Goal: Task Accomplishment & Management: Complete application form

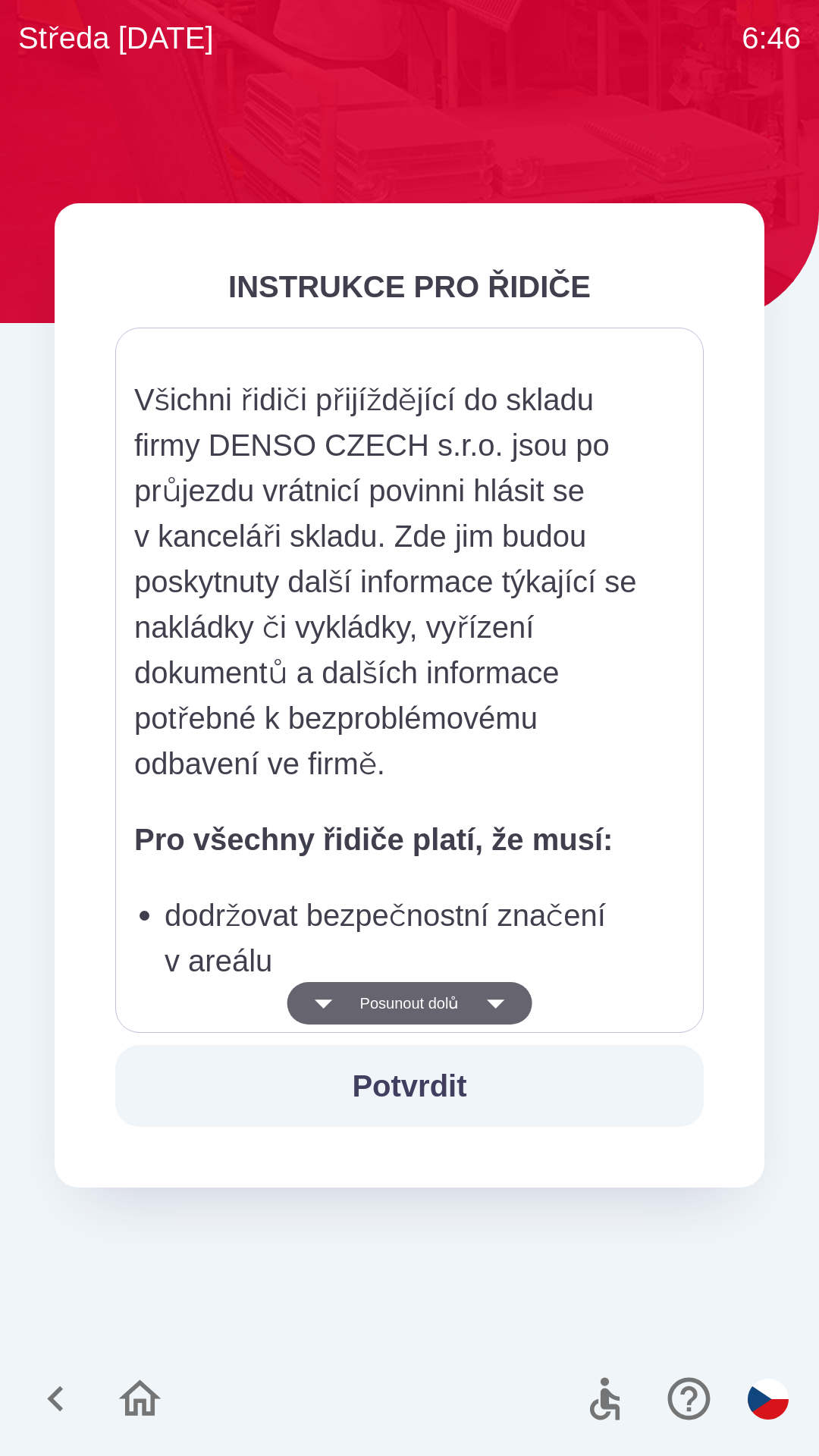
click at [455, 1004] on button "Posunout dolů" at bounding box center [409, 1003] width 245 height 42
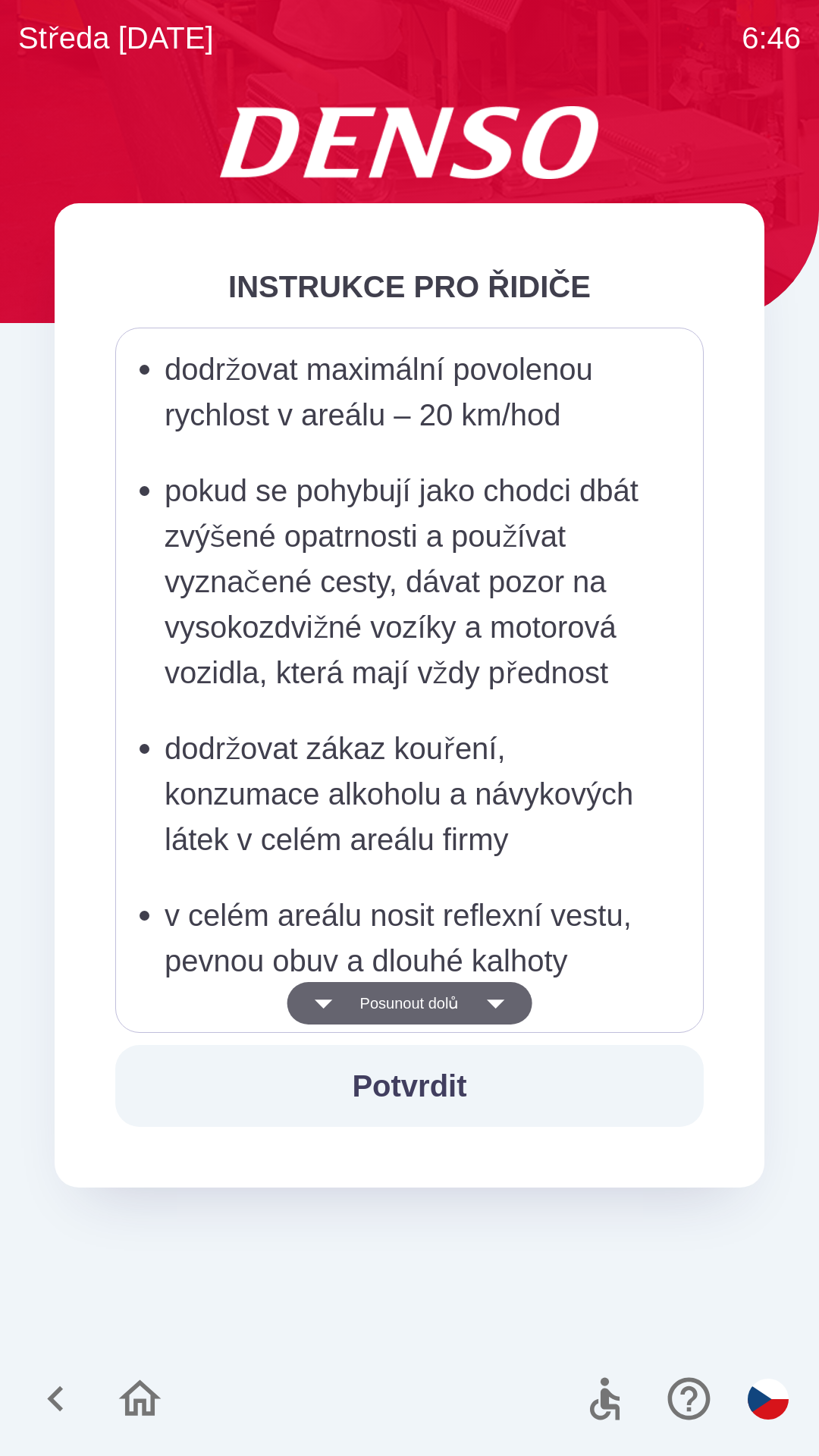
click at [490, 997] on icon "button" at bounding box center [495, 1003] width 42 height 42
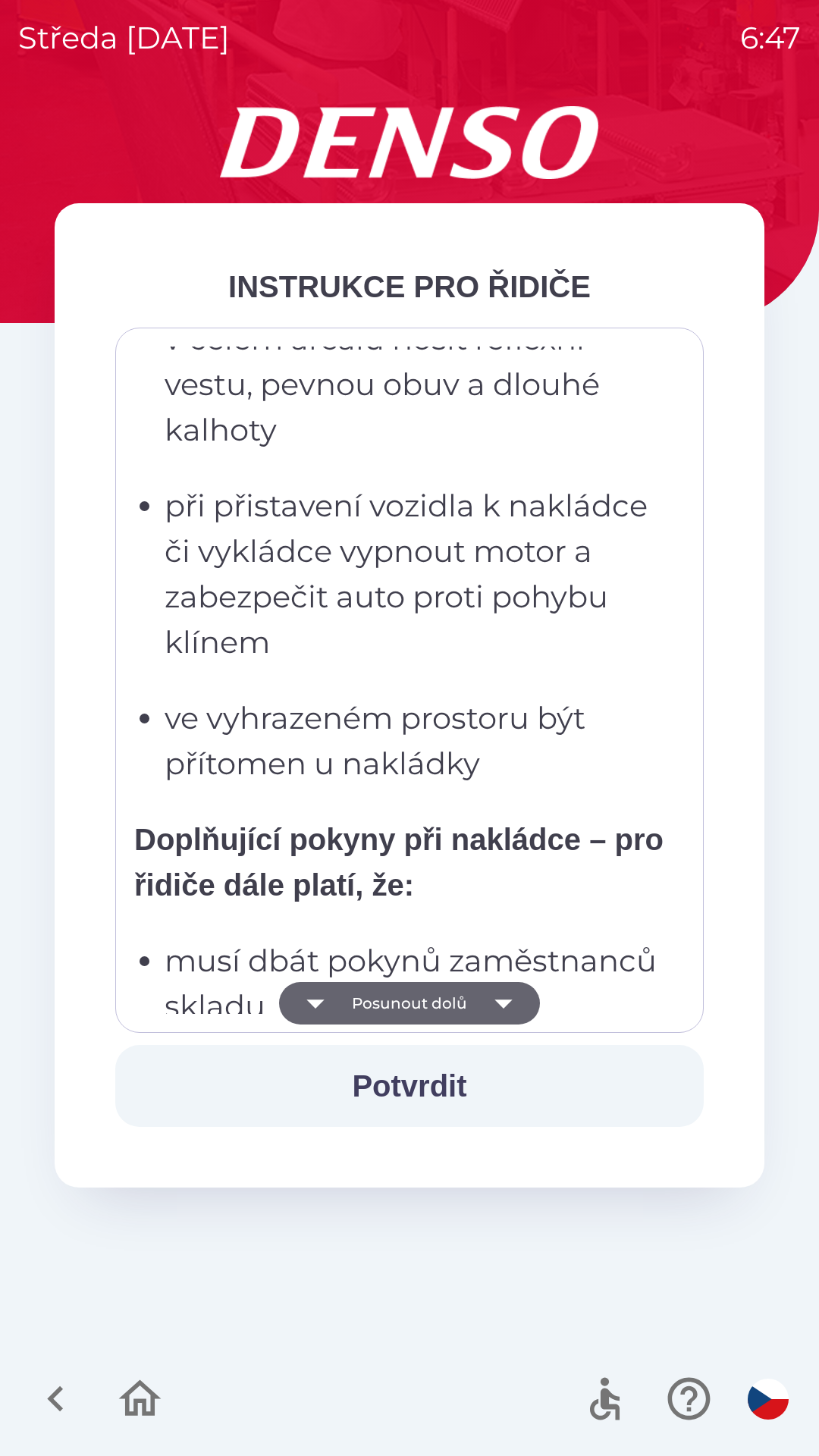
click at [475, 1008] on button "Posunout dolů" at bounding box center [409, 1003] width 261 height 42
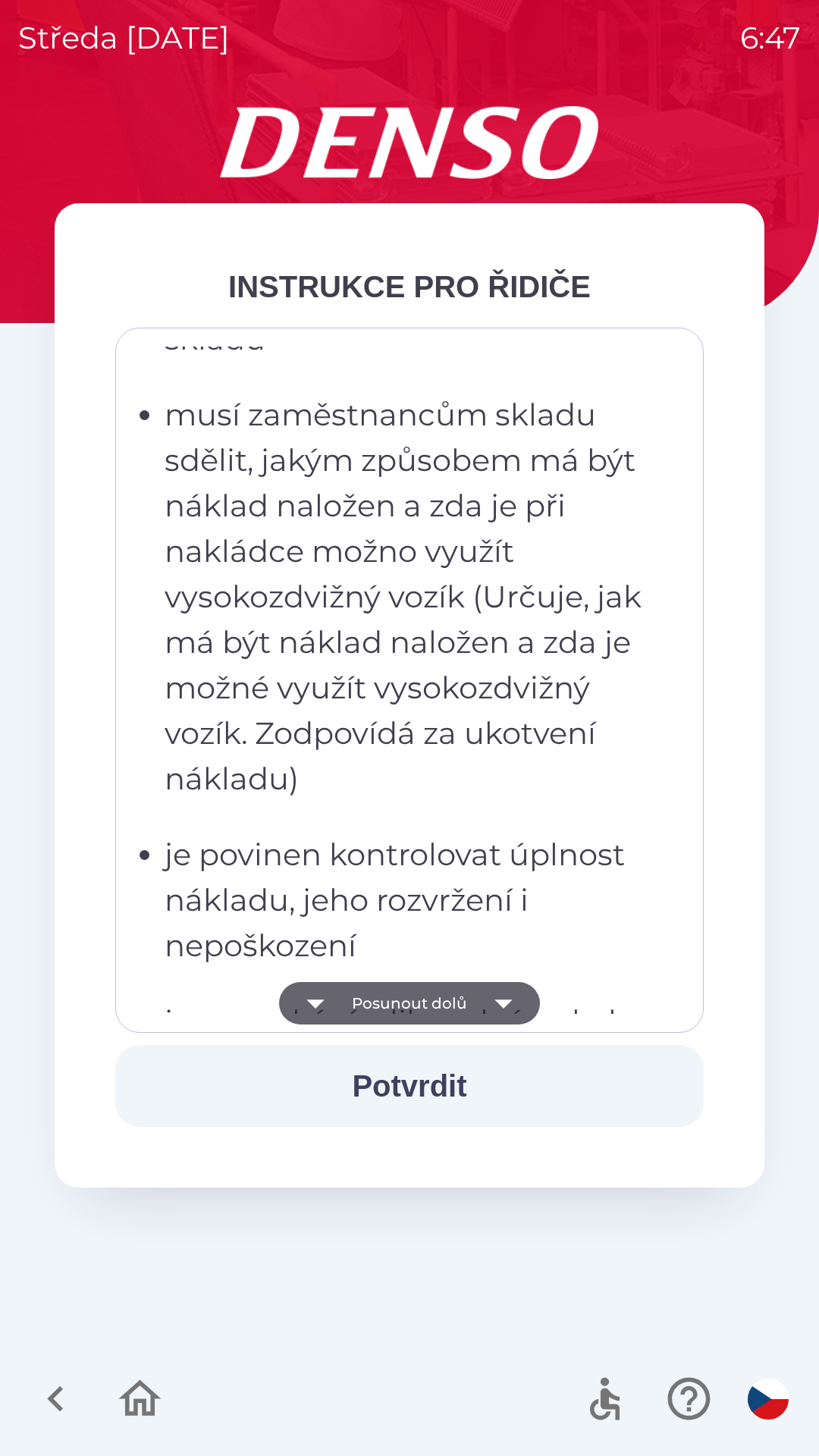
click at [449, 1007] on button "Posunout dolů" at bounding box center [409, 1003] width 261 height 42
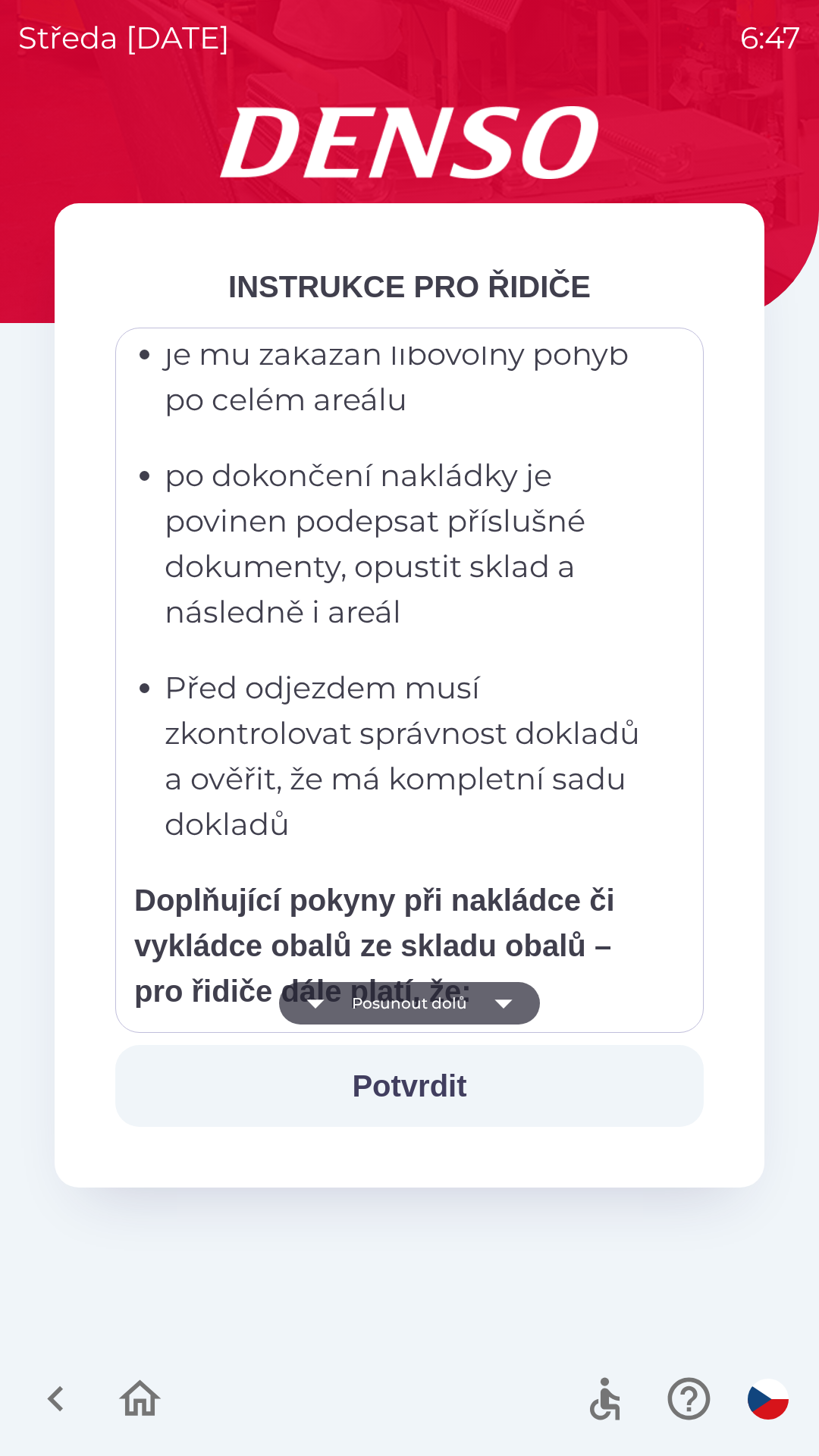
click at [473, 993] on button "Posunout dolů" at bounding box center [409, 1003] width 261 height 42
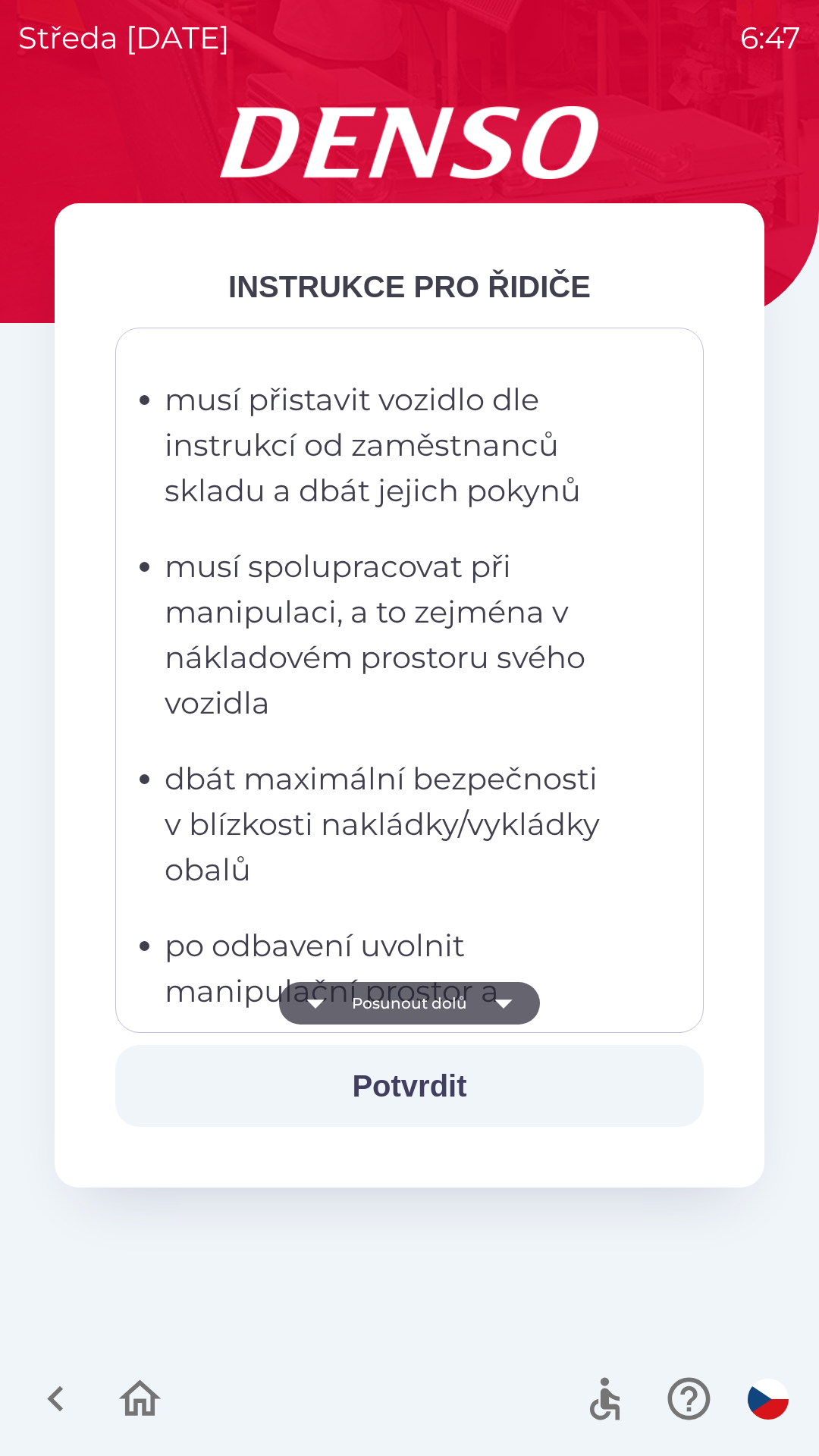
click at [460, 1001] on button "Posunout dolů" at bounding box center [409, 1003] width 261 height 42
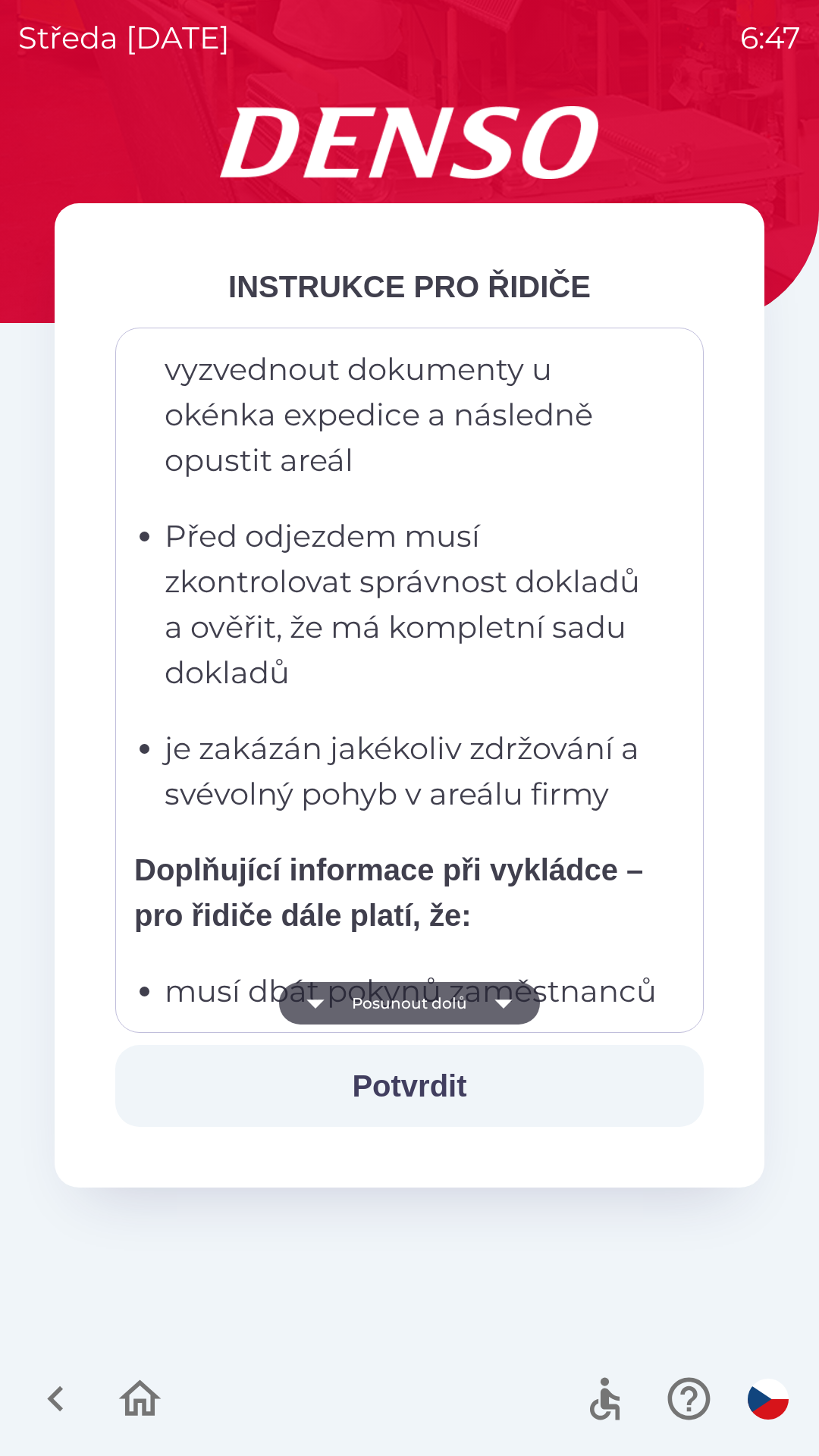
click at [468, 1008] on button "Posunout dolů" at bounding box center [409, 1003] width 261 height 42
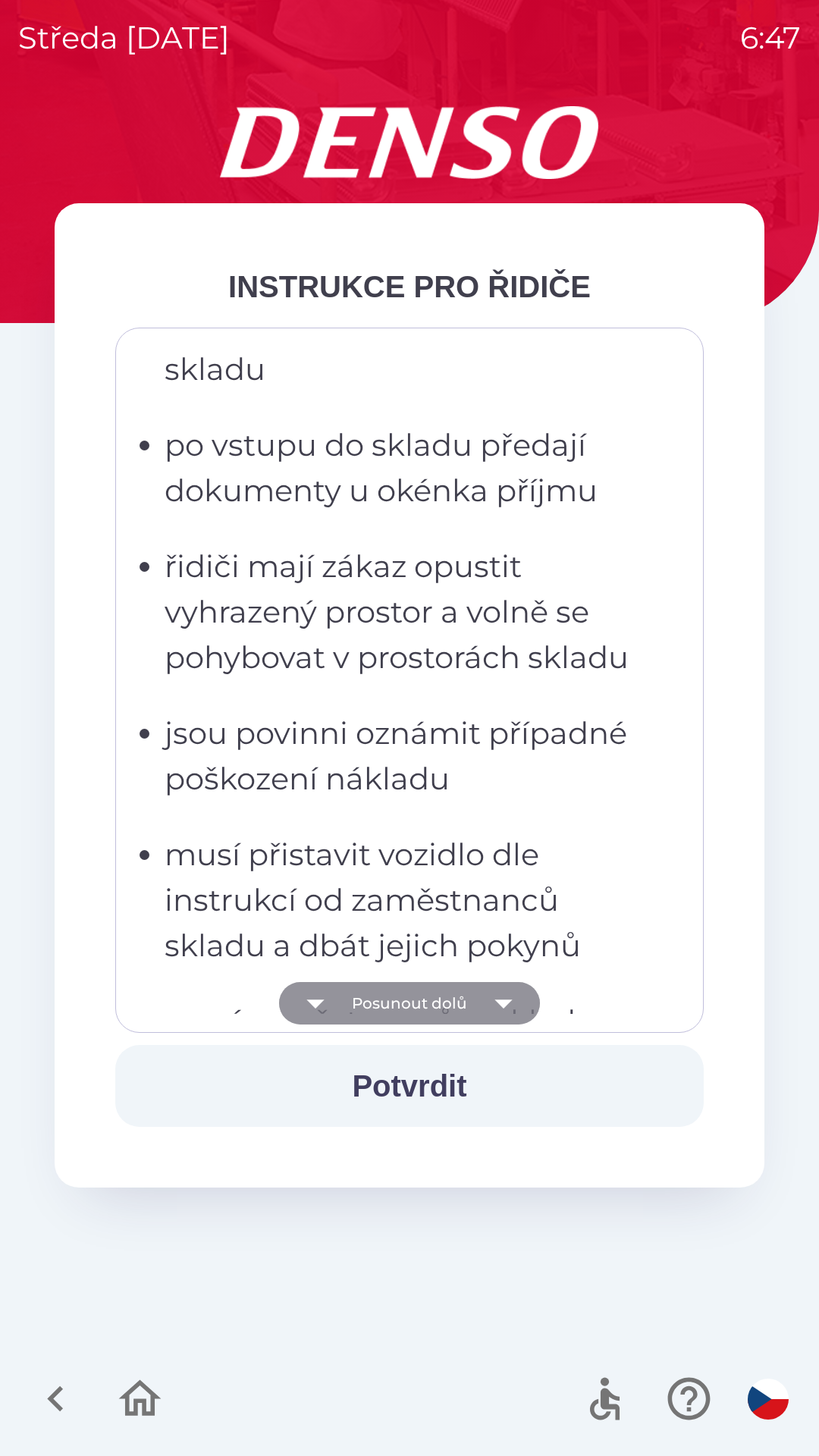
click at [449, 1002] on button "Posunout dolů" at bounding box center [409, 1003] width 261 height 42
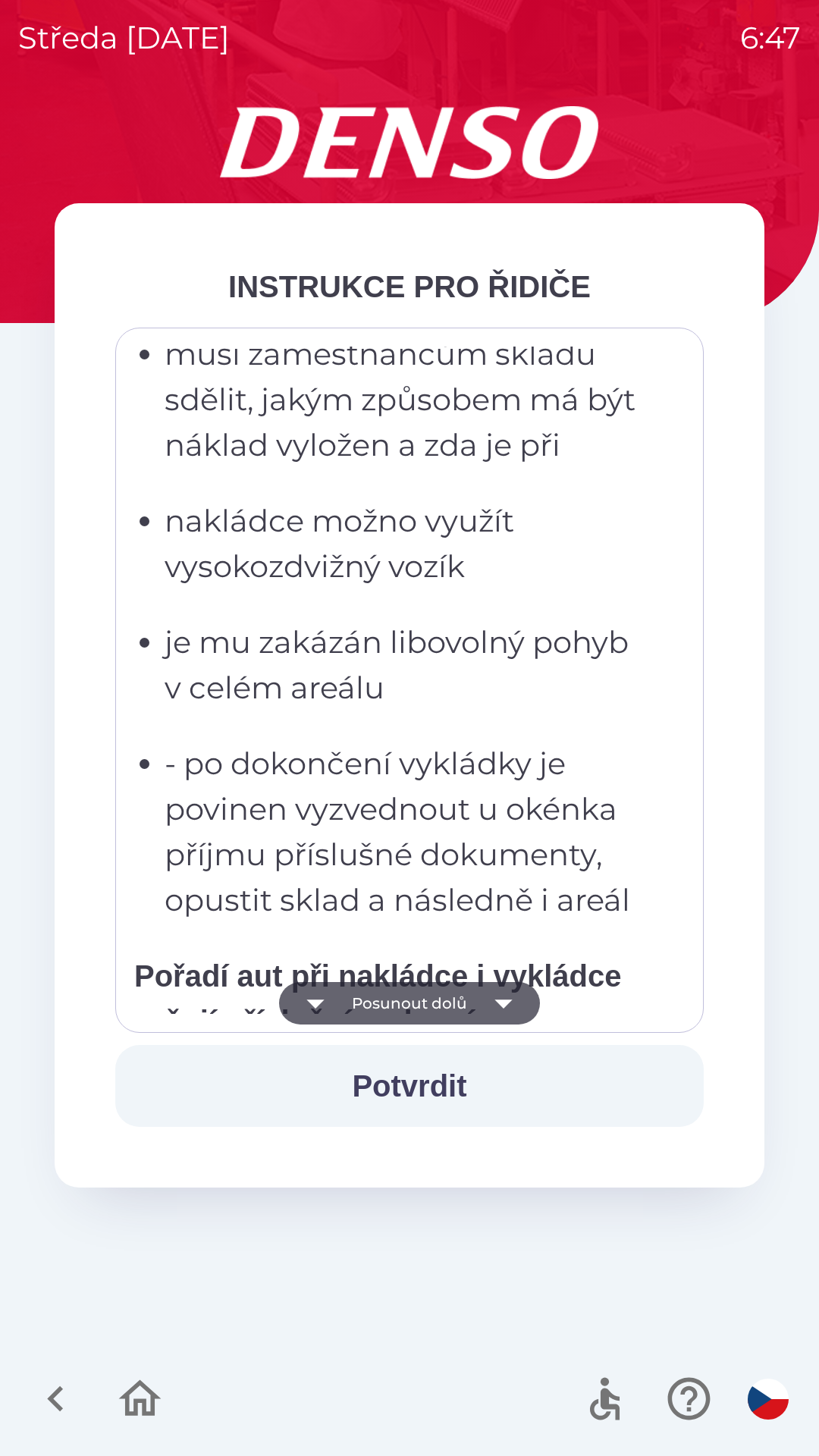
click at [464, 1007] on button "Posunout dolů" at bounding box center [409, 1003] width 261 height 42
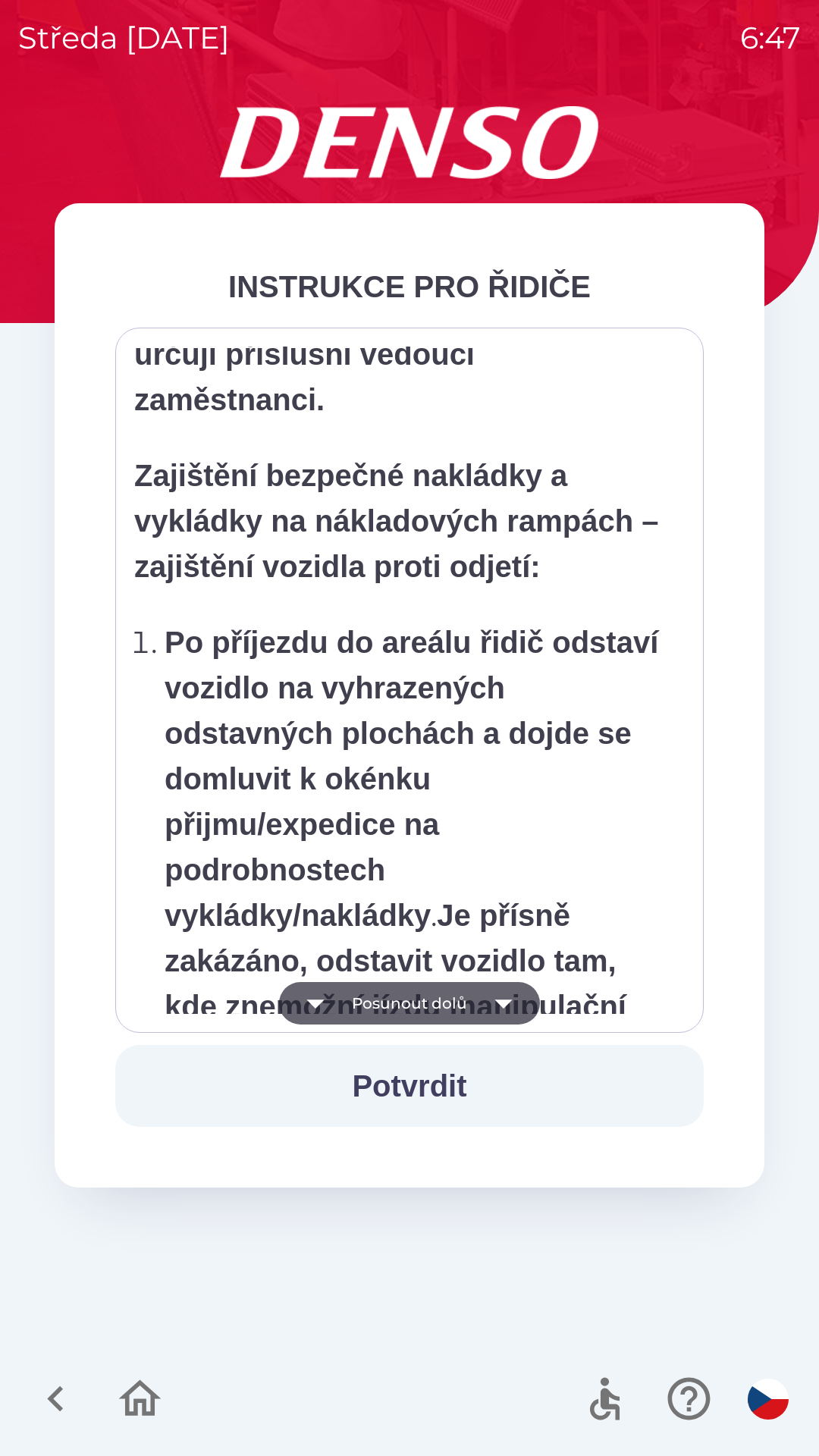
click at [465, 1009] on button "Posunout dolů" at bounding box center [409, 1003] width 261 height 42
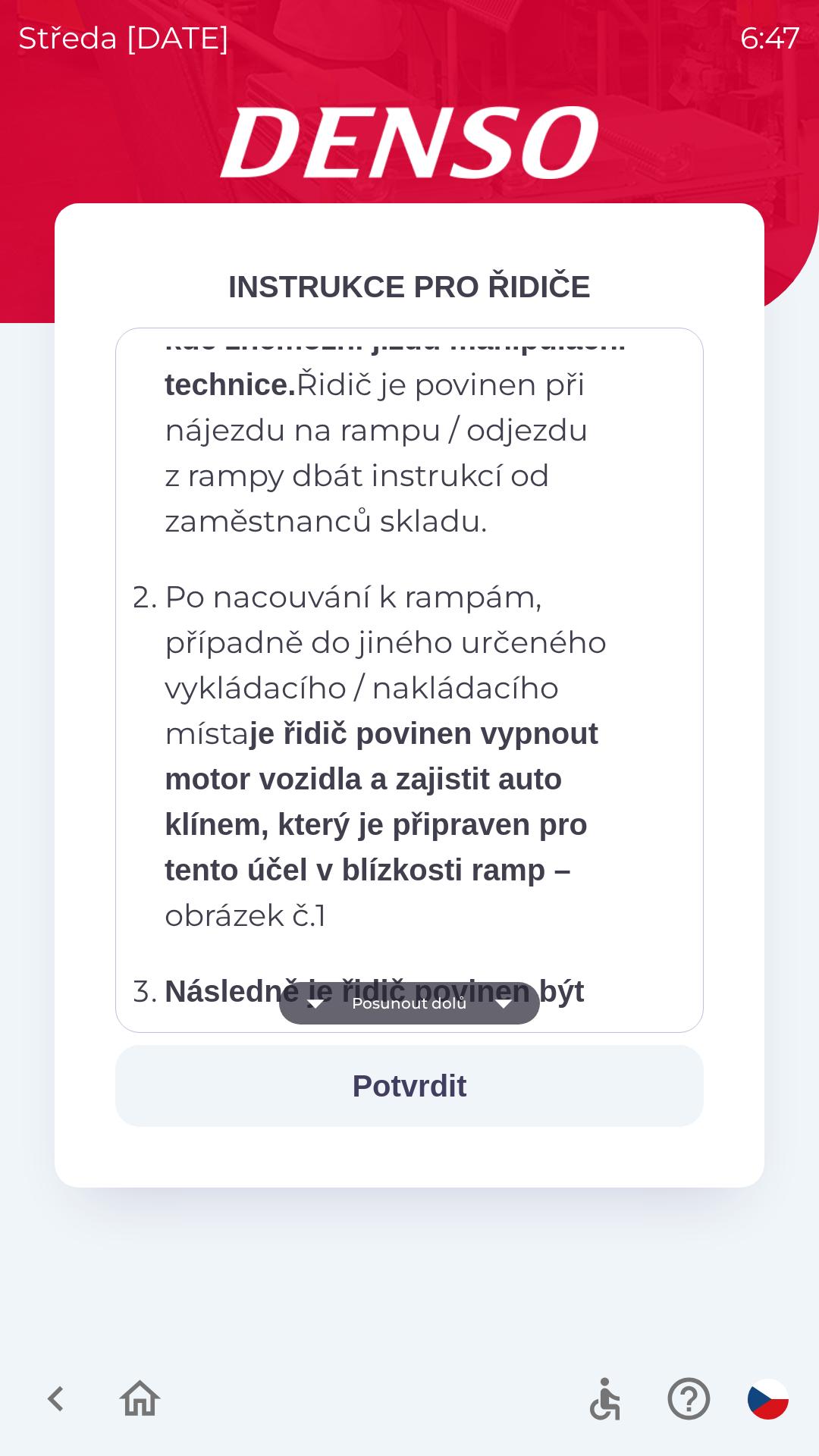
click at [473, 1018] on button "Posunout dolů" at bounding box center [409, 1003] width 261 height 42
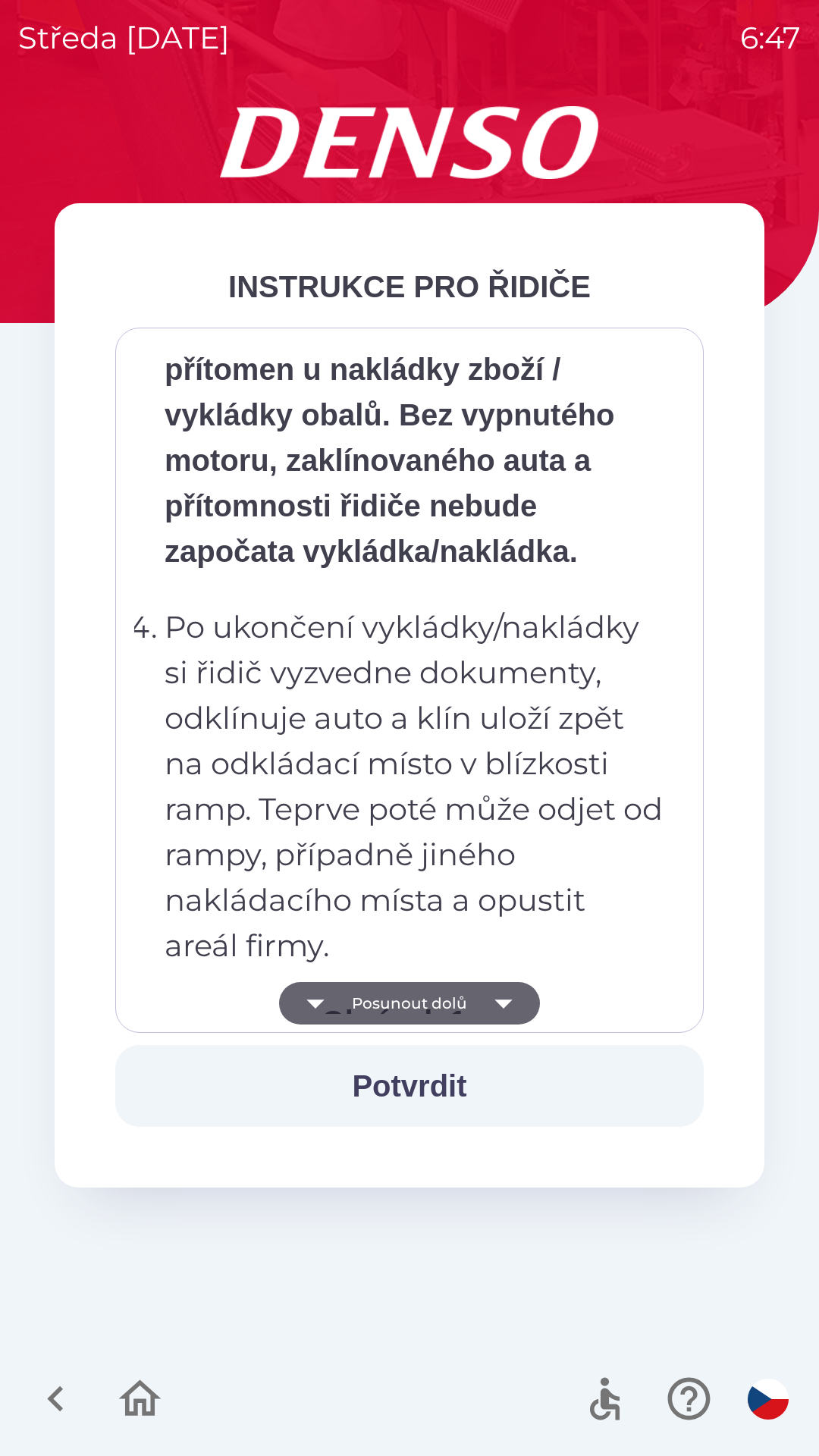
click at [479, 1012] on button "Posunout dolů" at bounding box center [409, 1003] width 261 height 42
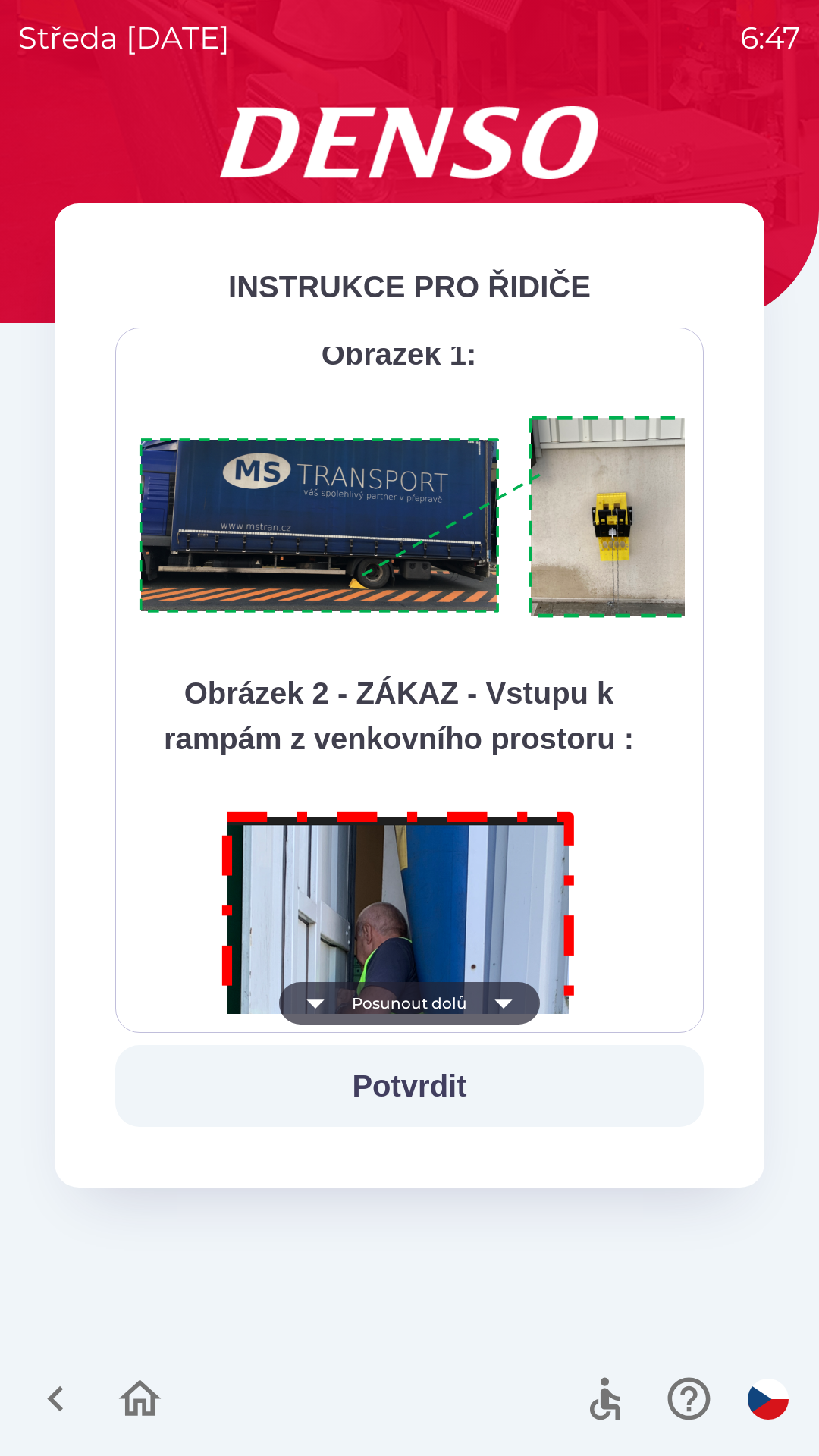
click at [473, 1014] on button "Posunout dolů" at bounding box center [409, 1003] width 261 height 42
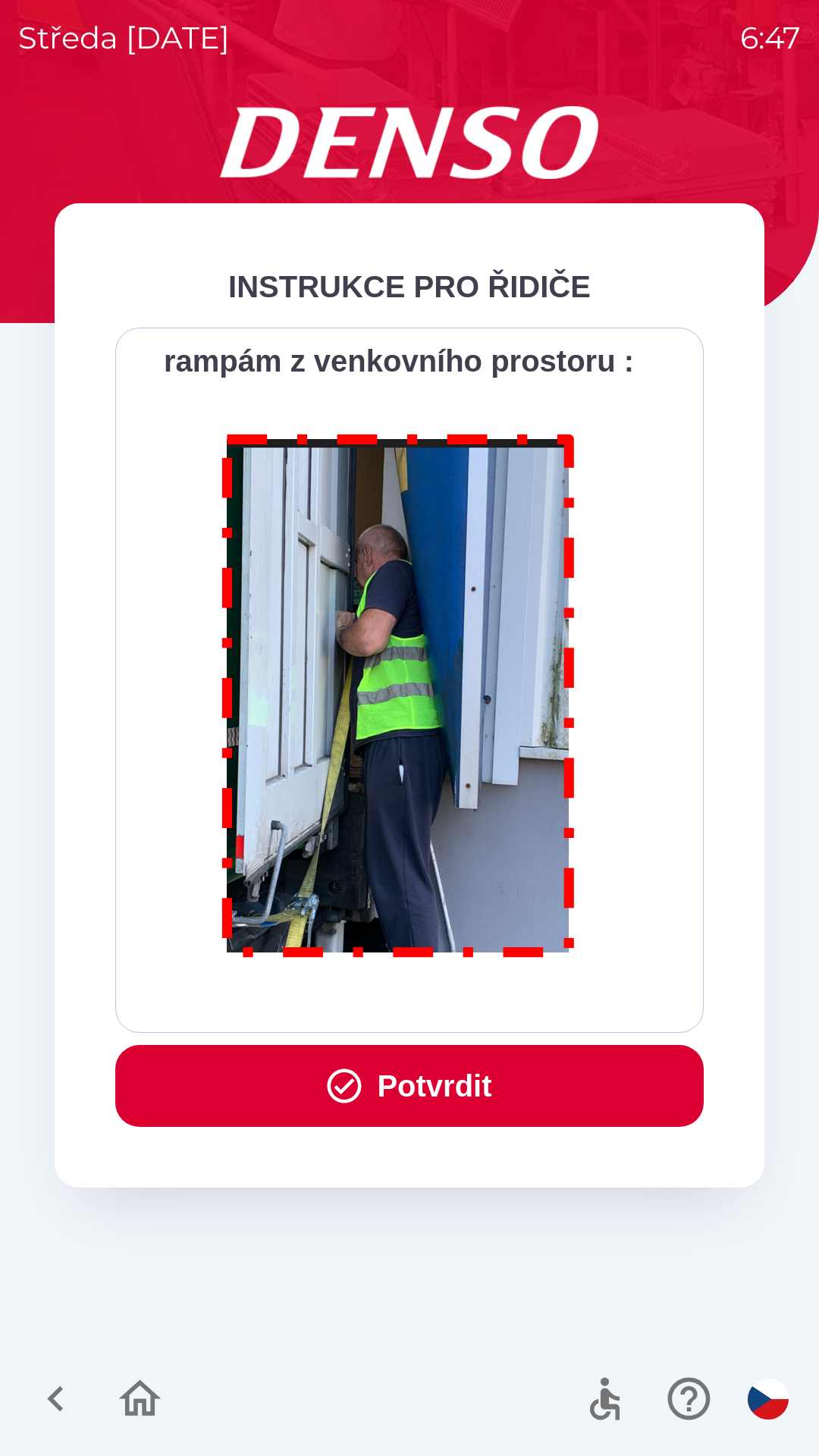
click at [518, 1080] on button "Potvrdit" at bounding box center [409, 1085] width 589 height 82
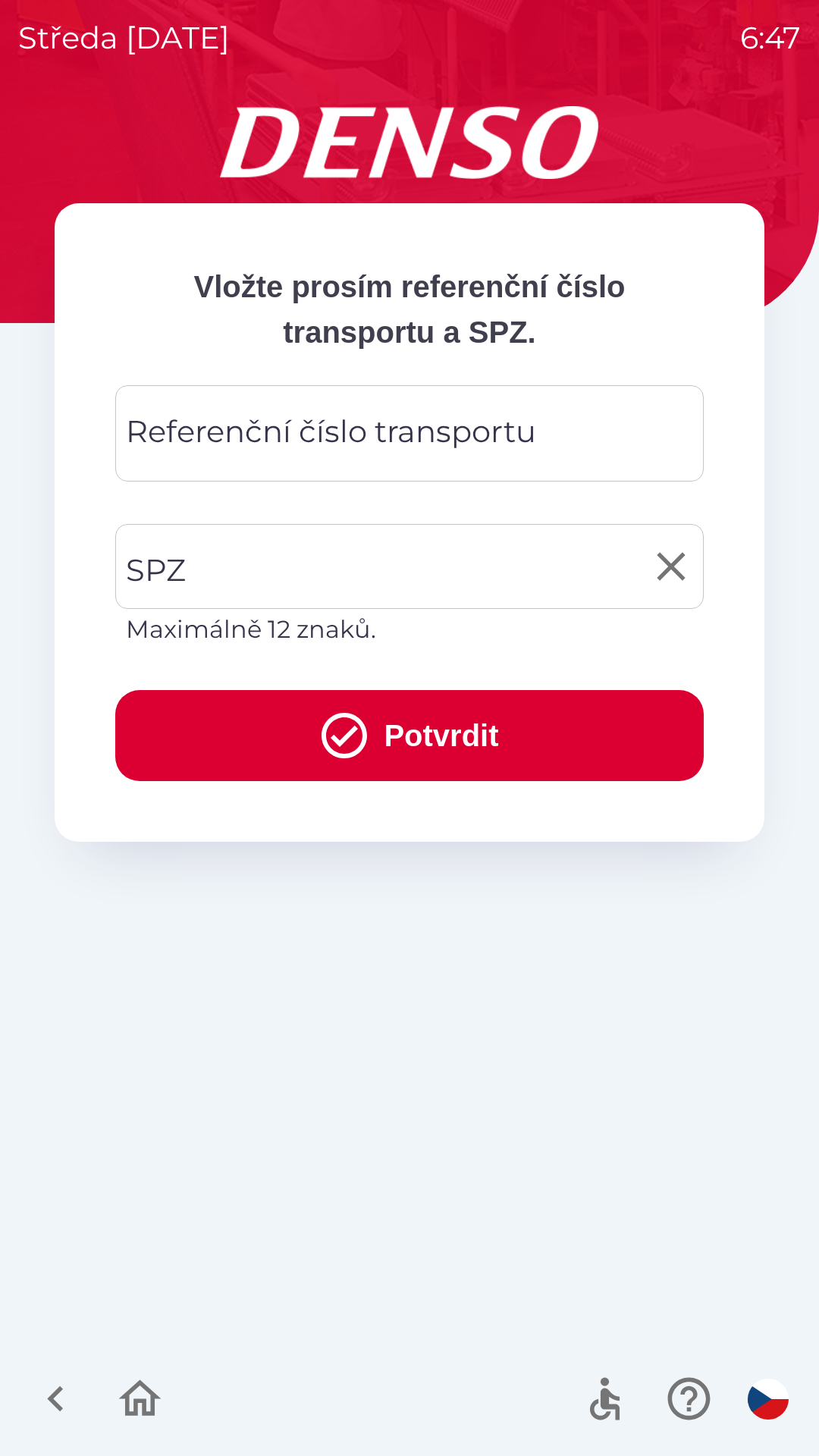
click at [333, 576] on input "SPZ" at bounding box center [398, 566] width 553 height 72
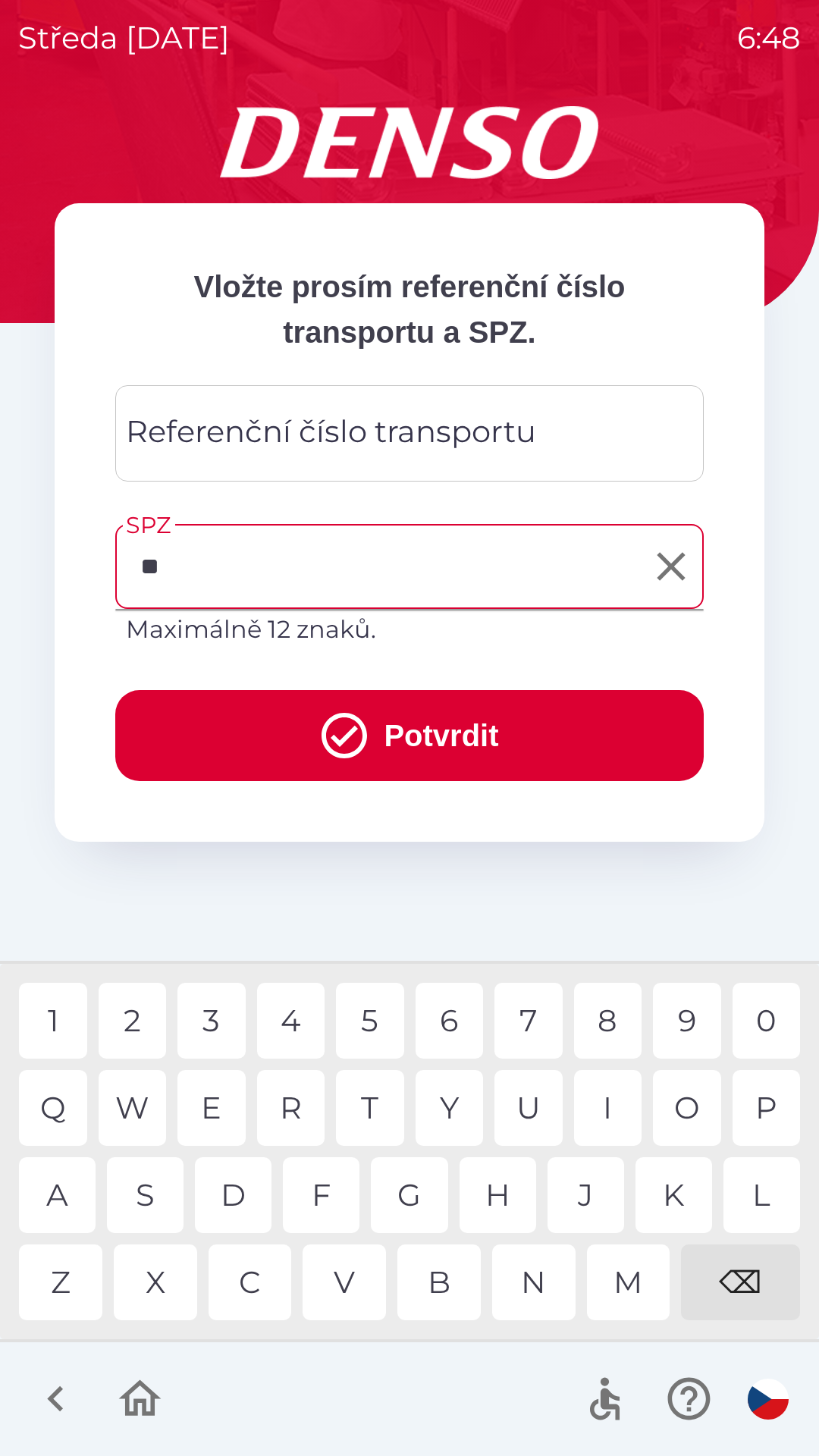
click at [73, 1203] on div "A" at bounding box center [57, 1194] width 77 height 76
click at [449, 1292] on div "B" at bounding box center [439, 1282] width 84 height 76
click at [691, 1023] on div "9" at bounding box center [686, 1020] width 68 height 76
click at [135, 1022] on div "2" at bounding box center [132, 1020] width 68 height 76
type input "*******"
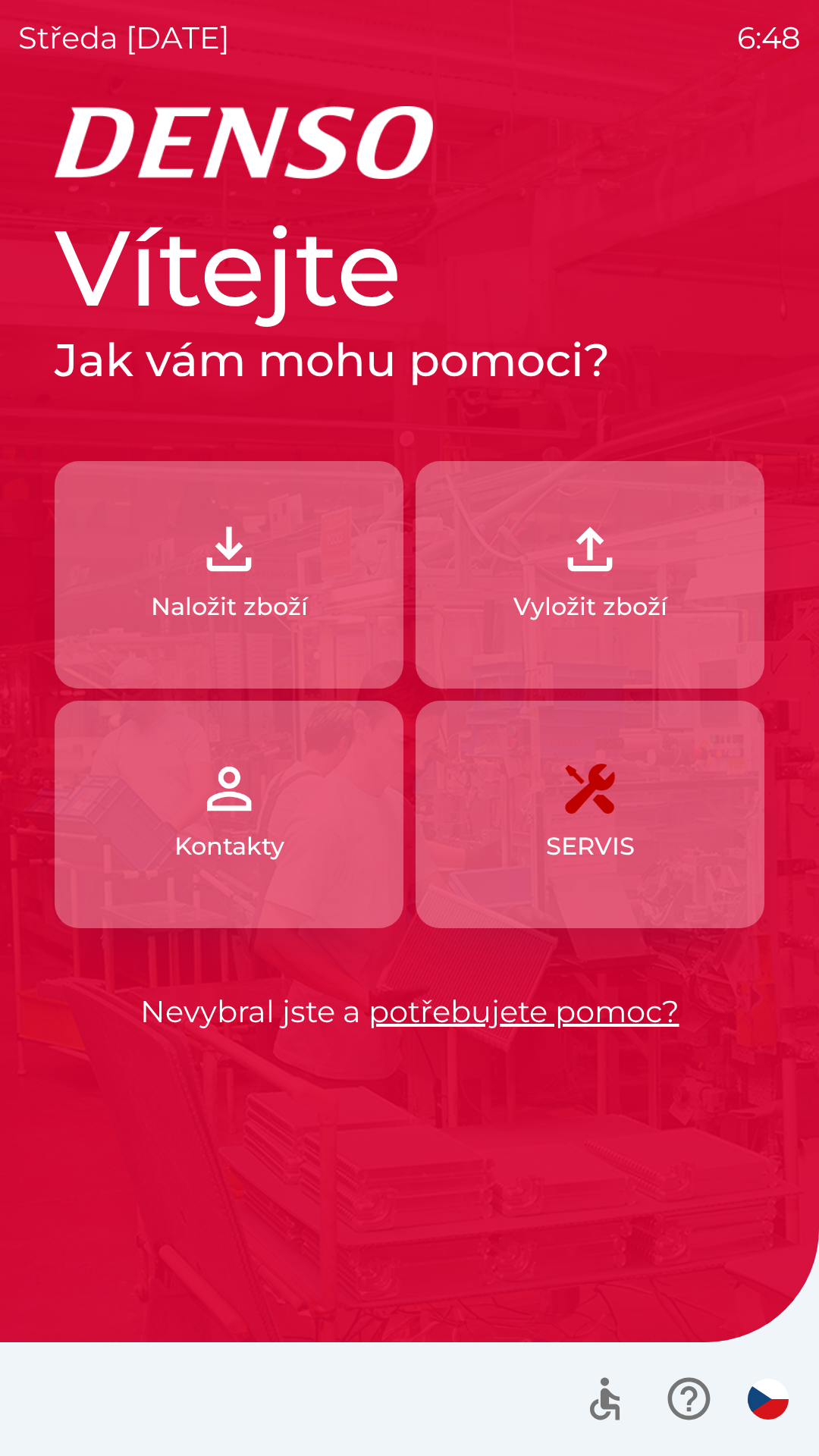
click at [622, 592] on p "Vyložit zboží" at bounding box center [590, 607] width 154 height 36
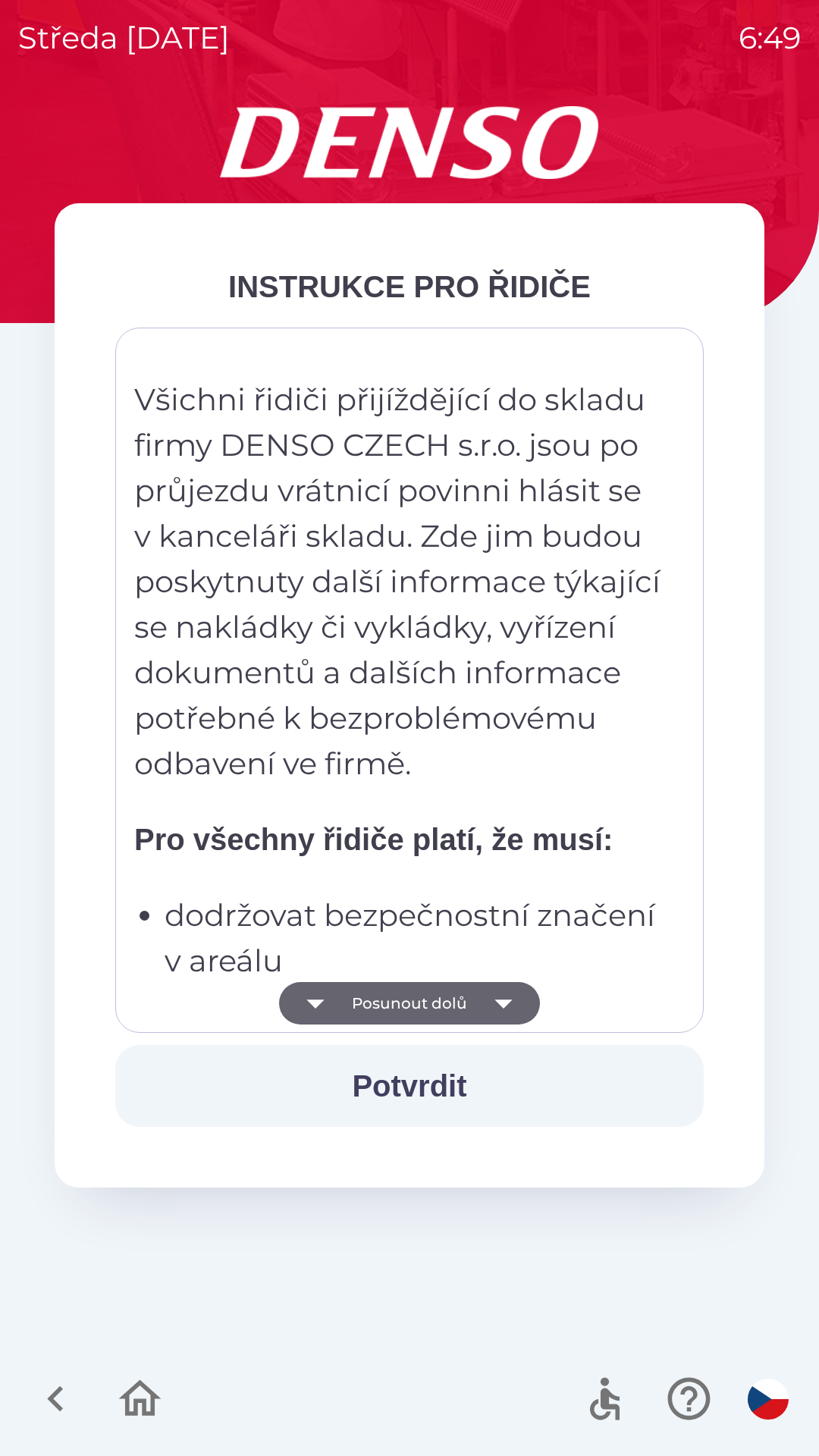
click at [435, 1093] on button "Potvrdit" at bounding box center [409, 1085] width 589 height 82
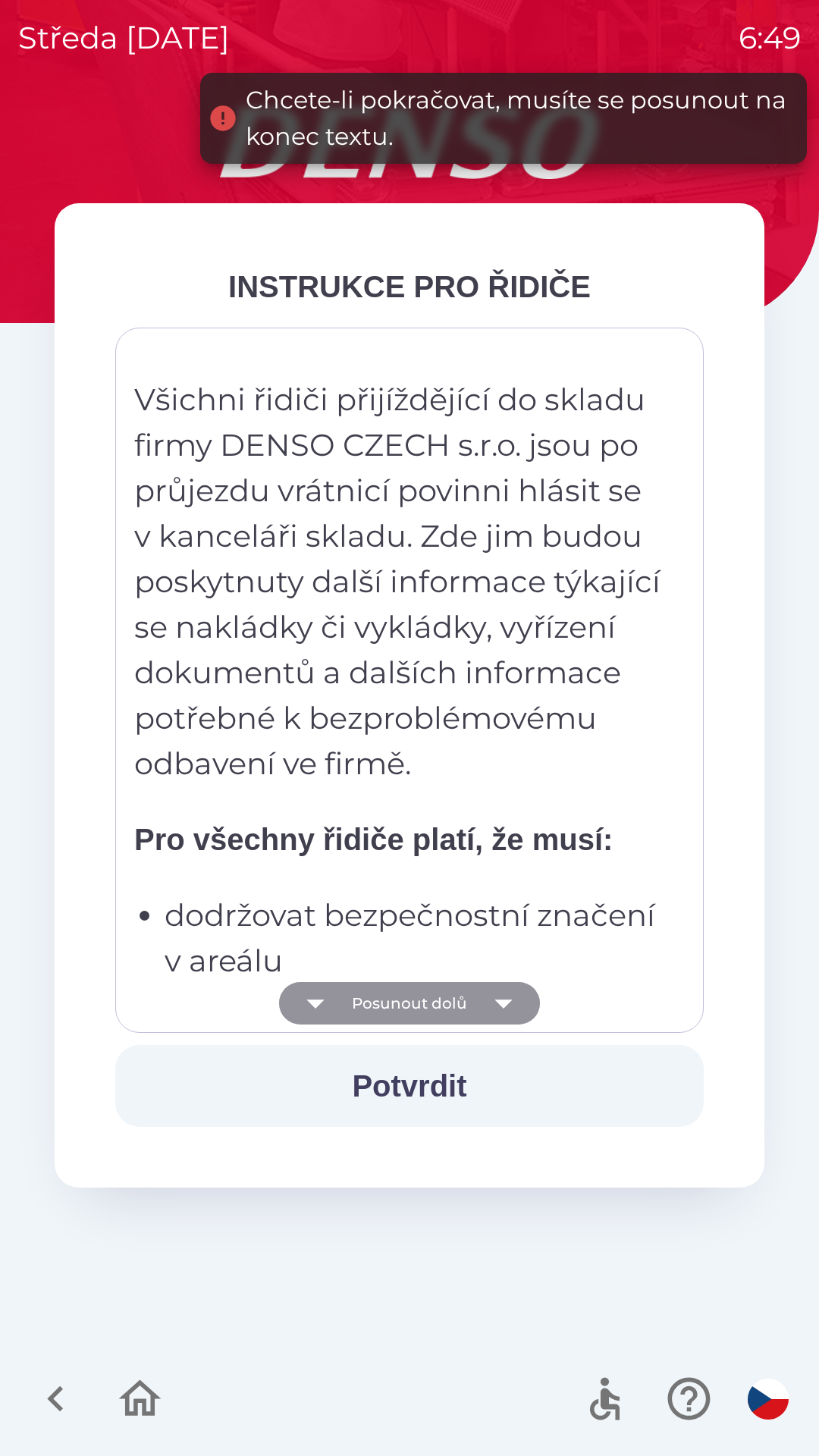
click at [453, 1004] on button "Posunout dolů" at bounding box center [409, 1003] width 261 height 42
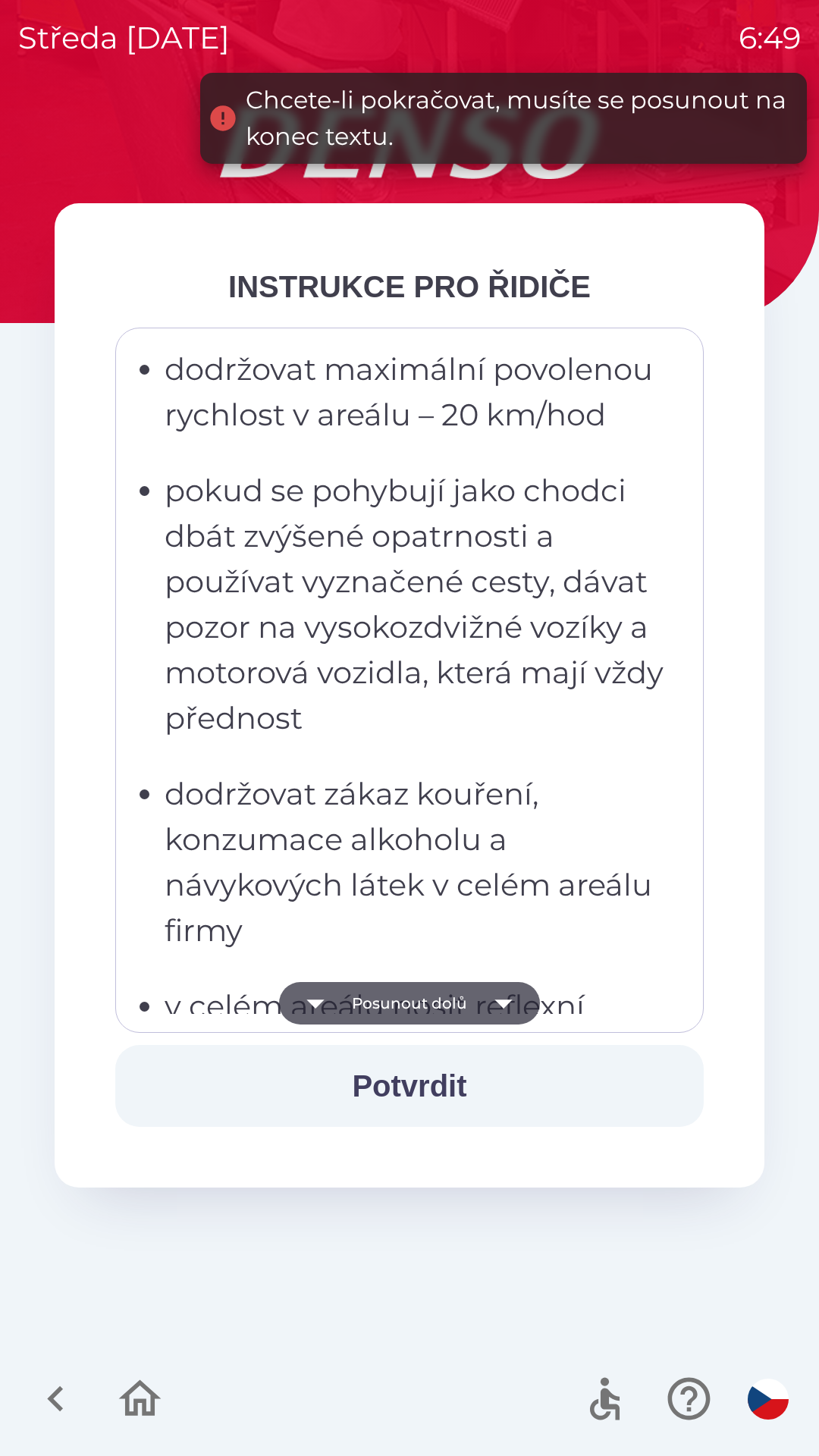
click at [475, 1010] on button "Posunout dolů" at bounding box center [409, 1003] width 261 height 42
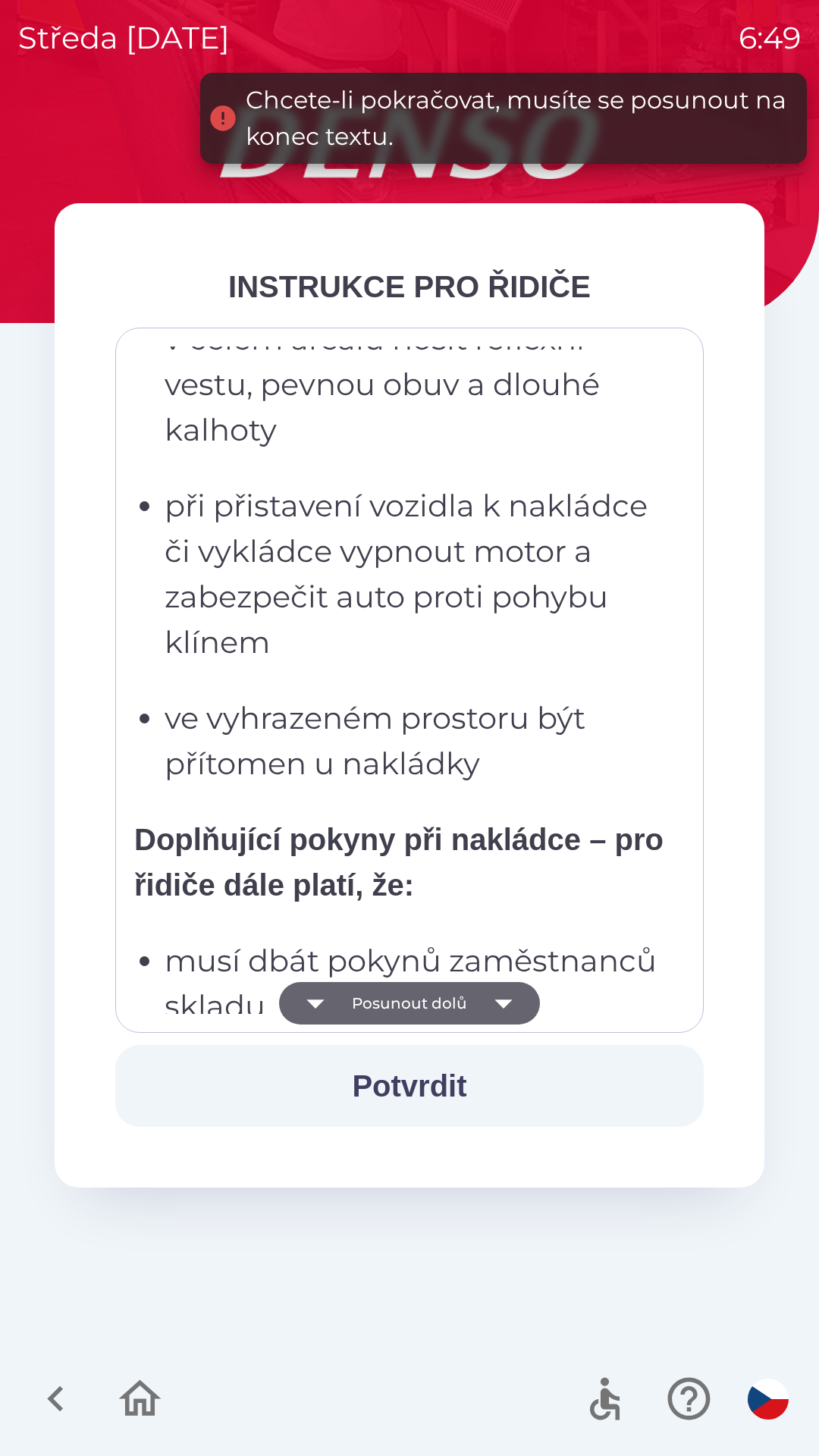
click at [491, 1017] on icon "button" at bounding box center [503, 1003] width 42 height 42
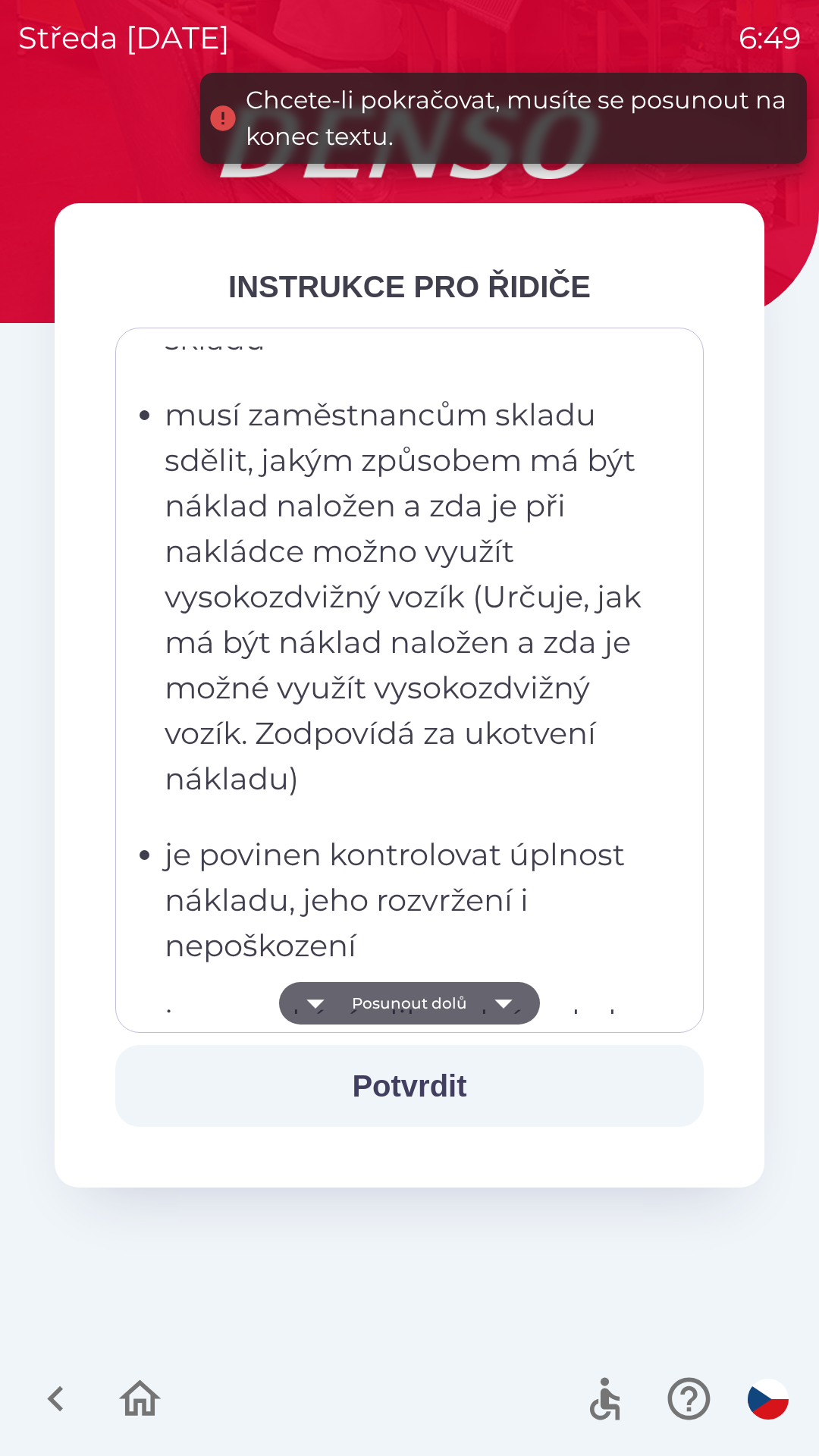
click at [497, 1012] on icon "button" at bounding box center [503, 1003] width 42 height 42
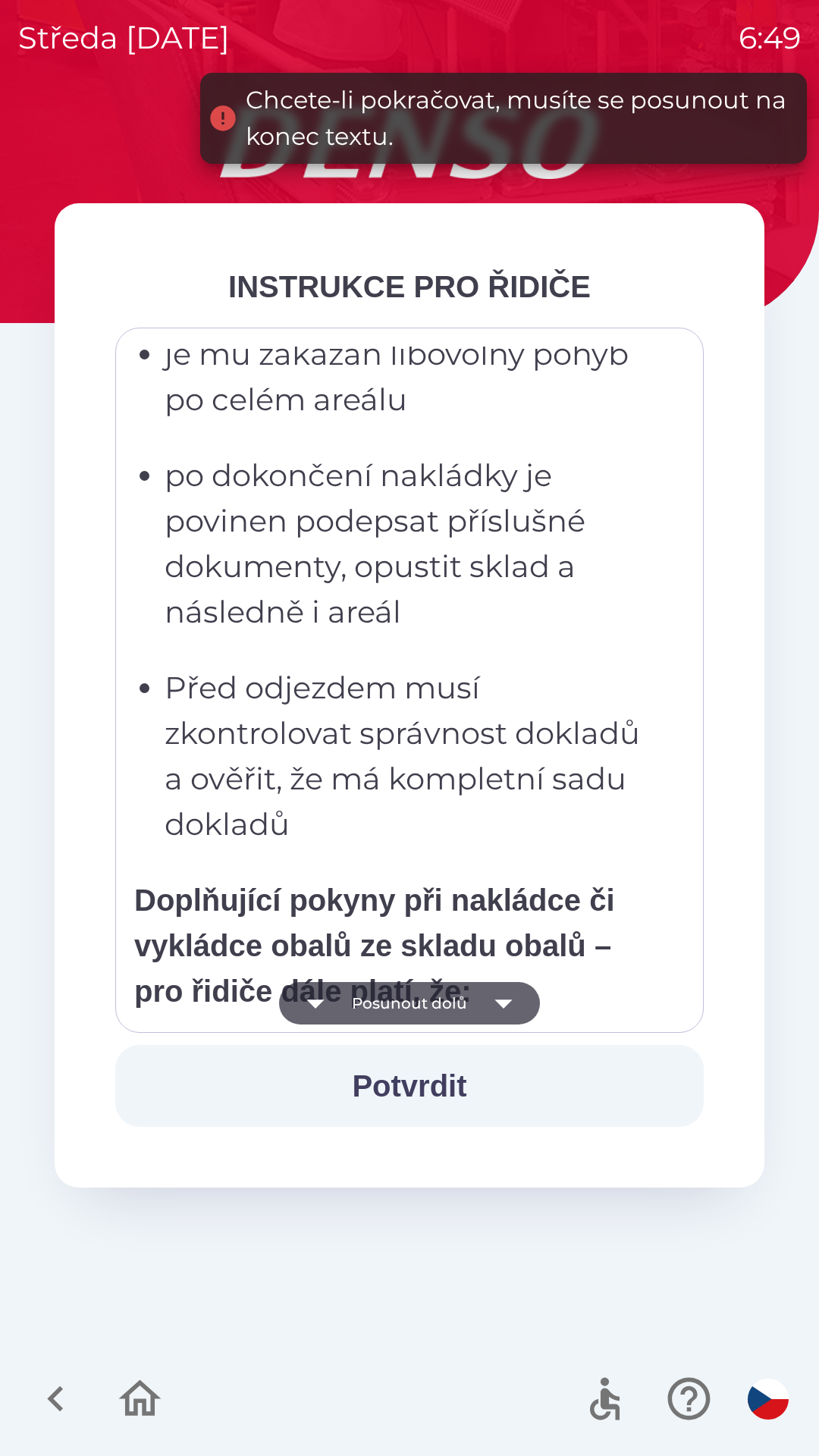
click at [492, 1012] on icon "button" at bounding box center [503, 1003] width 42 height 42
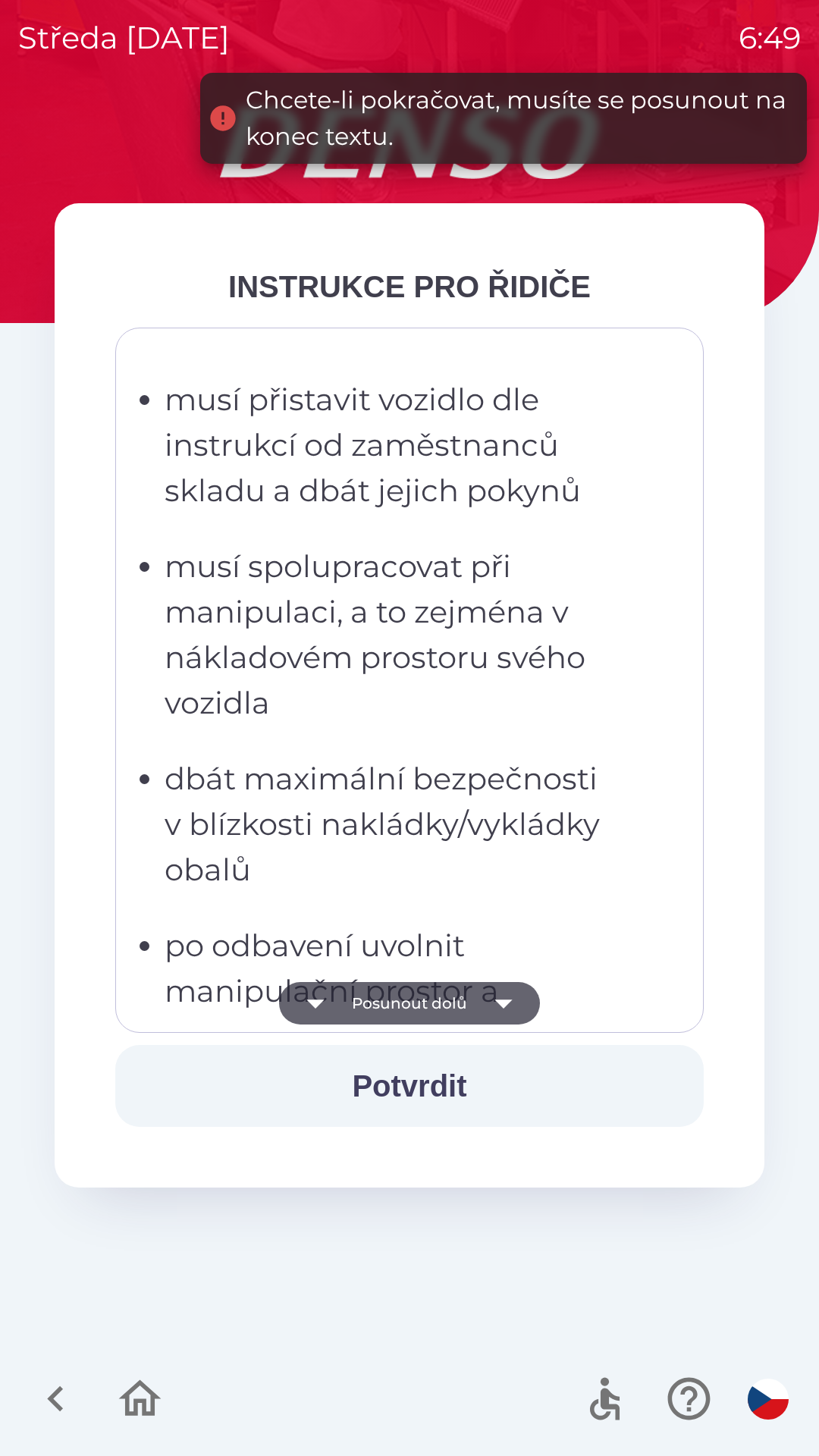
click at [495, 1011] on icon "button" at bounding box center [503, 1003] width 42 height 42
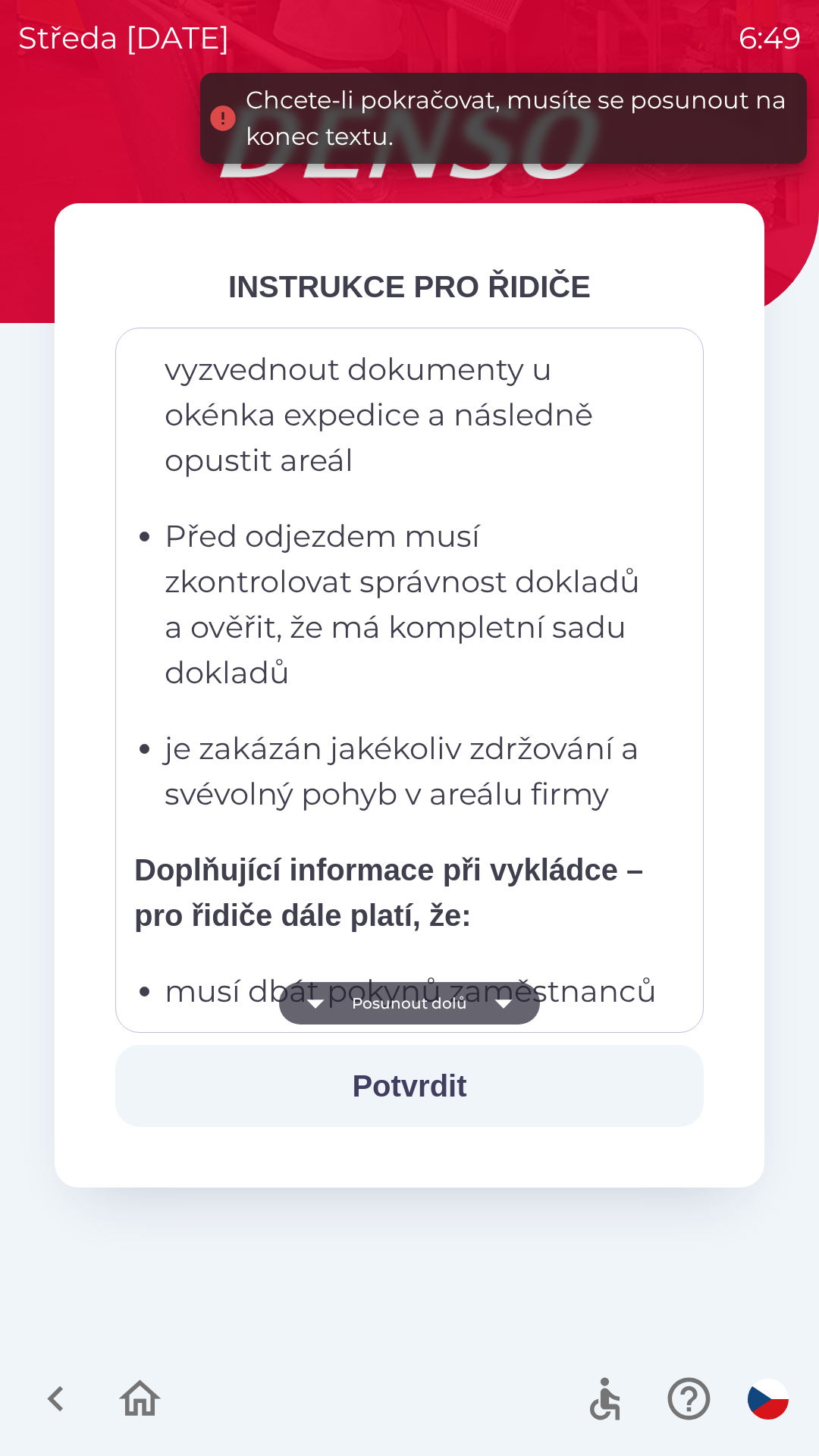
click at [490, 1014] on icon "button" at bounding box center [503, 1003] width 42 height 42
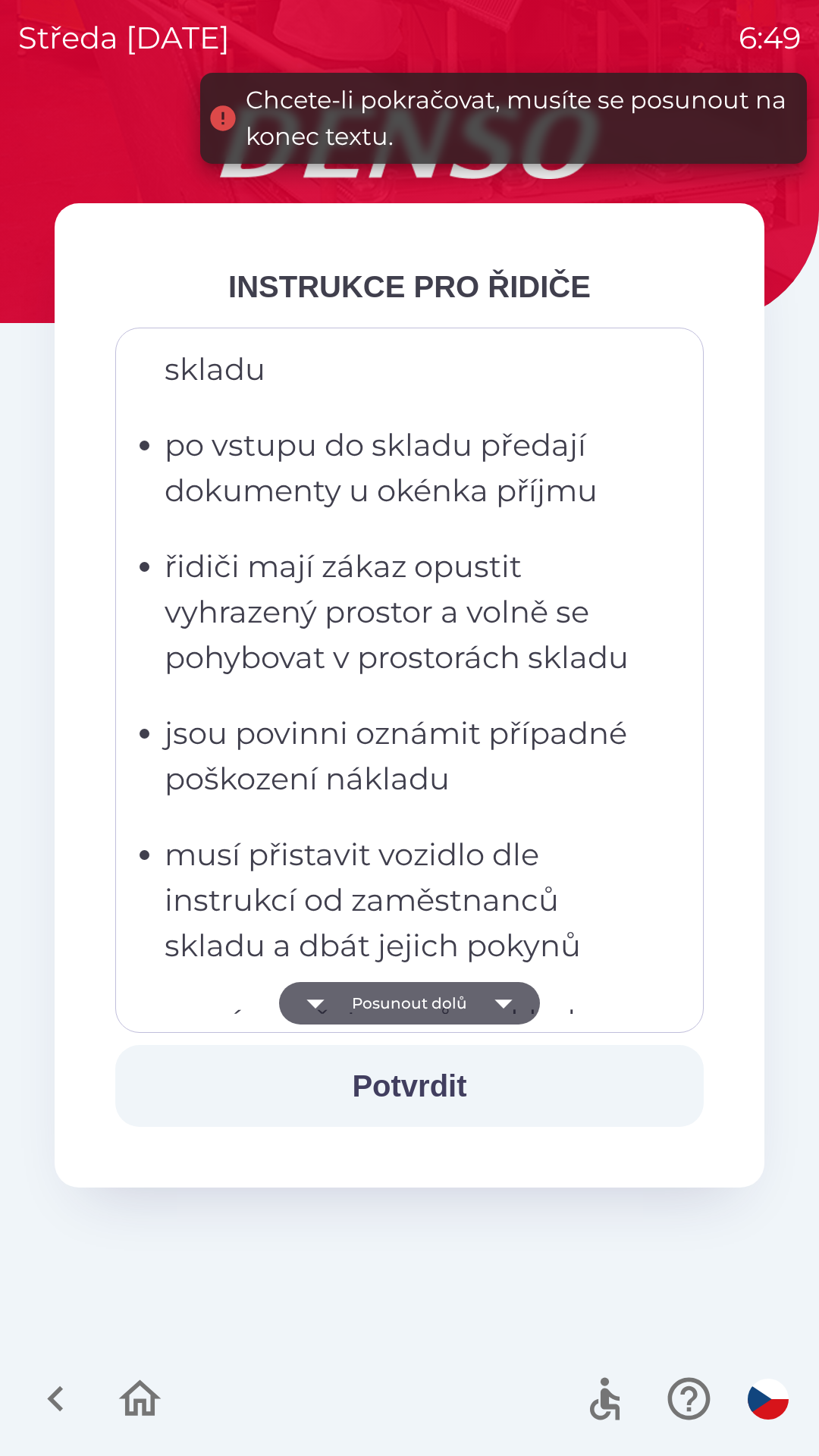
click at [499, 1015] on icon "button" at bounding box center [503, 1003] width 42 height 42
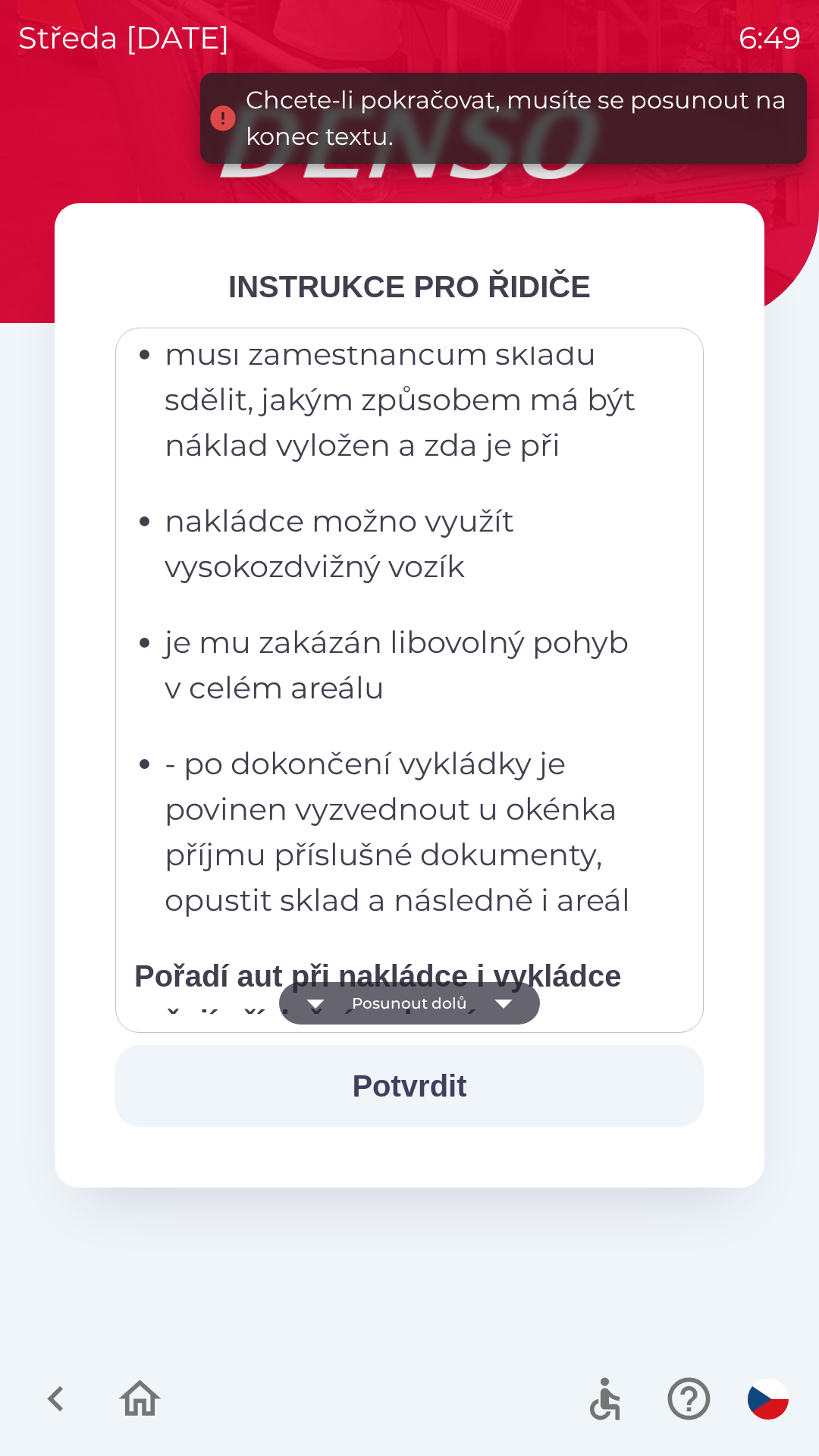
click at [487, 1011] on icon "button" at bounding box center [503, 1003] width 42 height 42
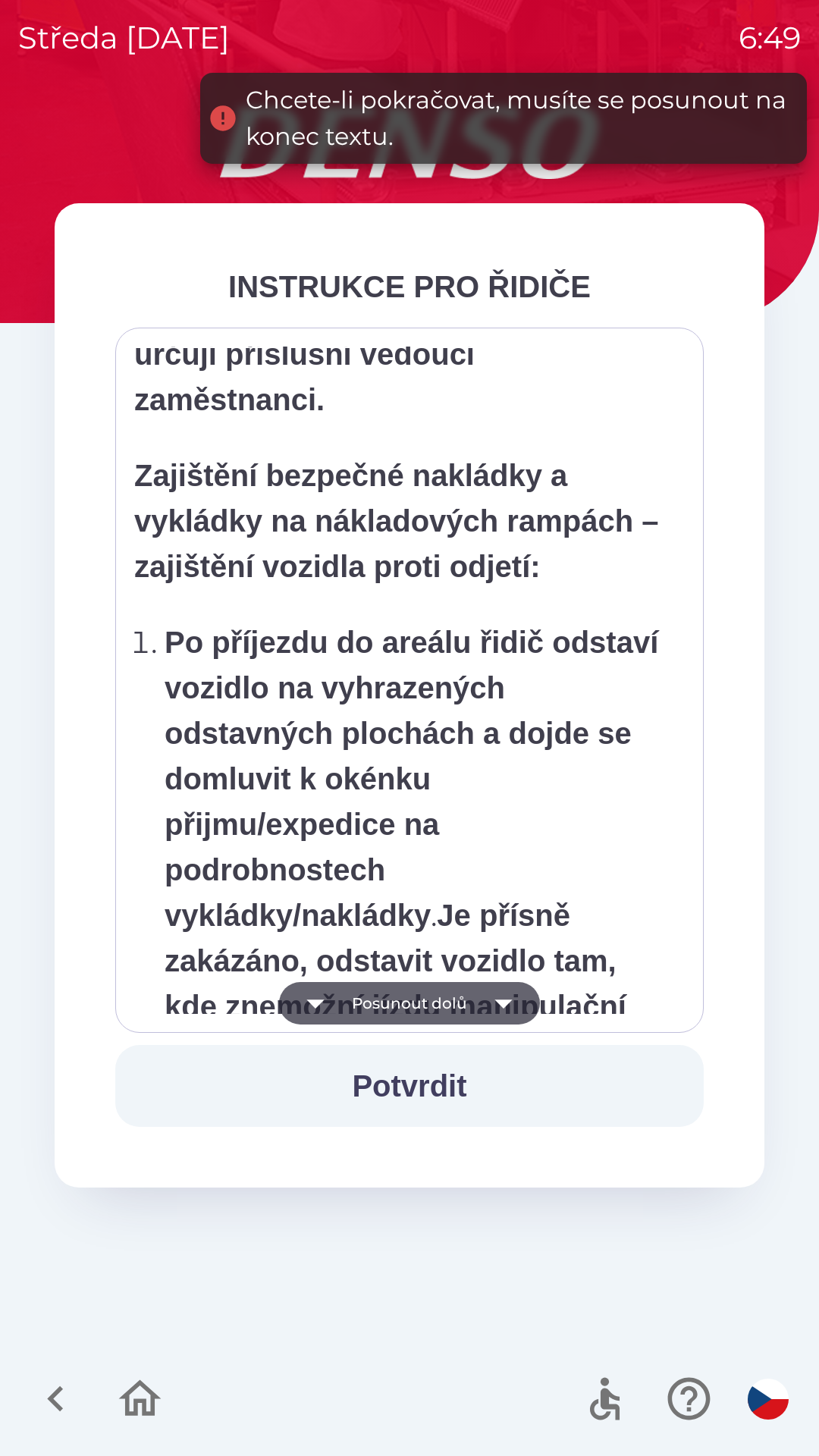
click at [485, 1012] on icon "button" at bounding box center [503, 1003] width 42 height 42
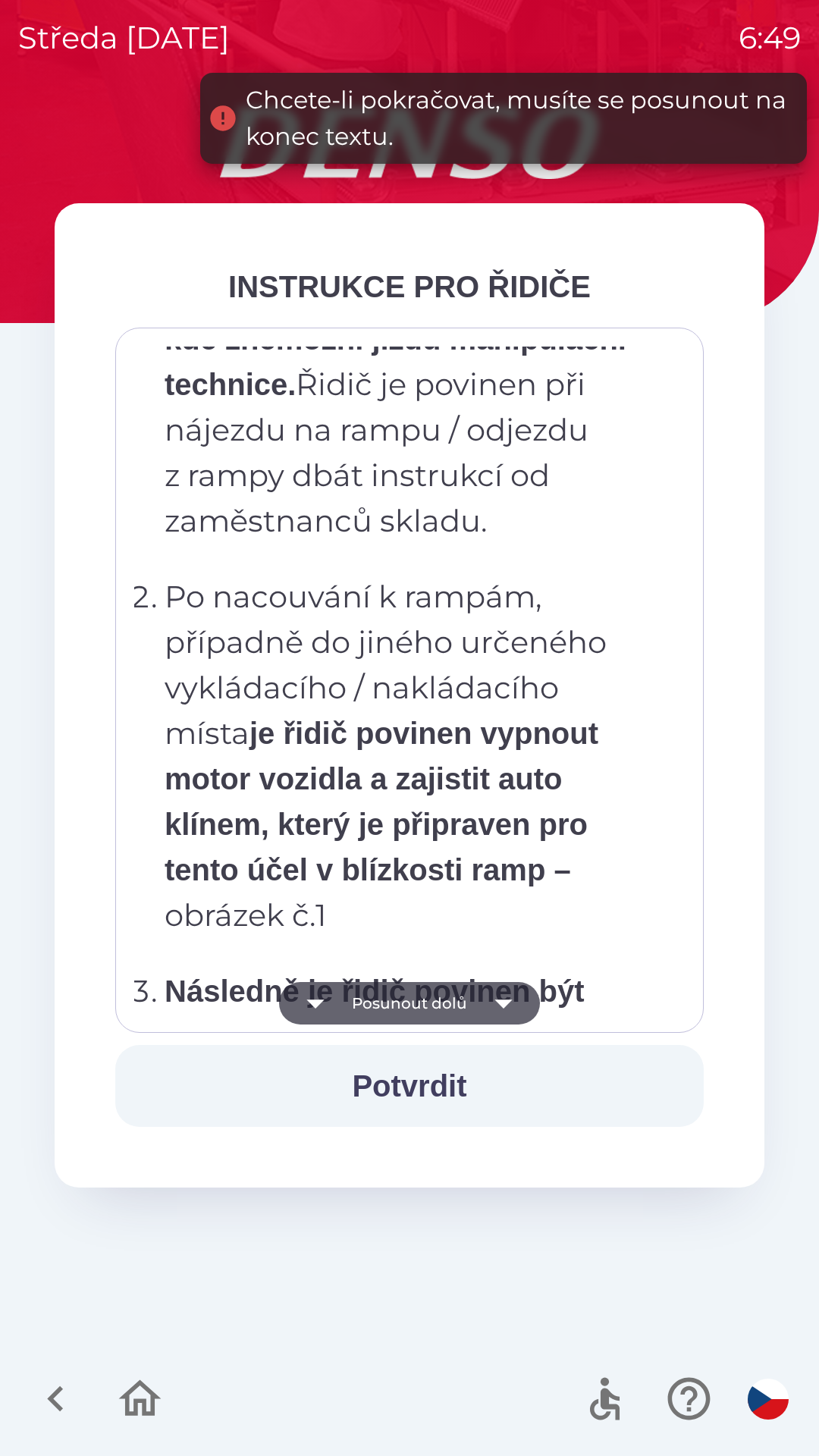
click at [486, 1018] on icon "button" at bounding box center [503, 1003] width 42 height 42
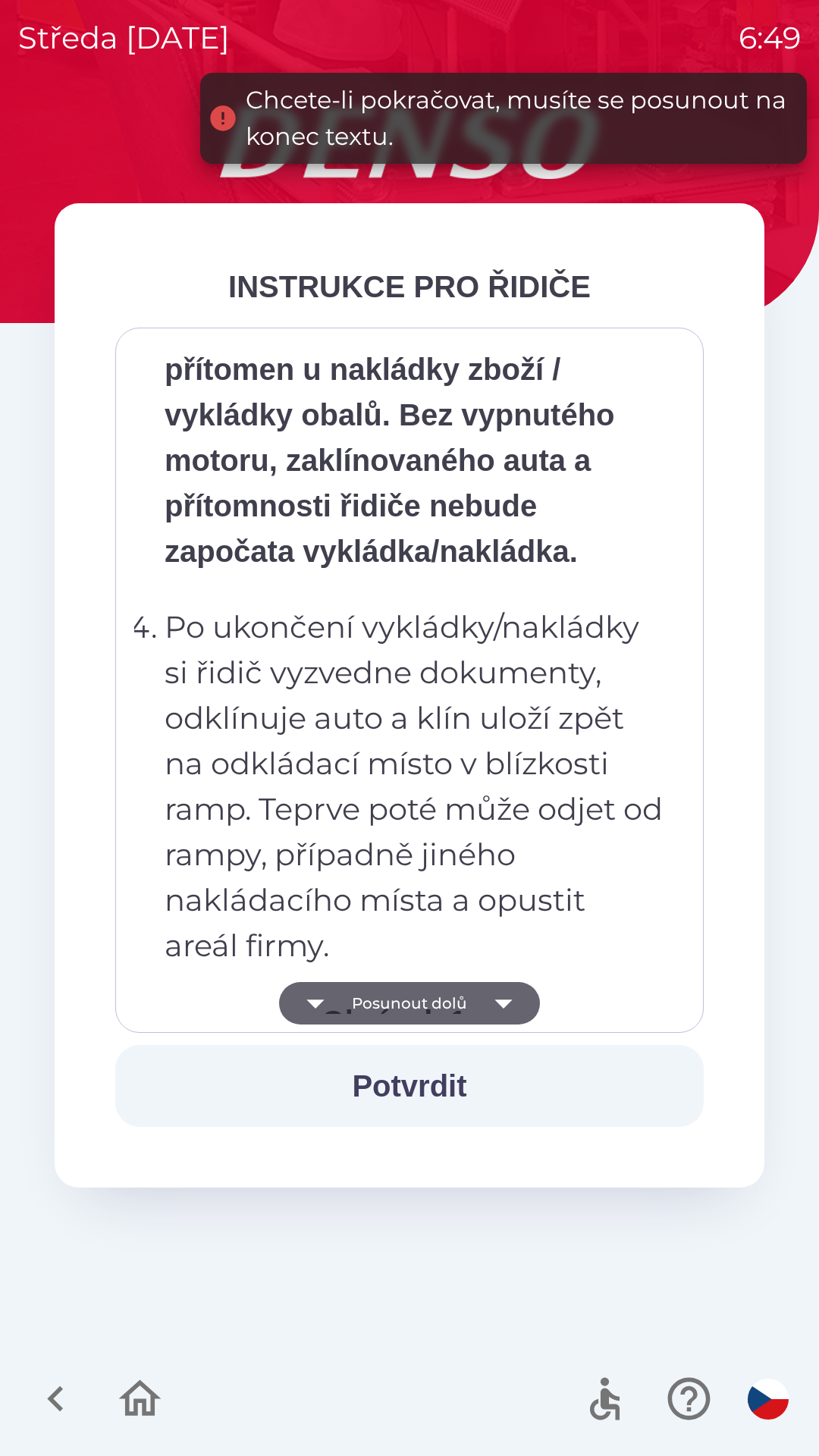
click at [493, 1011] on icon "button" at bounding box center [503, 1003] width 42 height 42
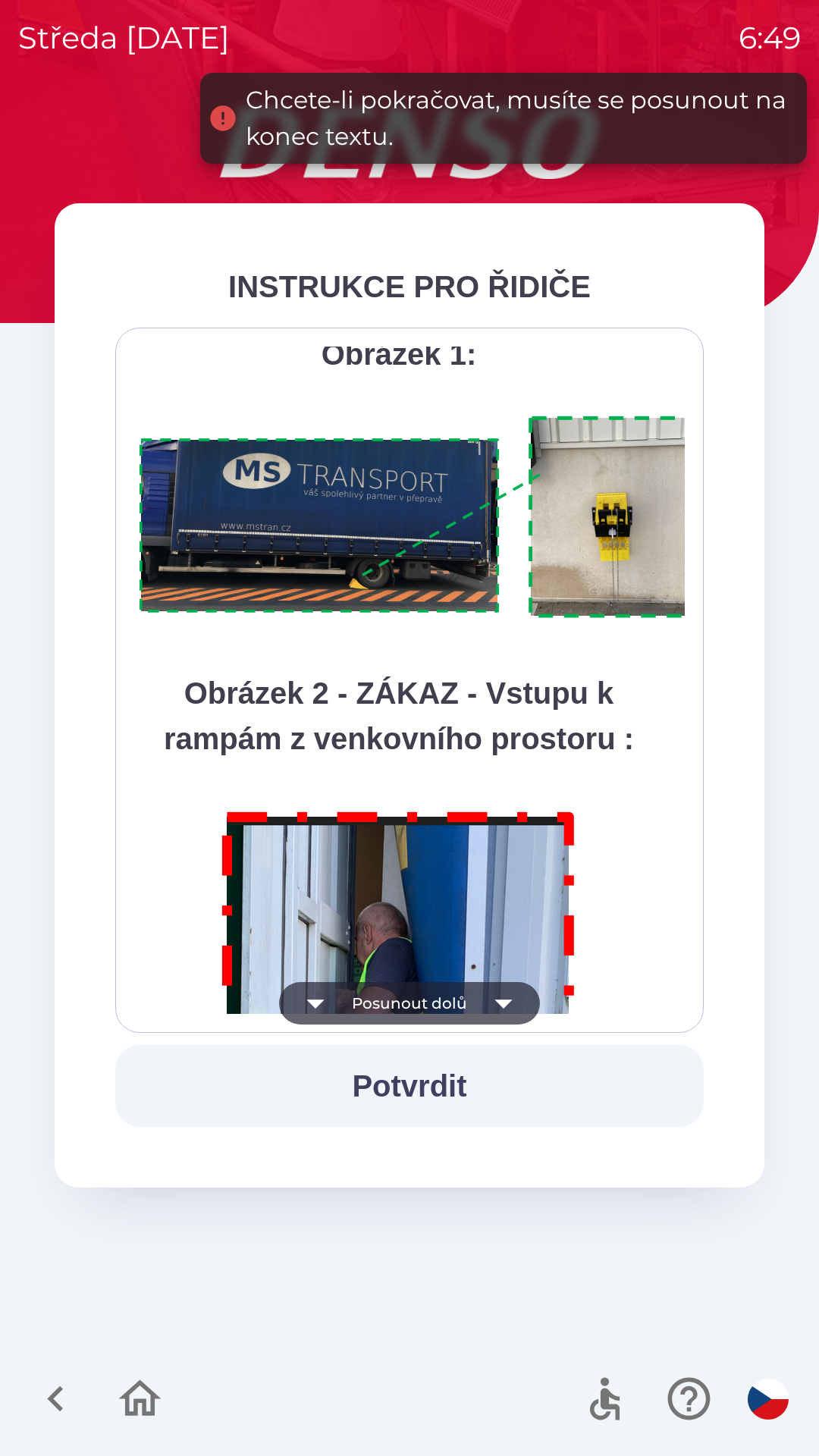
click at [487, 1020] on icon "button" at bounding box center [503, 1003] width 42 height 42
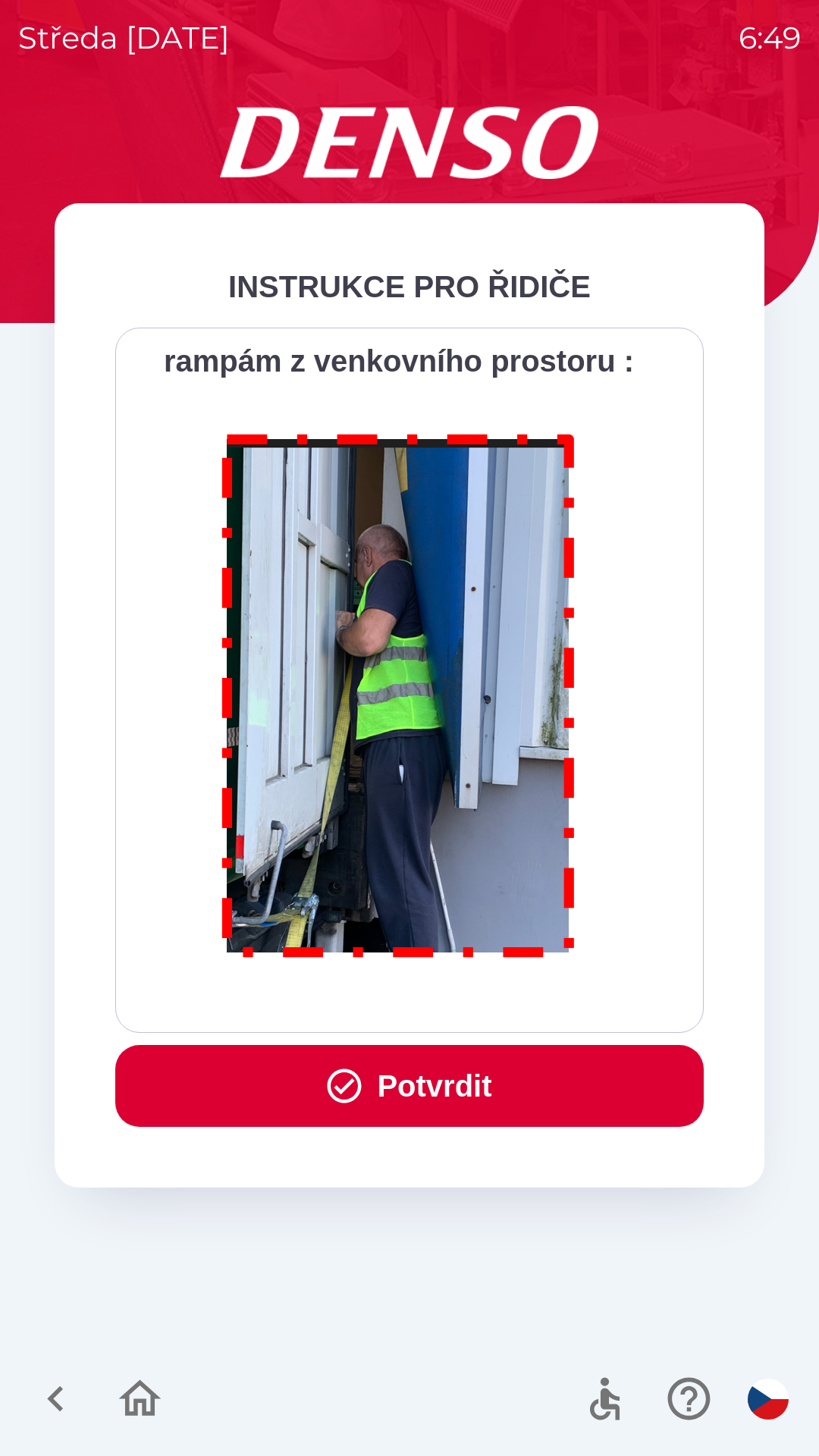
click at [508, 1092] on button "Potvrdit" at bounding box center [409, 1085] width 589 height 82
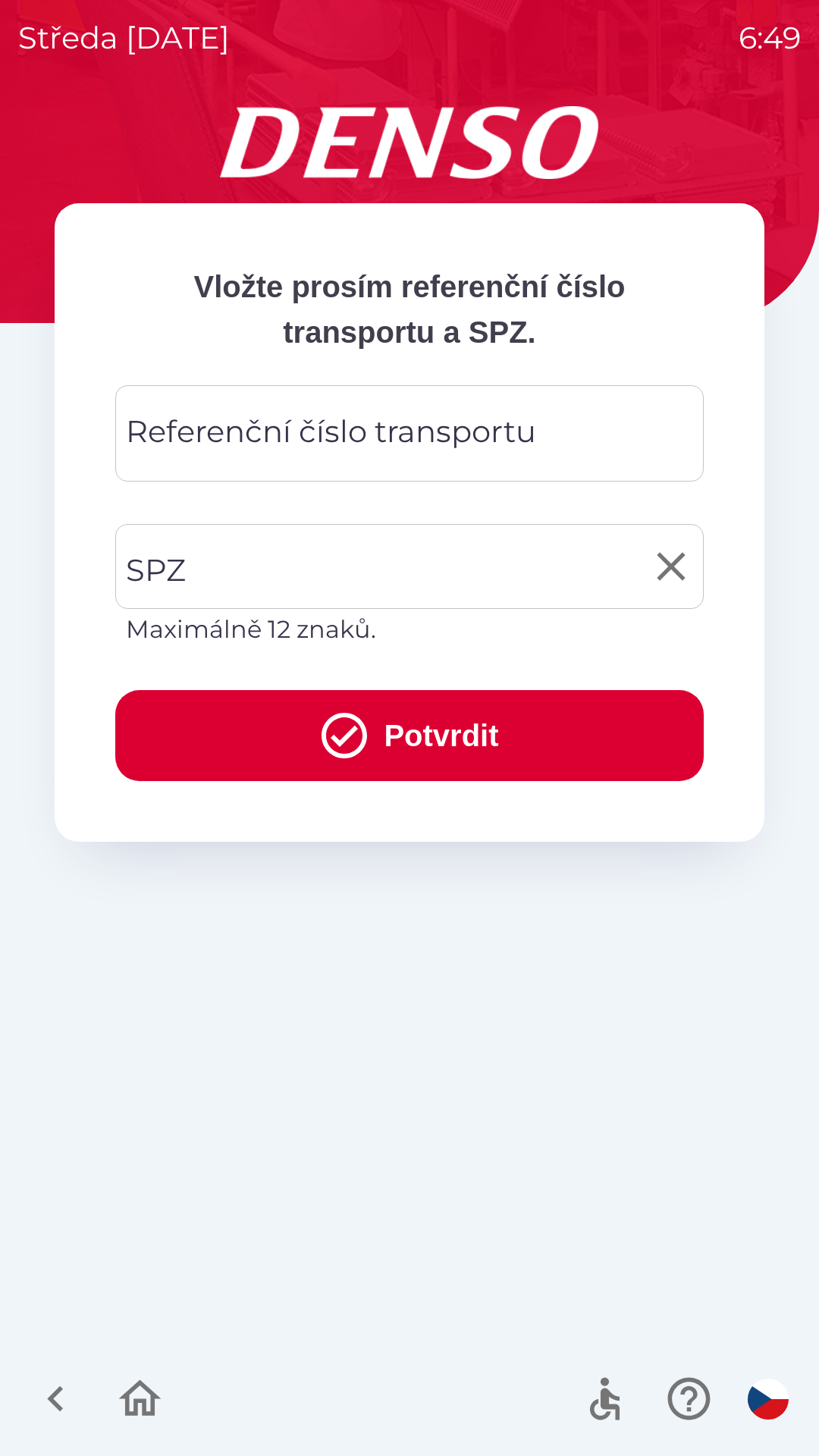
click at [440, 579] on input "SPZ" at bounding box center [398, 566] width 553 height 72
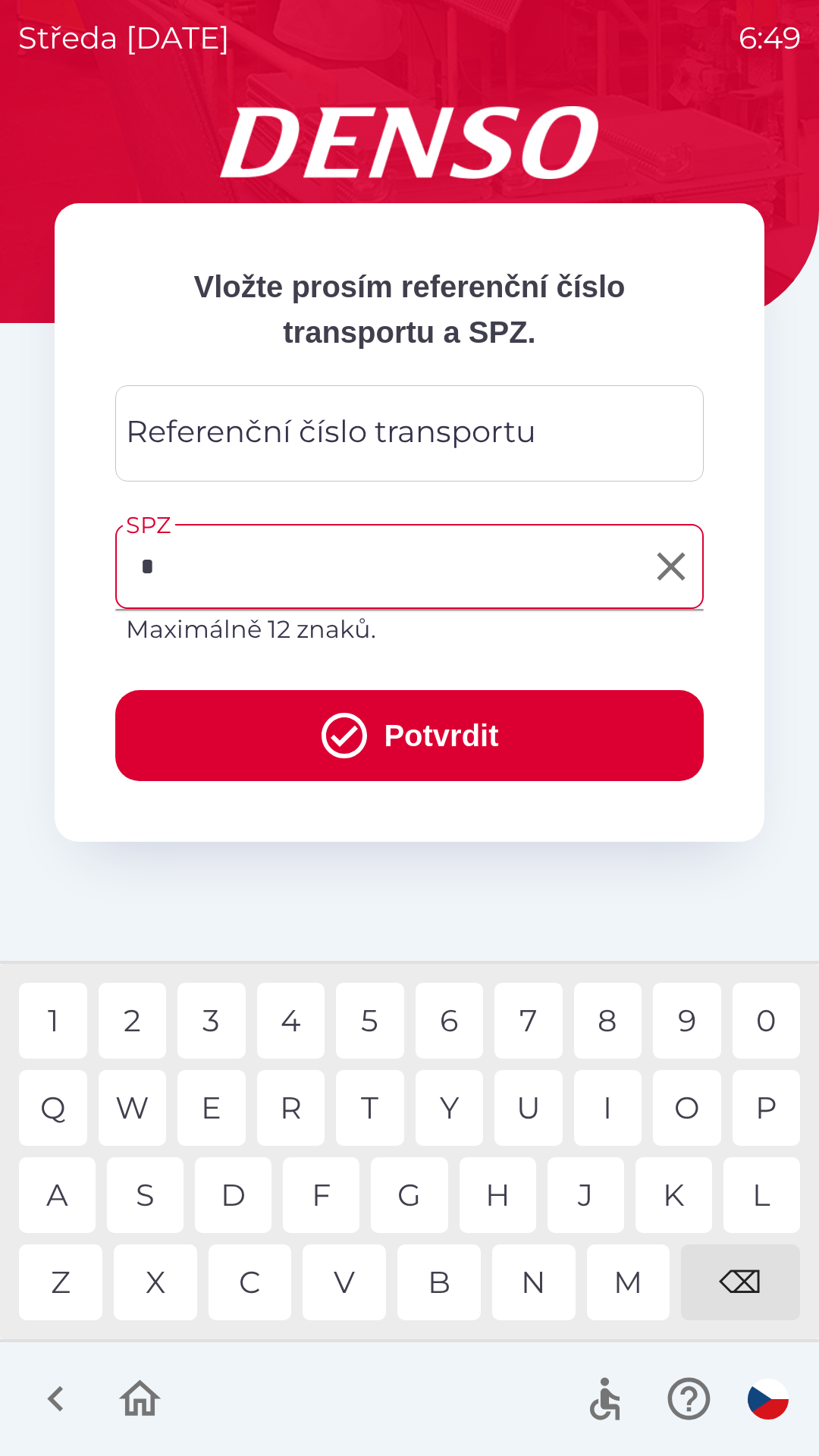
click at [701, 1017] on div "9" at bounding box center [686, 1020] width 68 height 76
click at [68, 1034] on div "1" at bounding box center [52, 1020] width 68 height 76
type input "*******"
click at [531, 1023] on div "7" at bounding box center [528, 1020] width 68 height 76
click at [512, 750] on button "Potvrdit" at bounding box center [409, 735] width 589 height 91
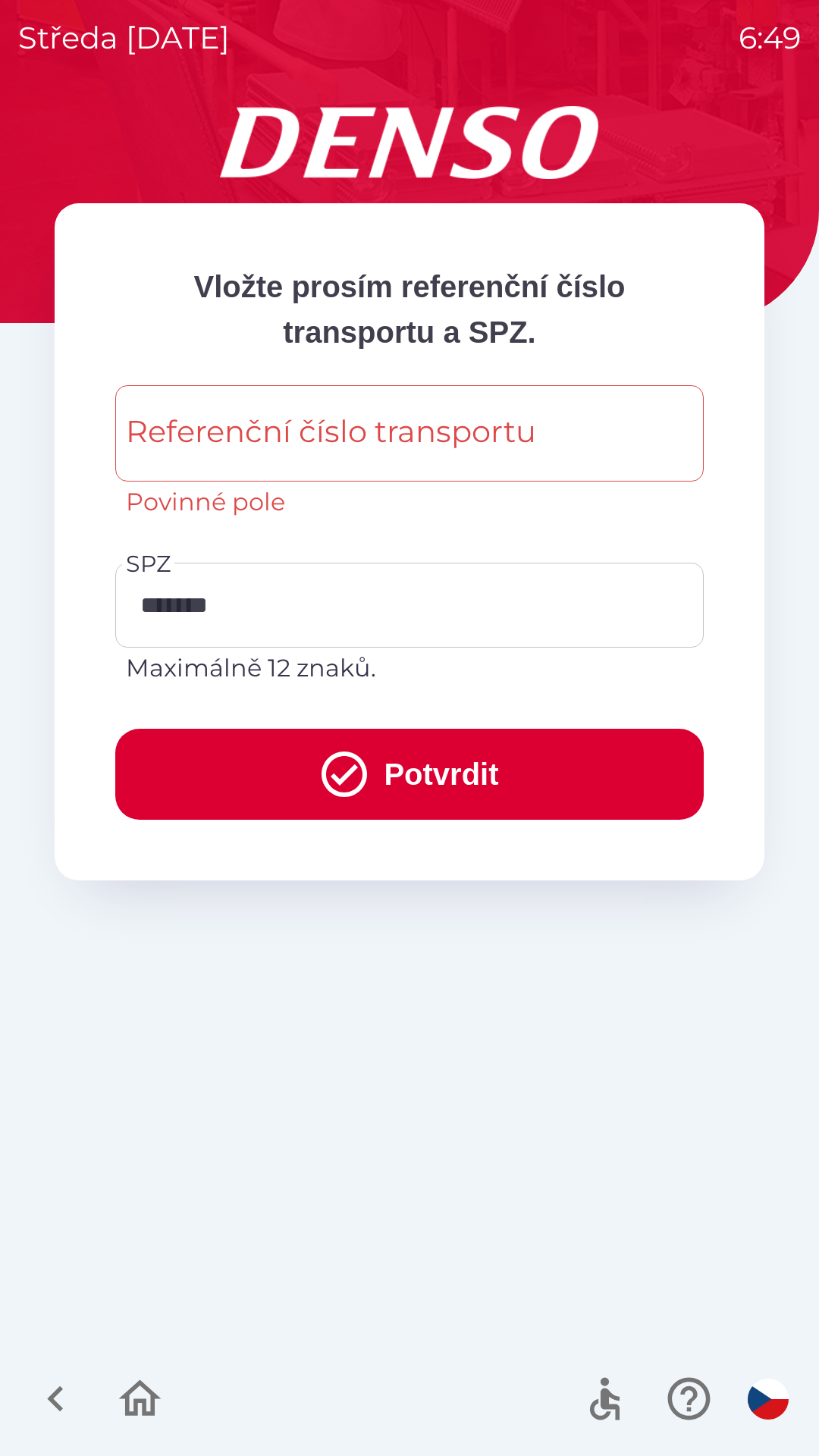
click at [579, 797] on button "Potvrdit" at bounding box center [409, 774] width 589 height 91
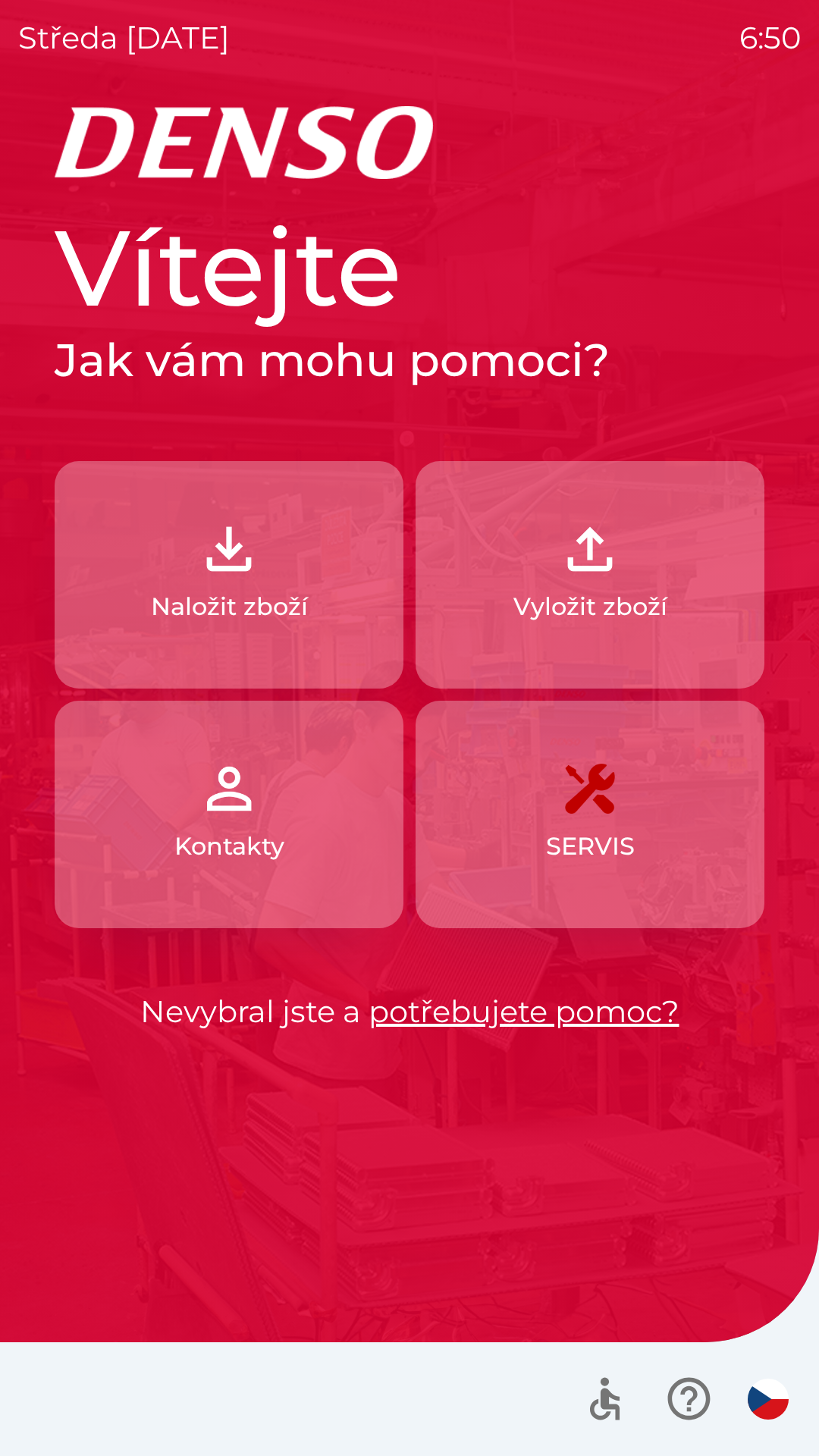
click at [537, 1003] on link "potřebujete pomoc?" at bounding box center [524, 1012] width 311 height 37
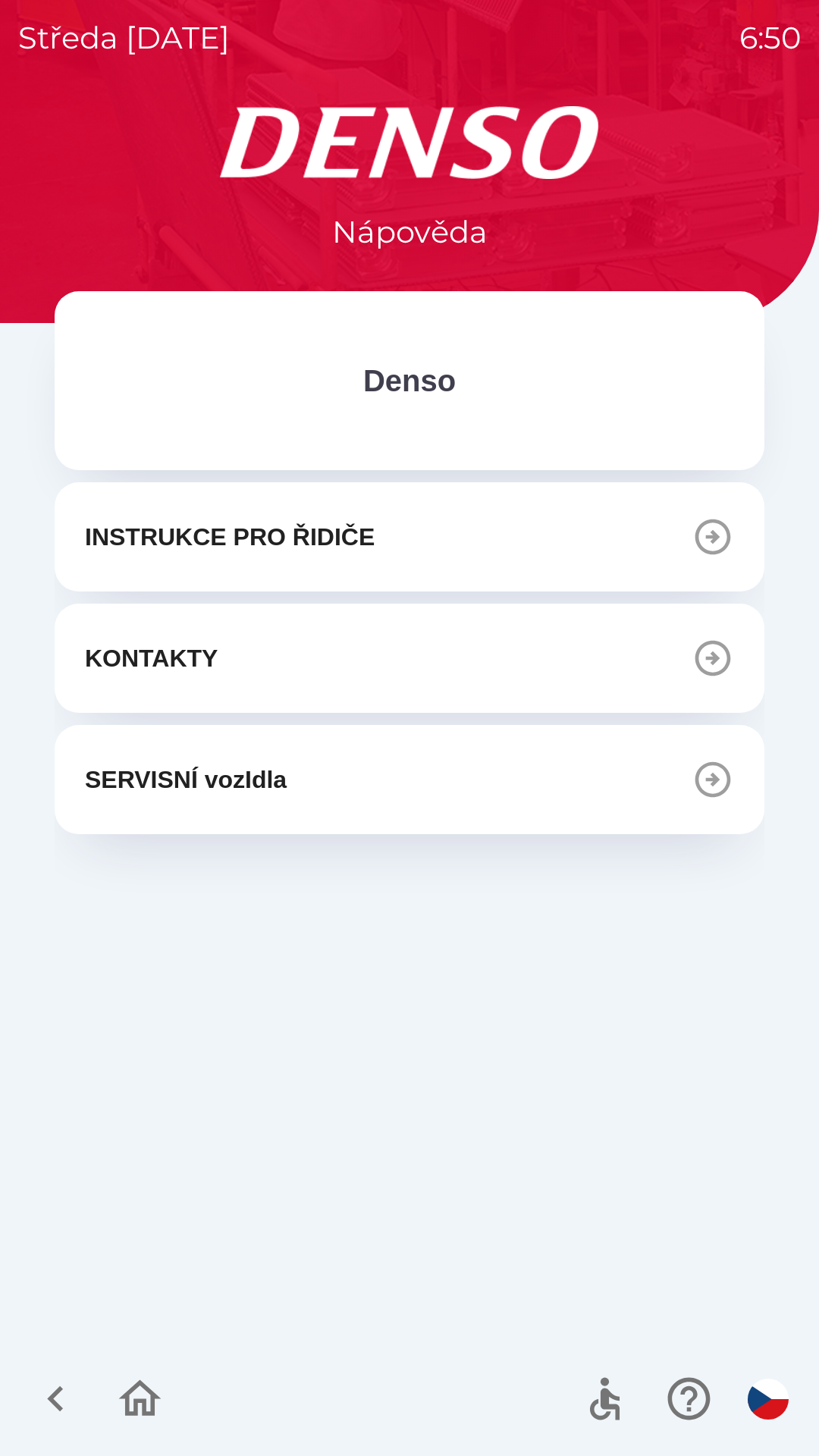
click at [710, 657] on icon "button" at bounding box center [713, 659] width 35 height 35
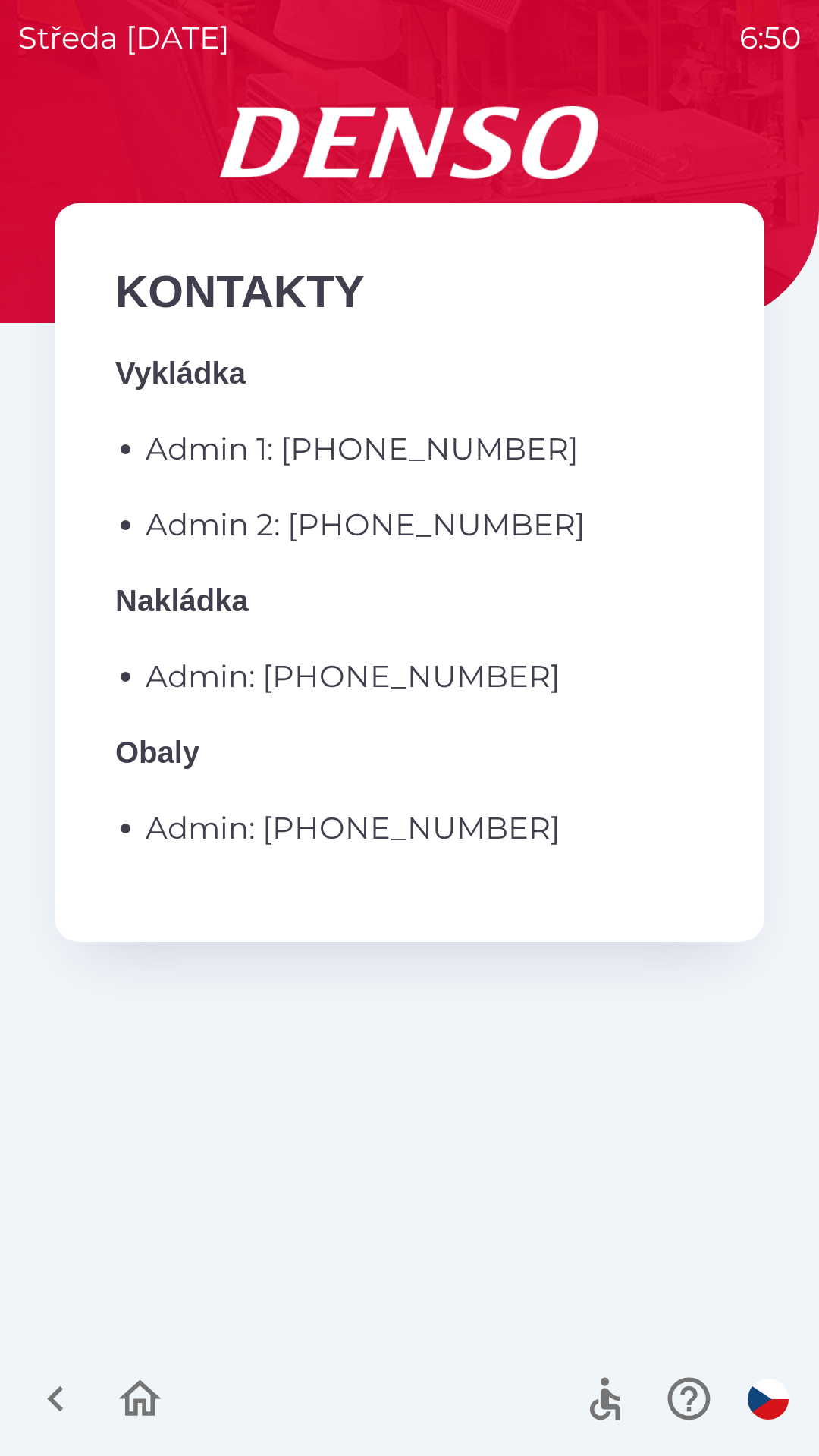
click at [290, 454] on p "Admin 1: [PHONE_NUMBER]" at bounding box center [425, 449] width 558 height 45
click at [139, 452] on ul "Admin 1: [PHONE_NUMBER] Admin 2: [PHONE_NUMBER]" at bounding box center [409, 487] width 589 height 121
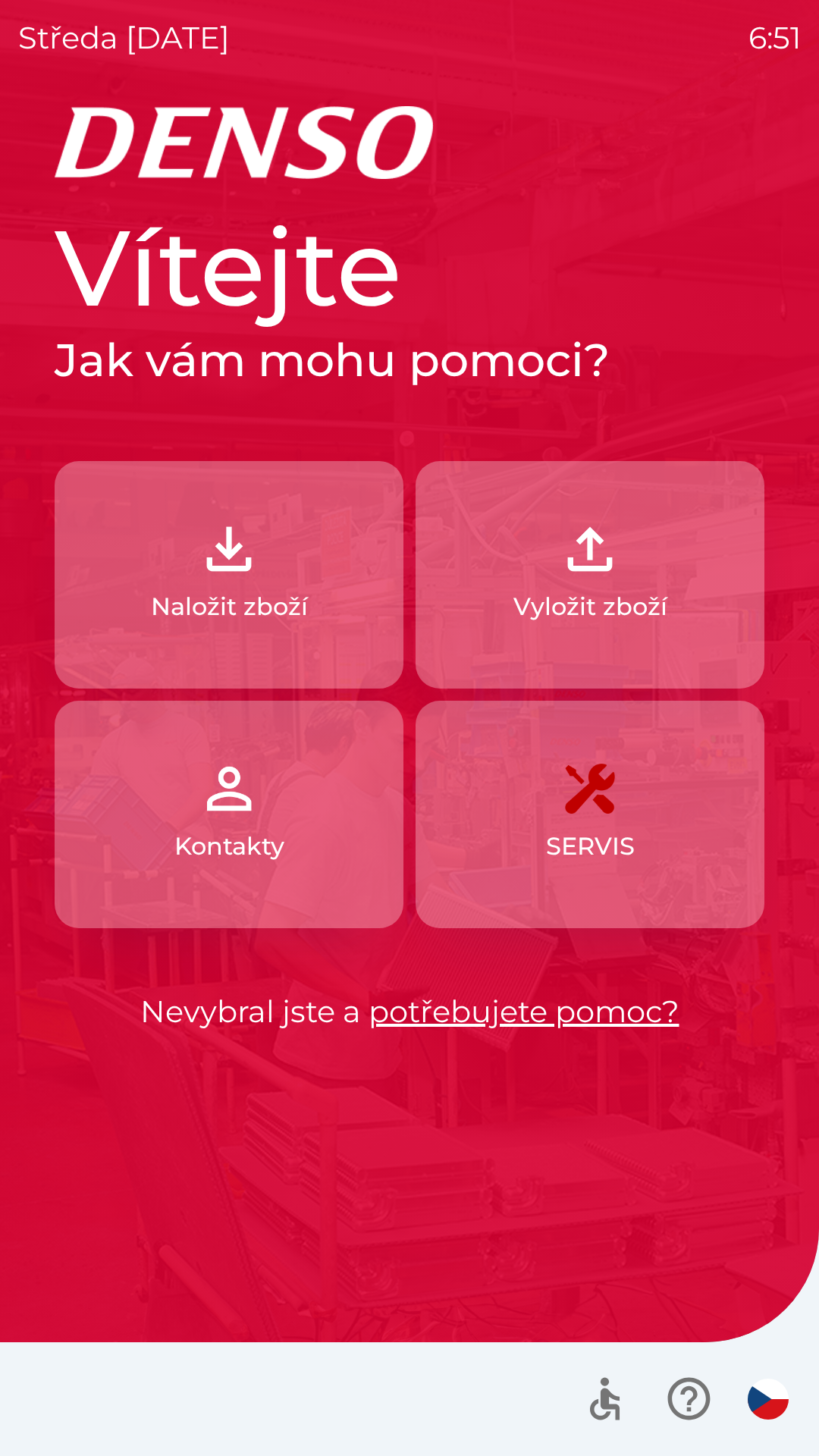
click at [596, 1016] on link "potřebujete pomoc?" at bounding box center [524, 1012] width 311 height 37
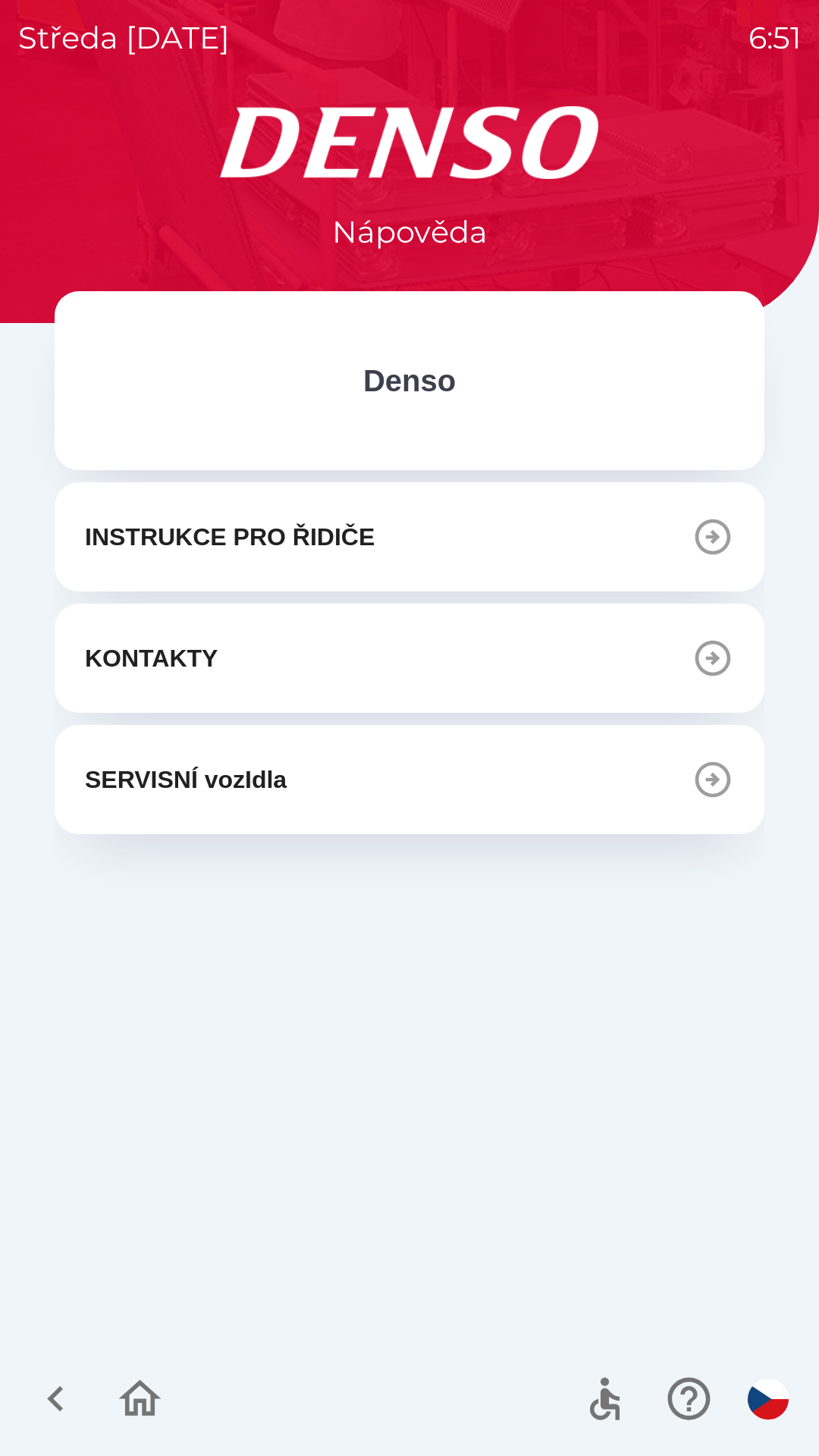
click at [725, 664] on icon "button" at bounding box center [713, 658] width 42 height 42
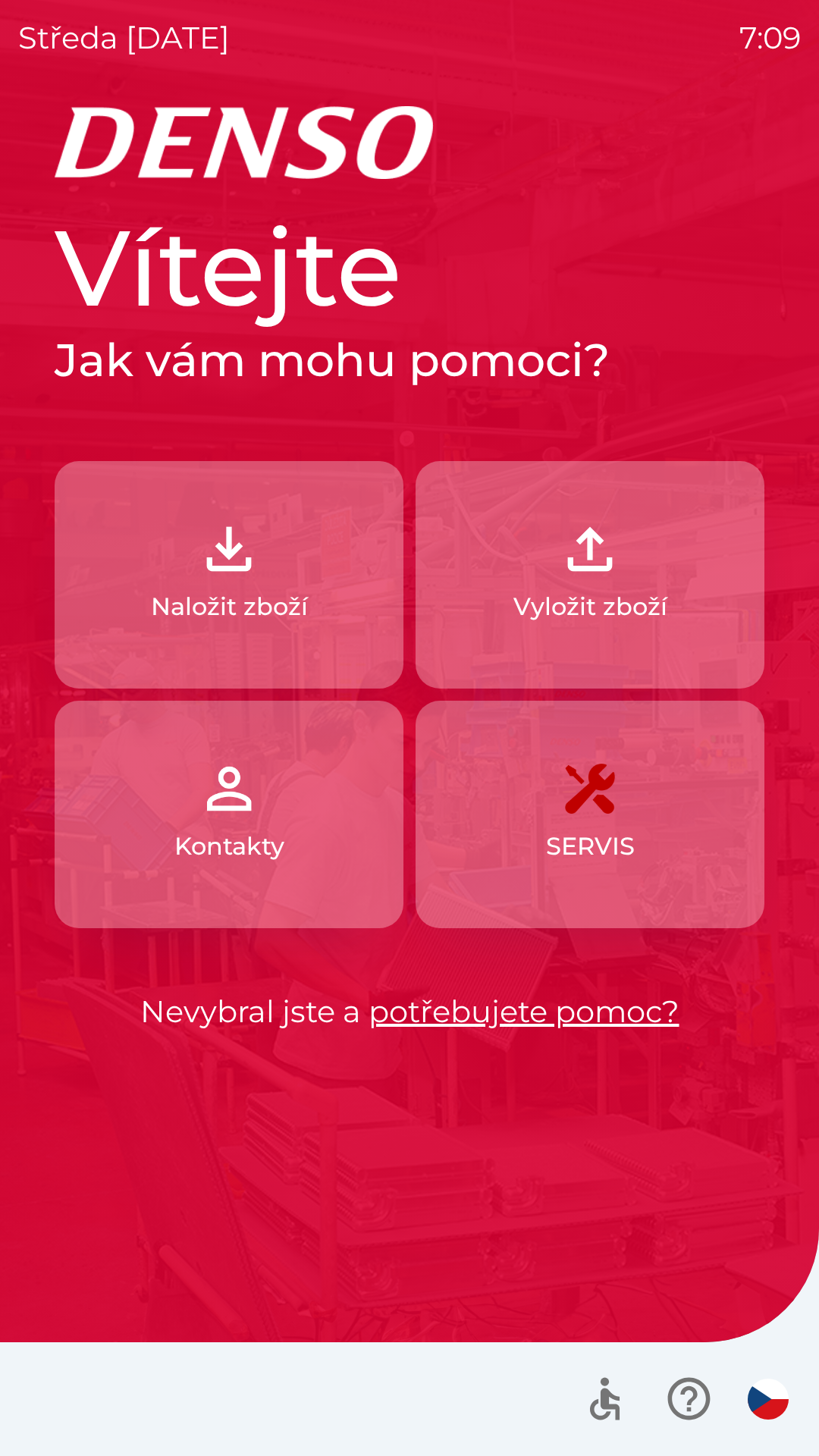
click at [290, 541] on button "Naložit zboží" at bounding box center [229, 574] width 349 height 227
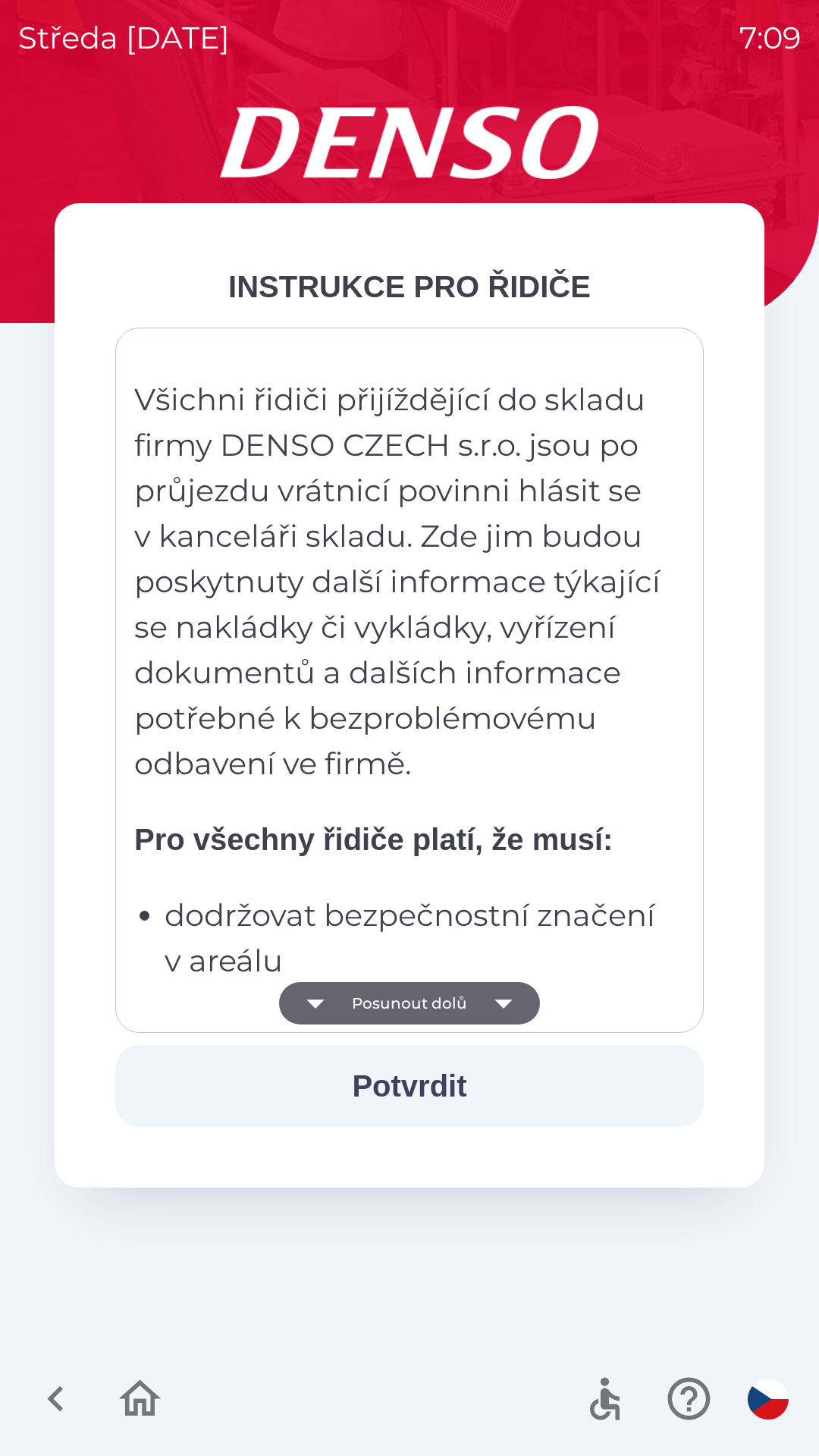
click at [502, 1007] on icon "button" at bounding box center [503, 1004] width 18 height 9
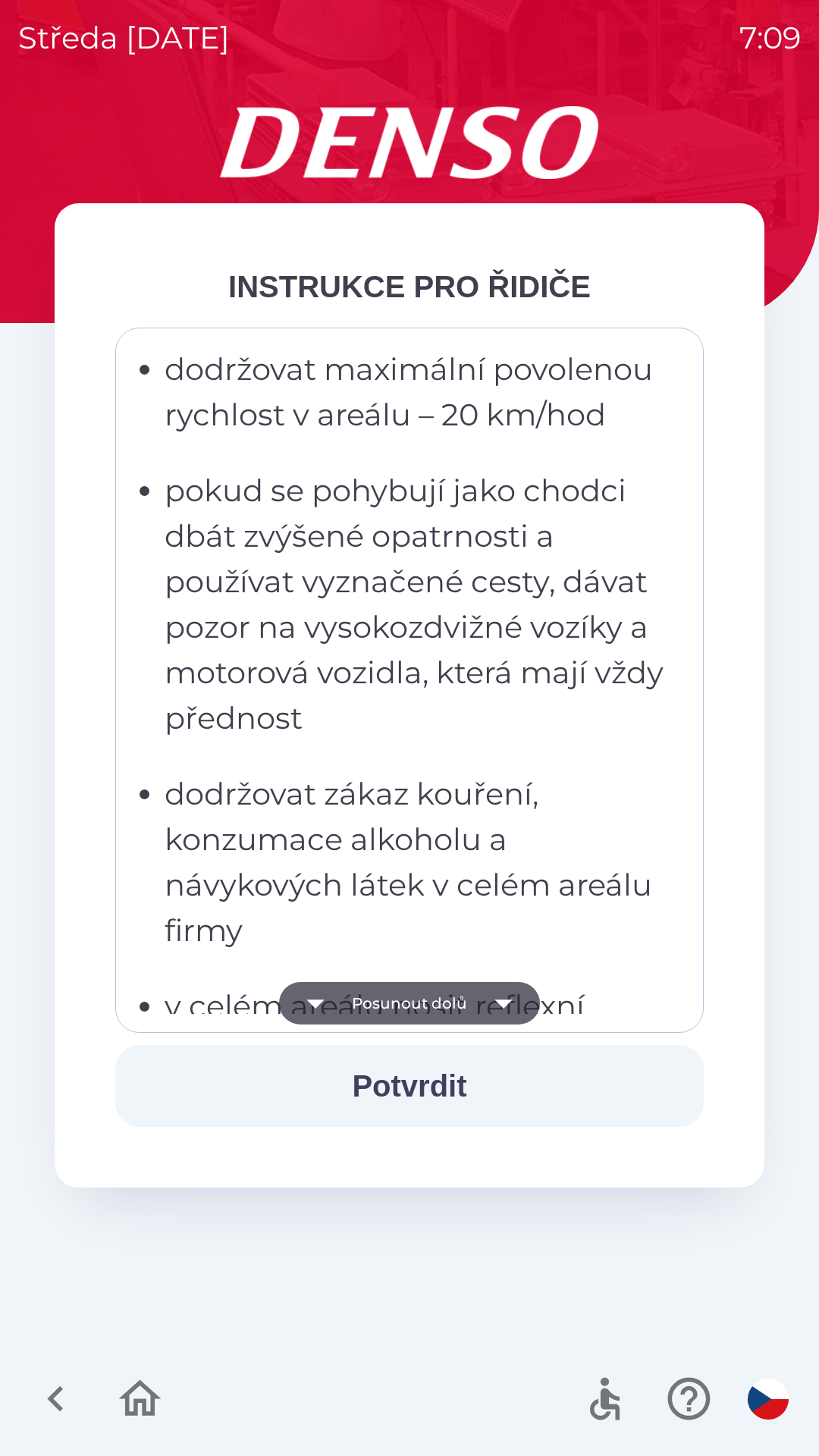
click at [506, 1001] on icon "button" at bounding box center [503, 1004] width 18 height 9
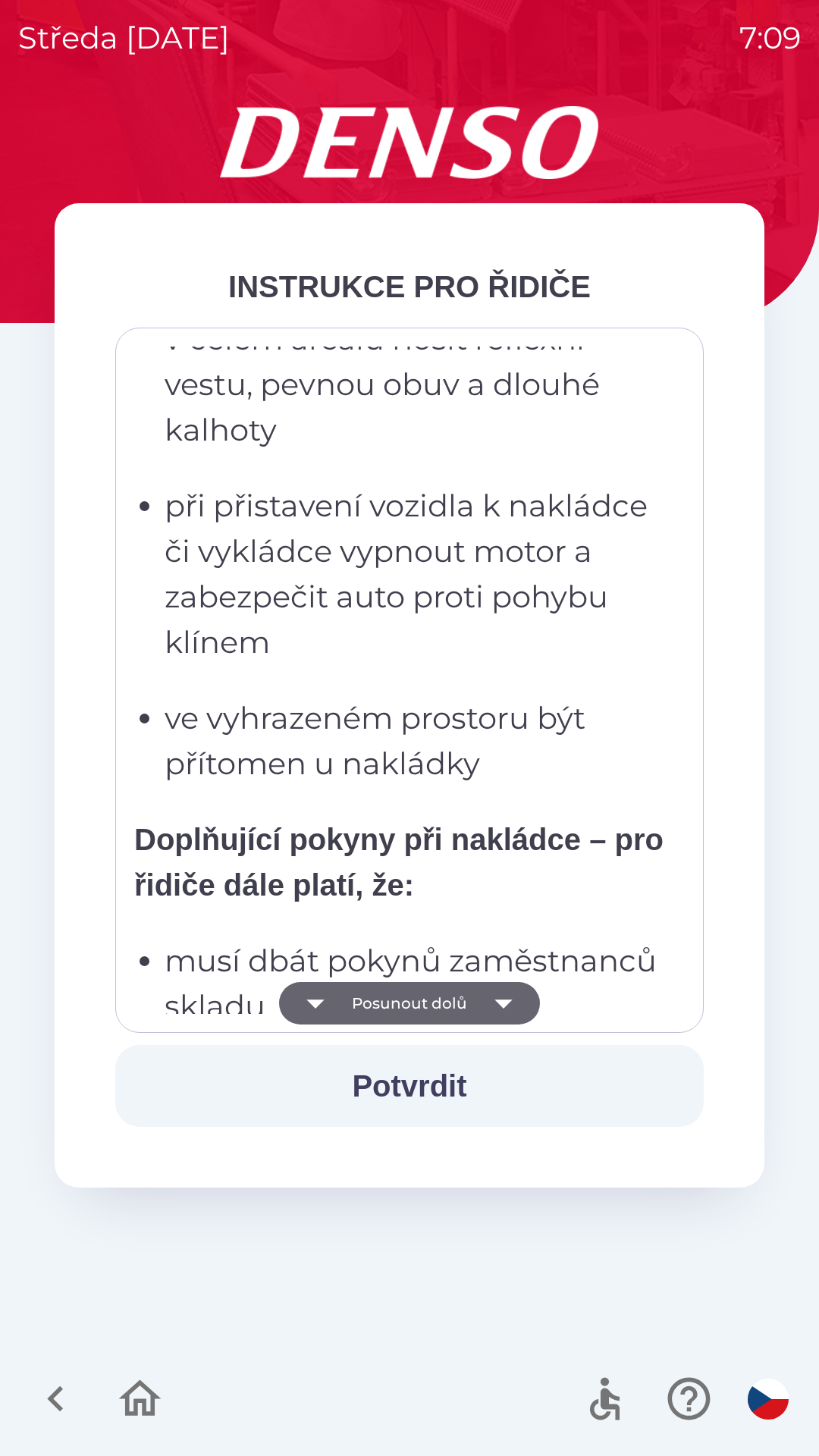
click at [503, 993] on icon "button" at bounding box center [503, 1003] width 42 height 42
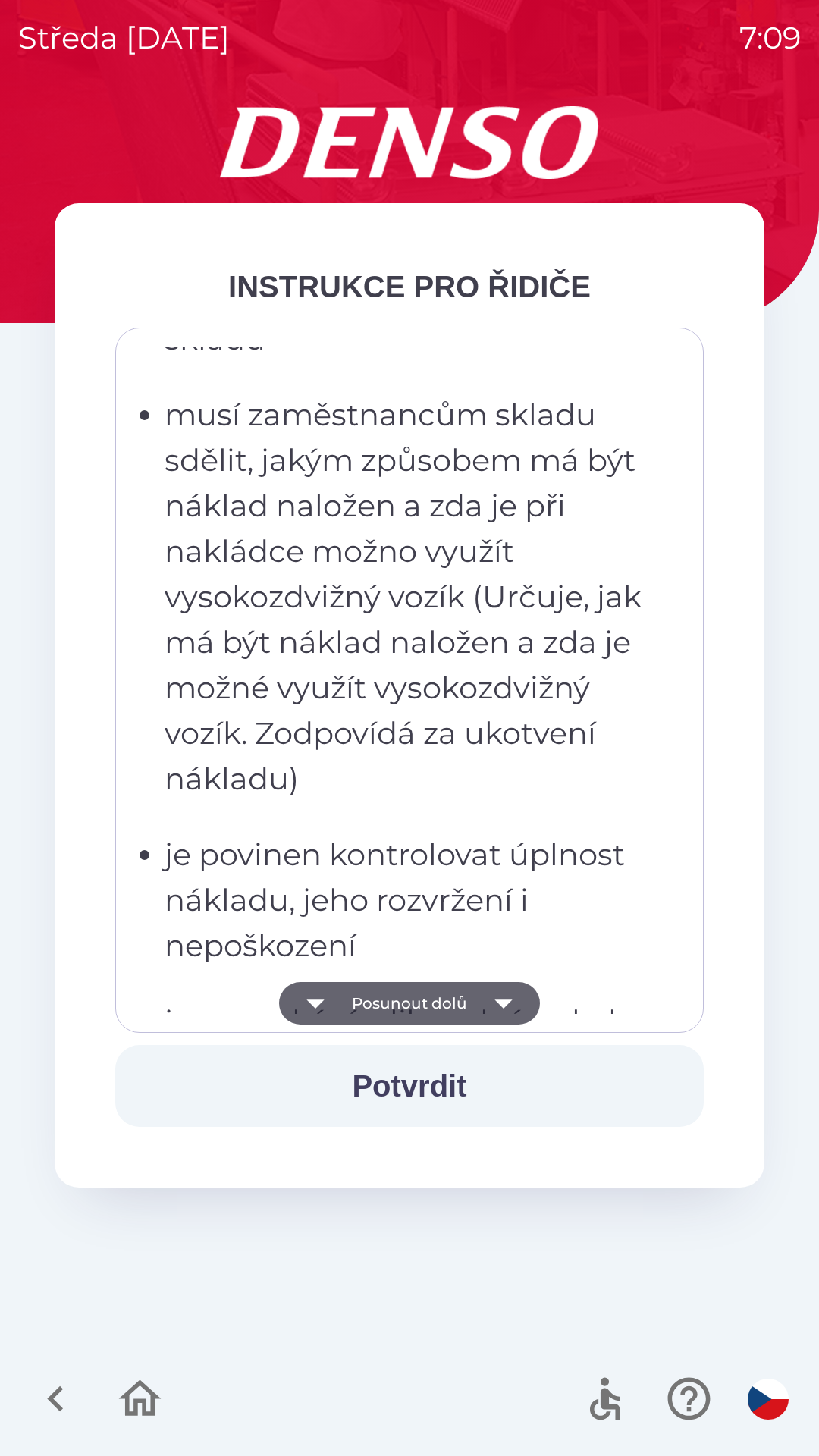
click at [505, 990] on icon "button" at bounding box center [503, 1003] width 42 height 42
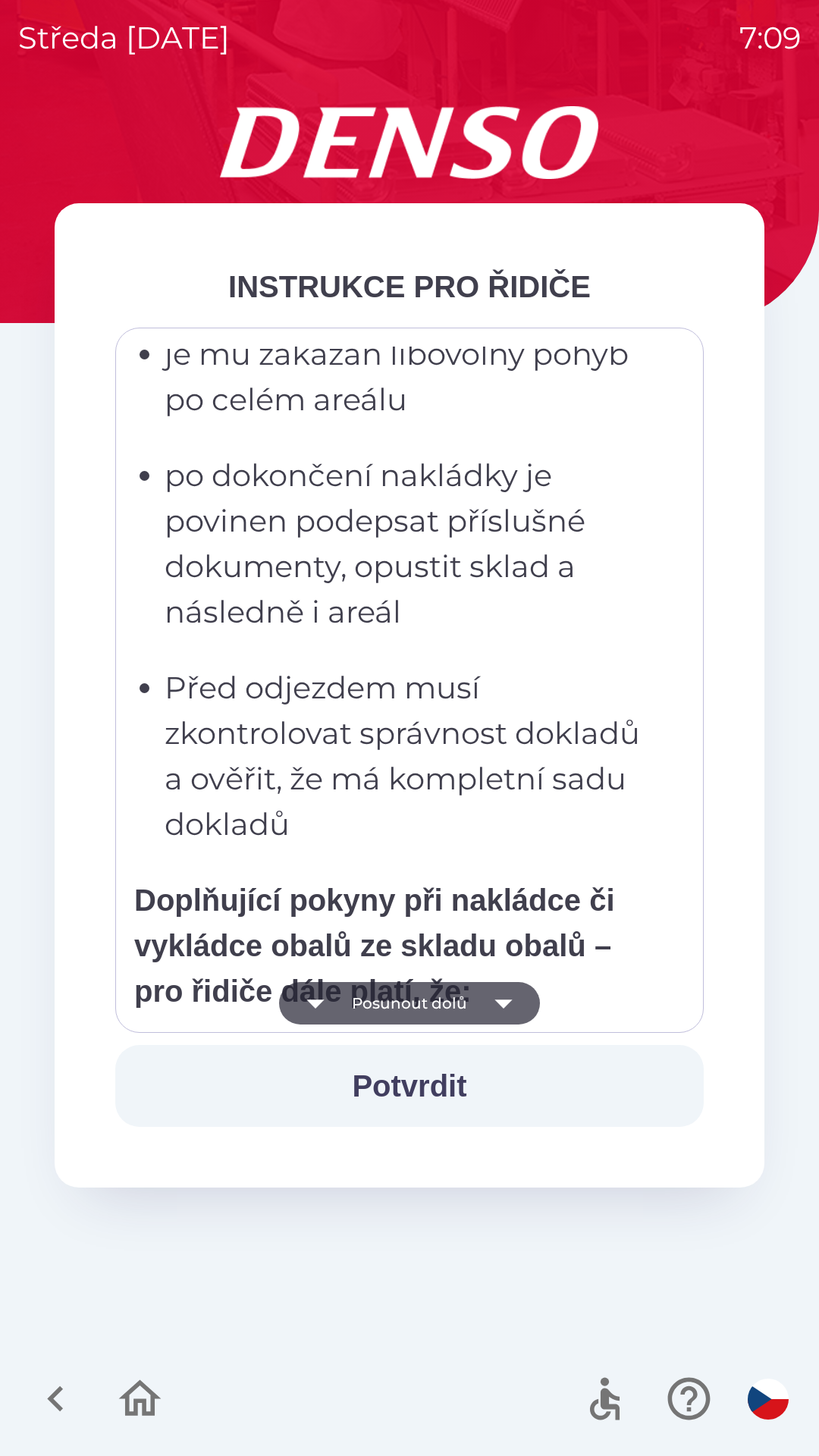
click at [508, 994] on icon "button" at bounding box center [503, 1003] width 42 height 42
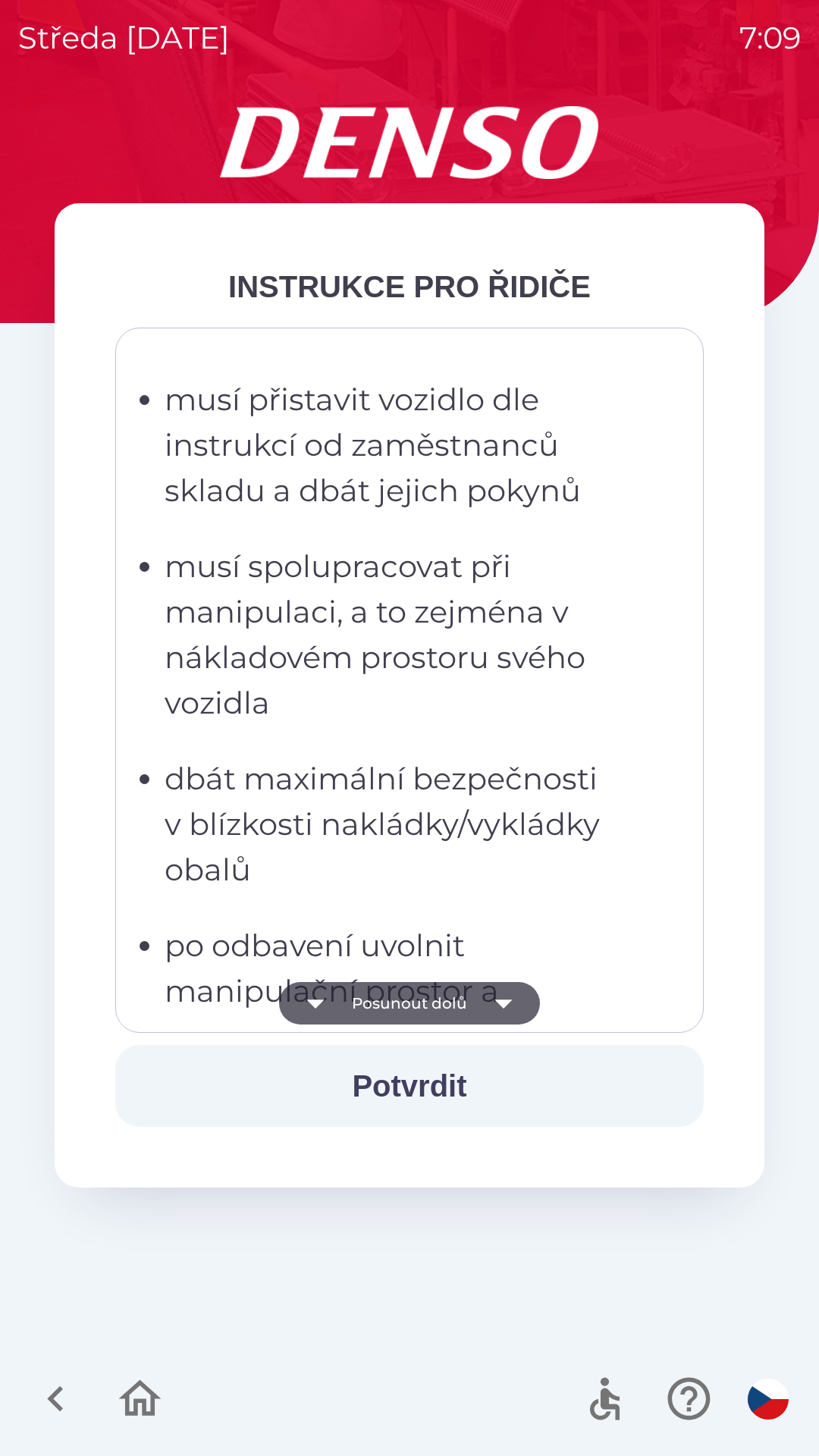
click at [504, 1004] on icon "button" at bounding box center [503, 1004] width 18 height 9
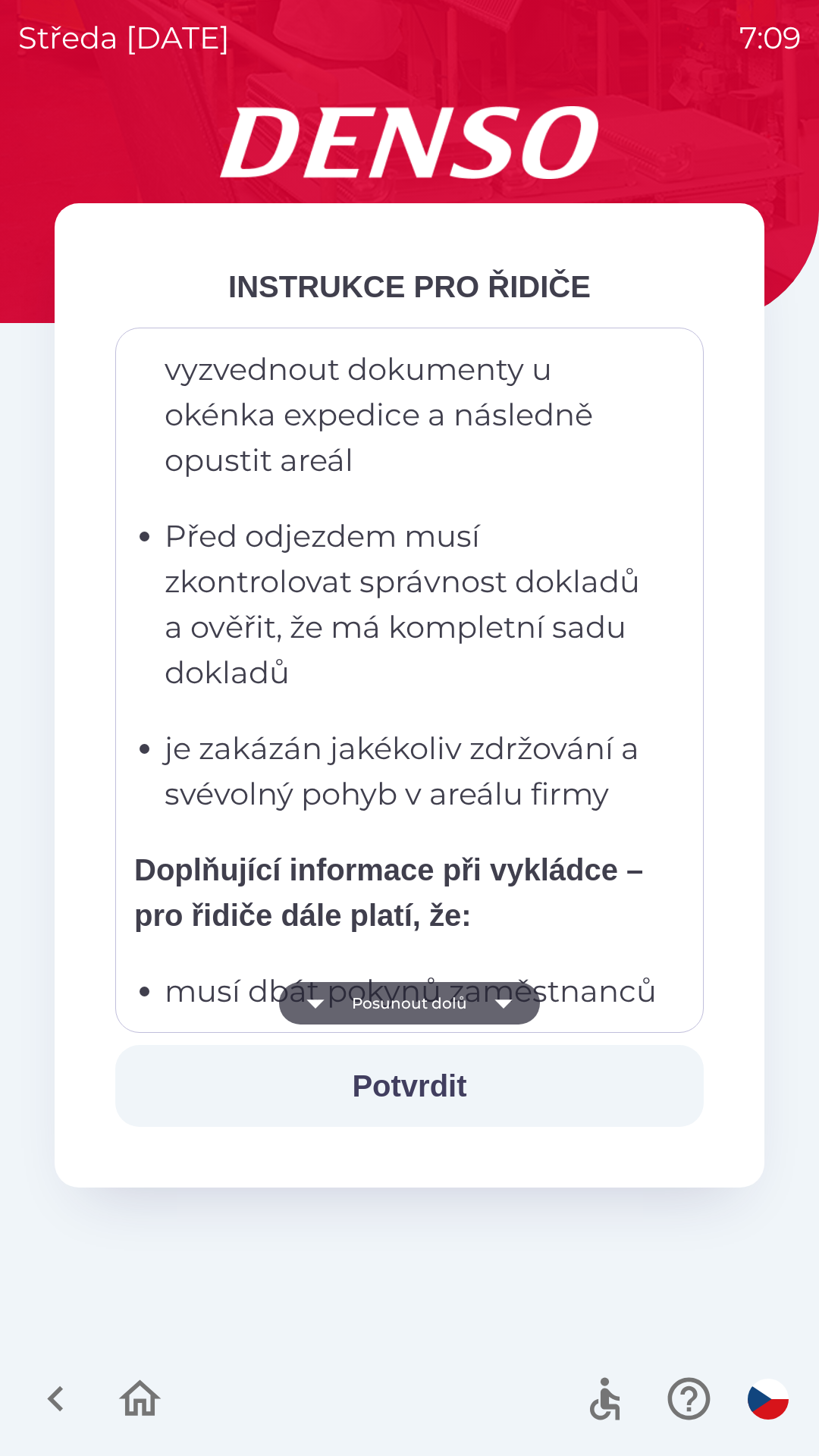
click at [499, 1004] on icon "button" at bounding box center [503, 1004] width 18 height 9
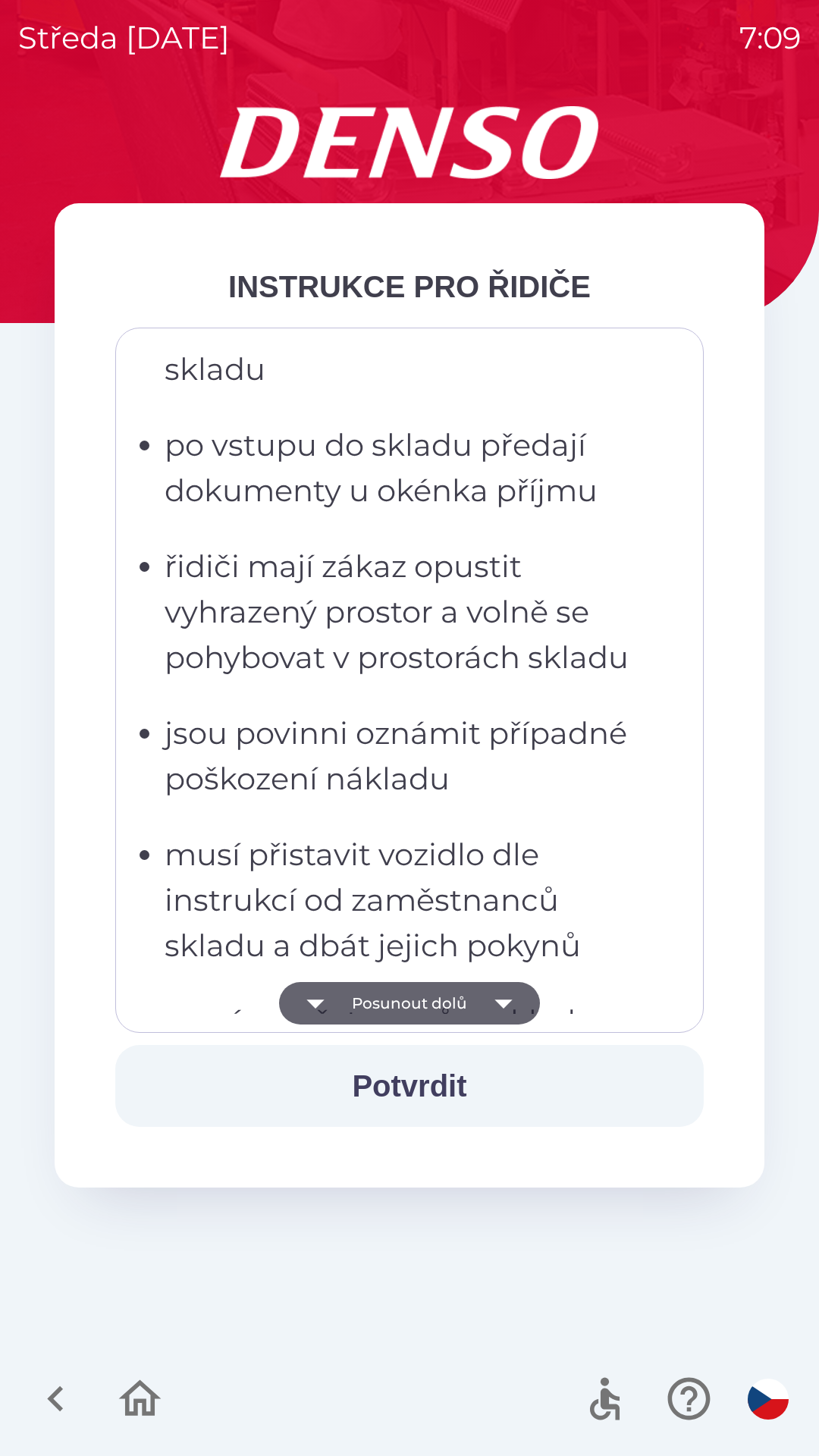
click at [498, 988] on icon "button" at bounding box center [503, 1003] width 42 height 42
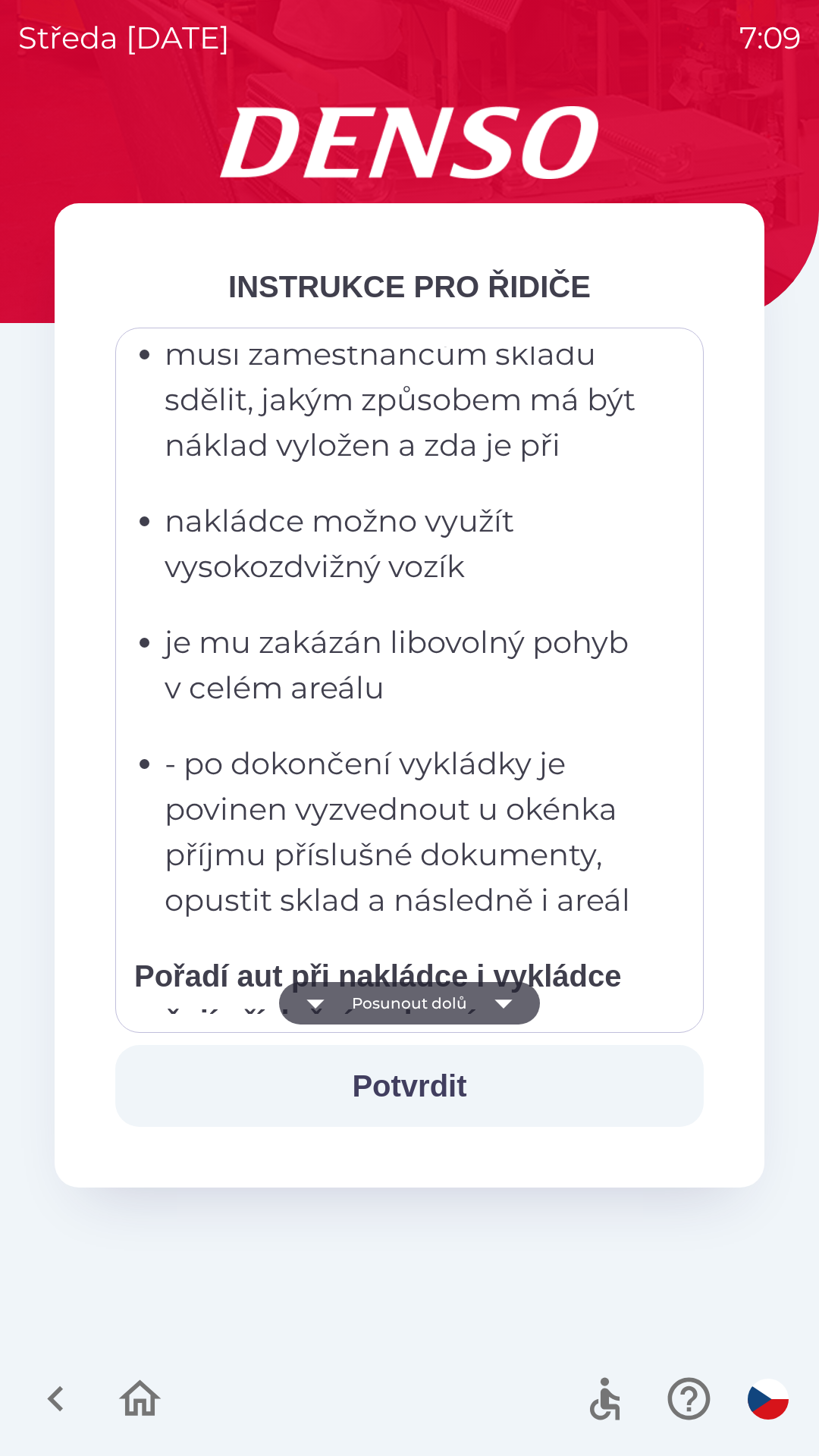
click at [497, 998] on icon "button" at bounding box center [503, 1003] width 42 height 42
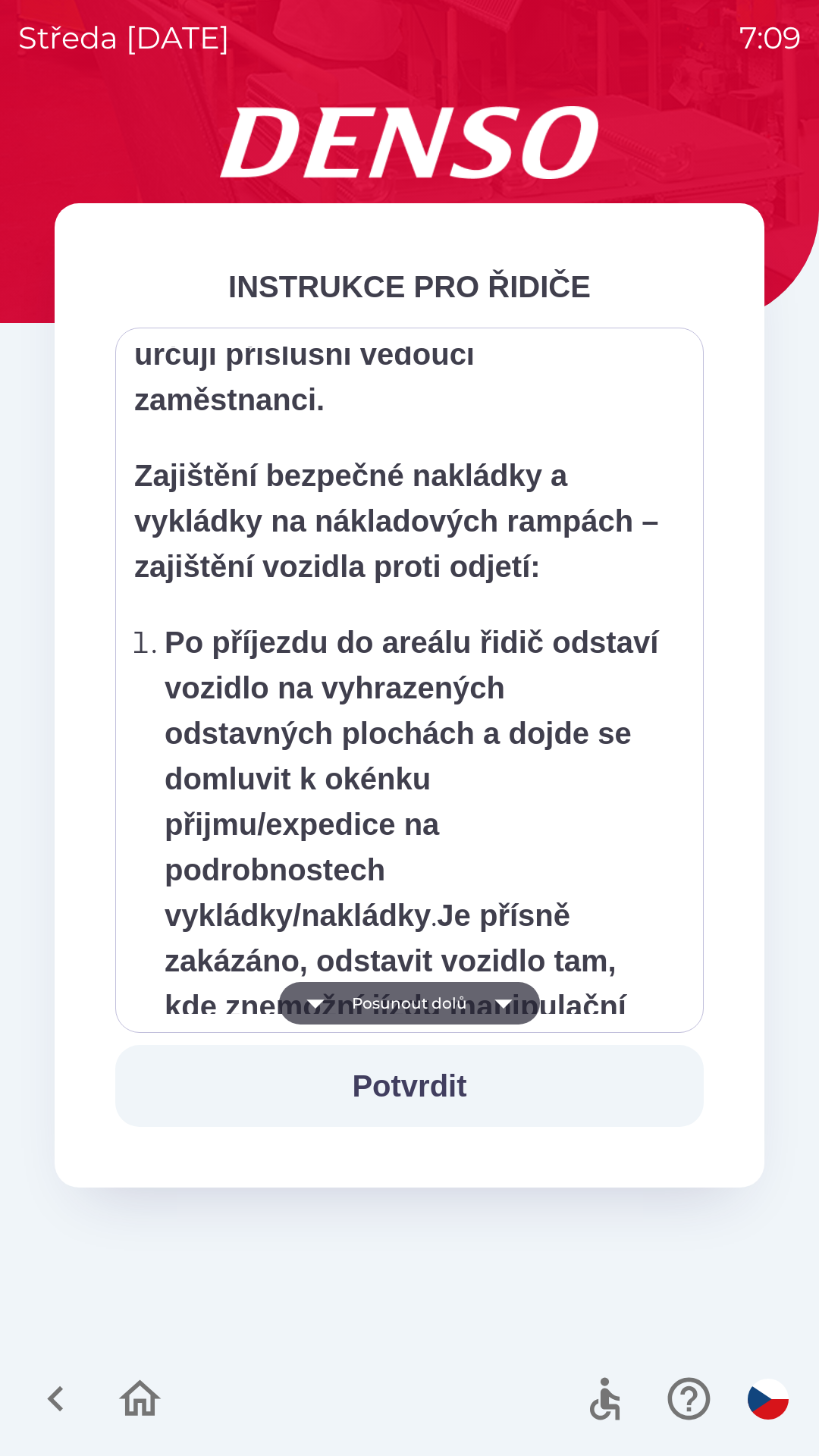
click at [496, 1001] on icon "button" at bounding box center [503, 1004] width 18 height 9
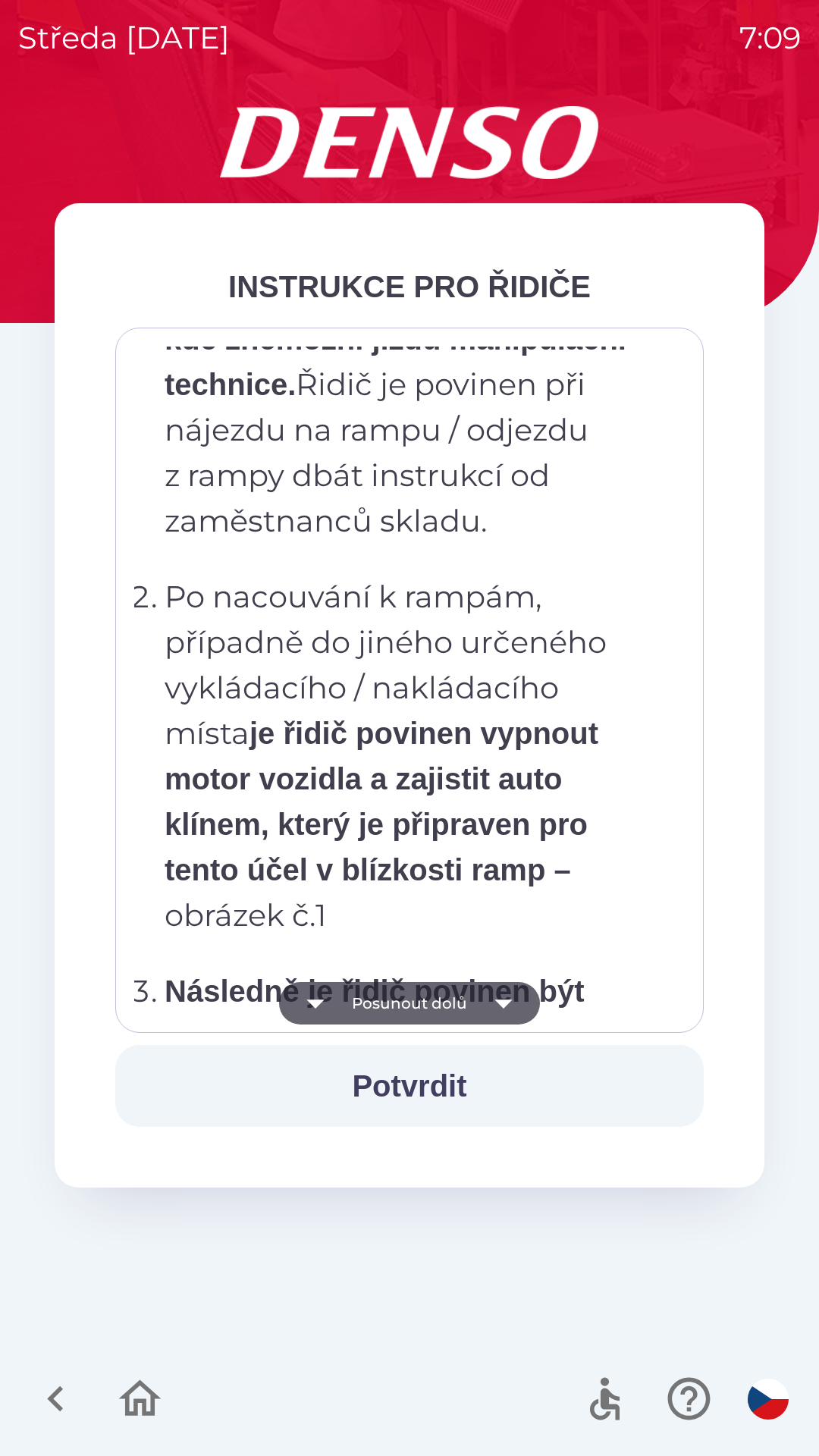
click at [494, 990] on icon "button" at bounding box center [503, 1003] width 42 height 42
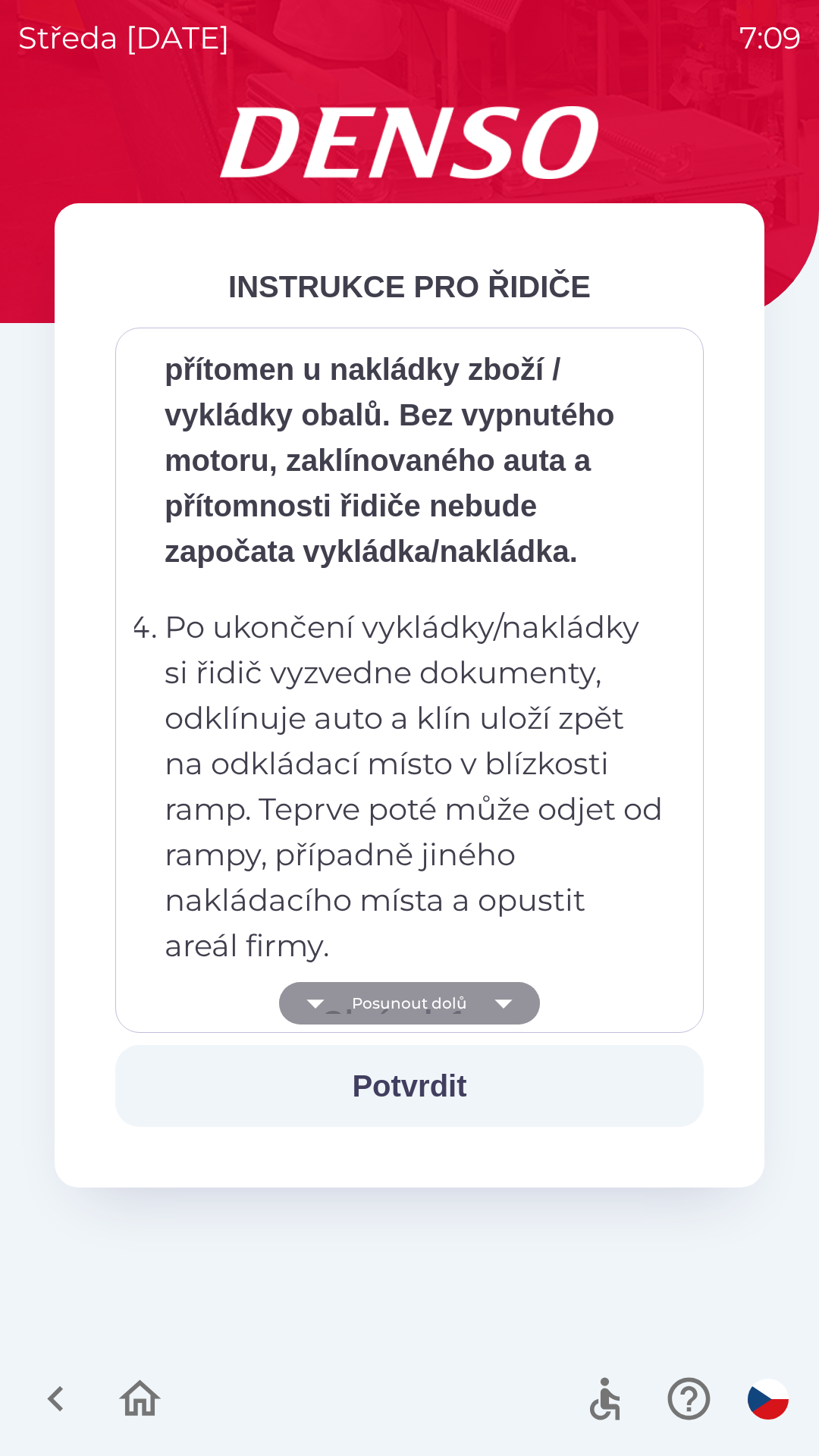
click at [497, 989] on icon "button" at bounding box center [503, 1003] width 42 height 42
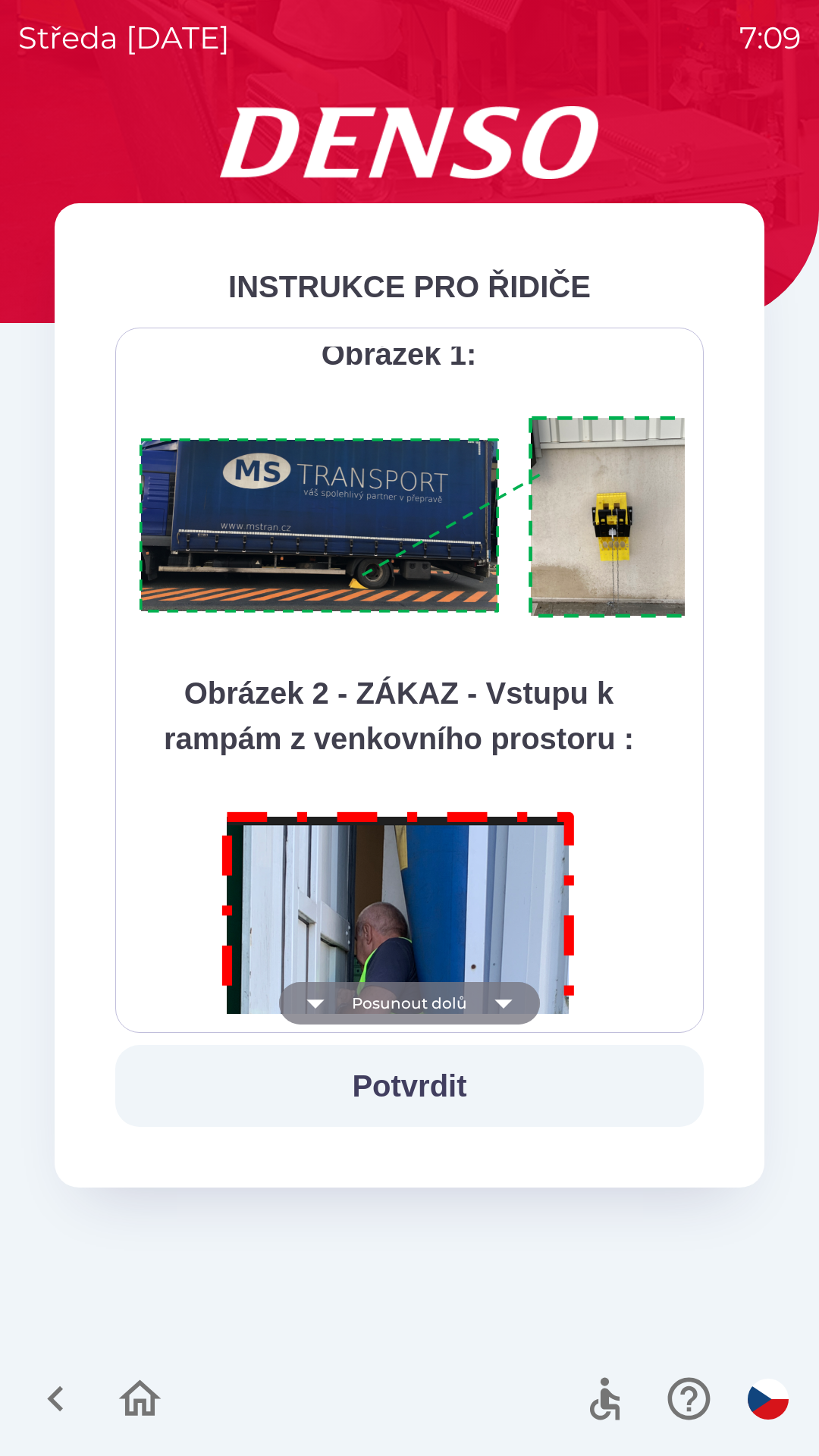
click at [502, 992] on icon "button" at bounding box center [503, 1003] width 42 height 42
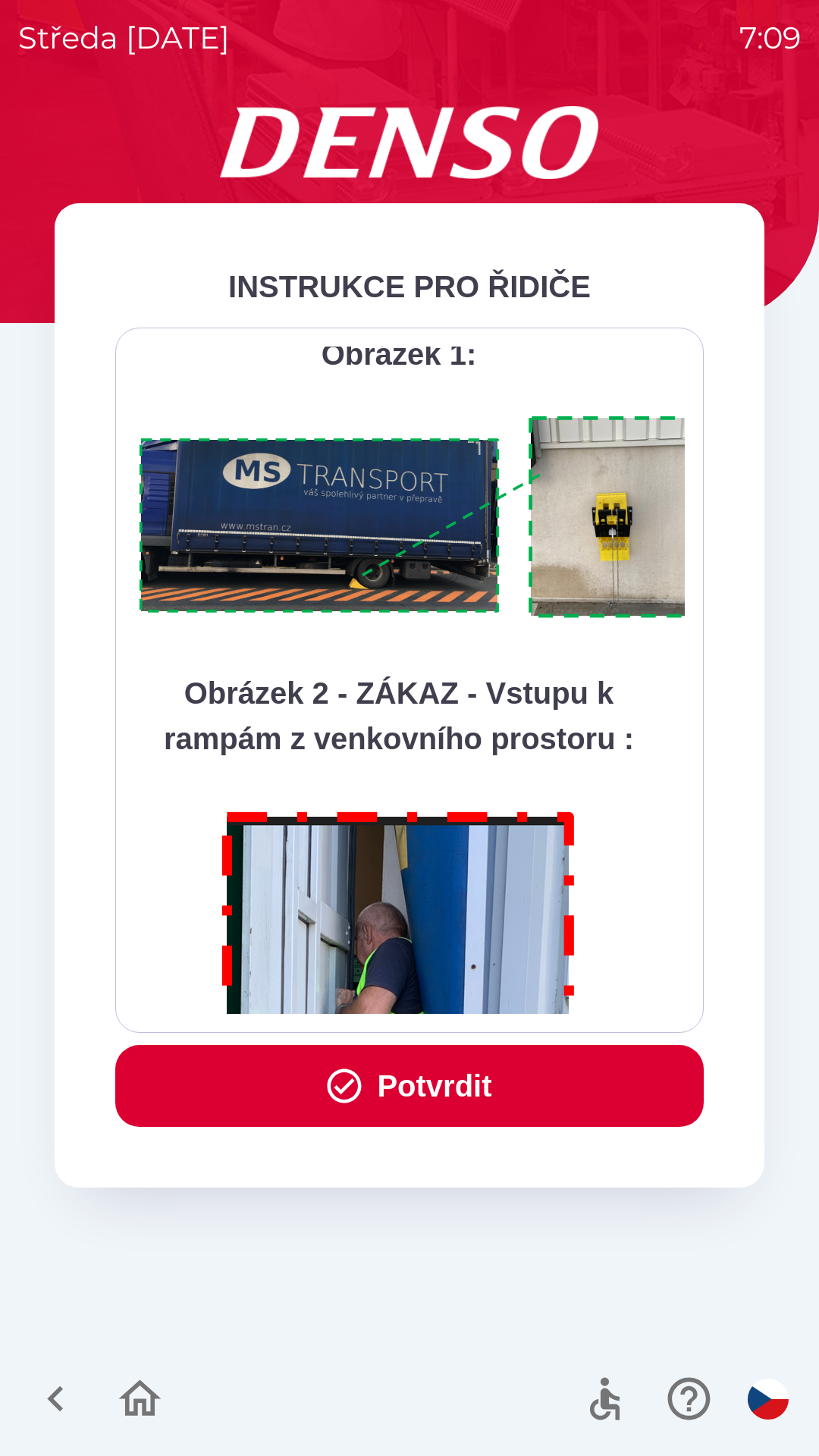
scroll to position [8523, 0]
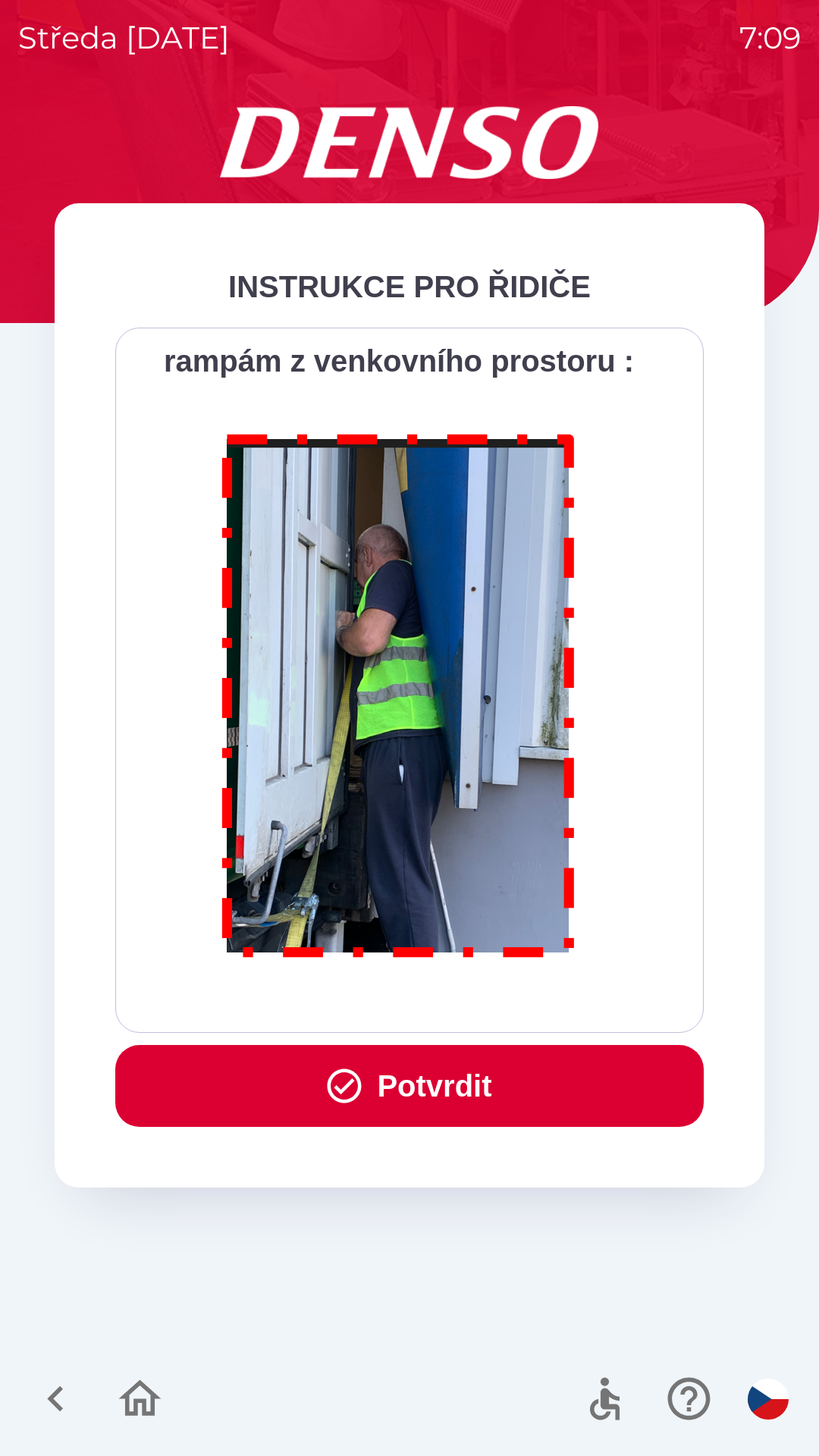
click at [515, 986] on div "Všichni řidiči přijíždějící do skladu firmy DENSO CZECH s.r.o. jsou po průjezdu…" at bounding box center [410, 680] width 551 height 668
click at [493, 1072] on button "Potvrdit" at bounding box center [409, 1085] width 589 height 82
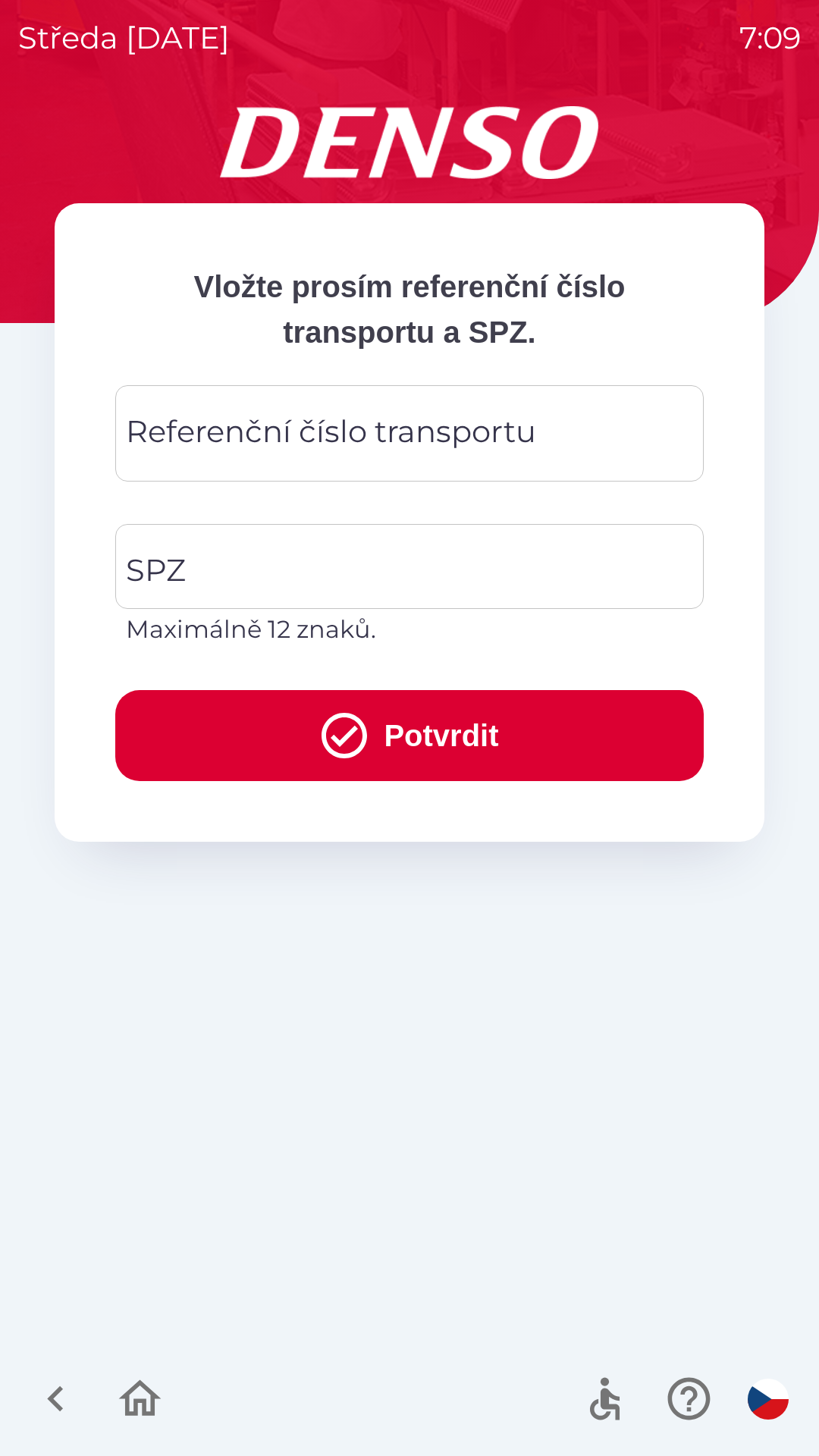
click at [380, 432] on div "Referenční číslo transportu Referenční číslo transportu" at bounding box center [409, 434] width 589 height 96
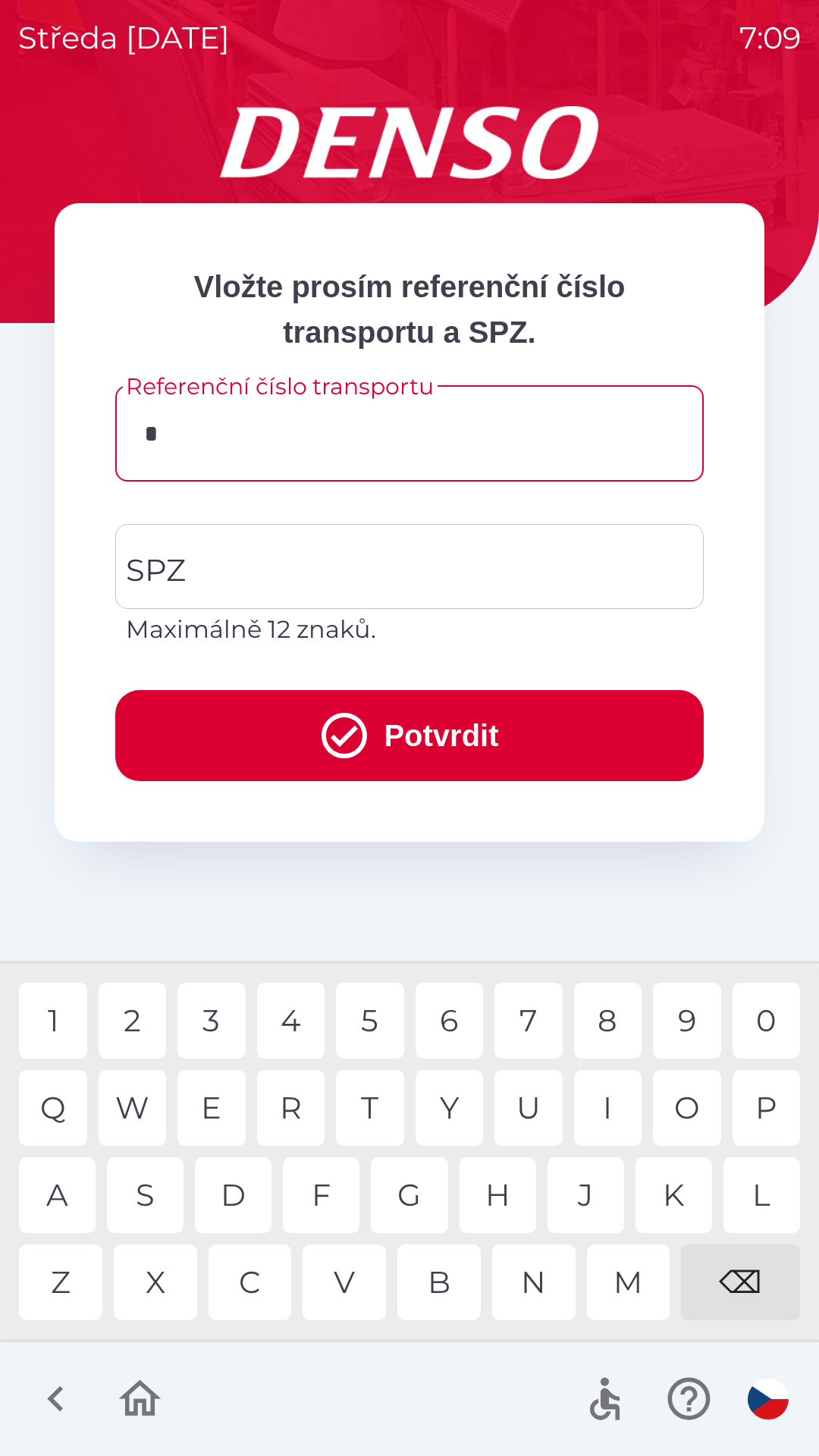
click at [257, 1279] on div "C" at bounding box center [250, 1282] width 84 height 76
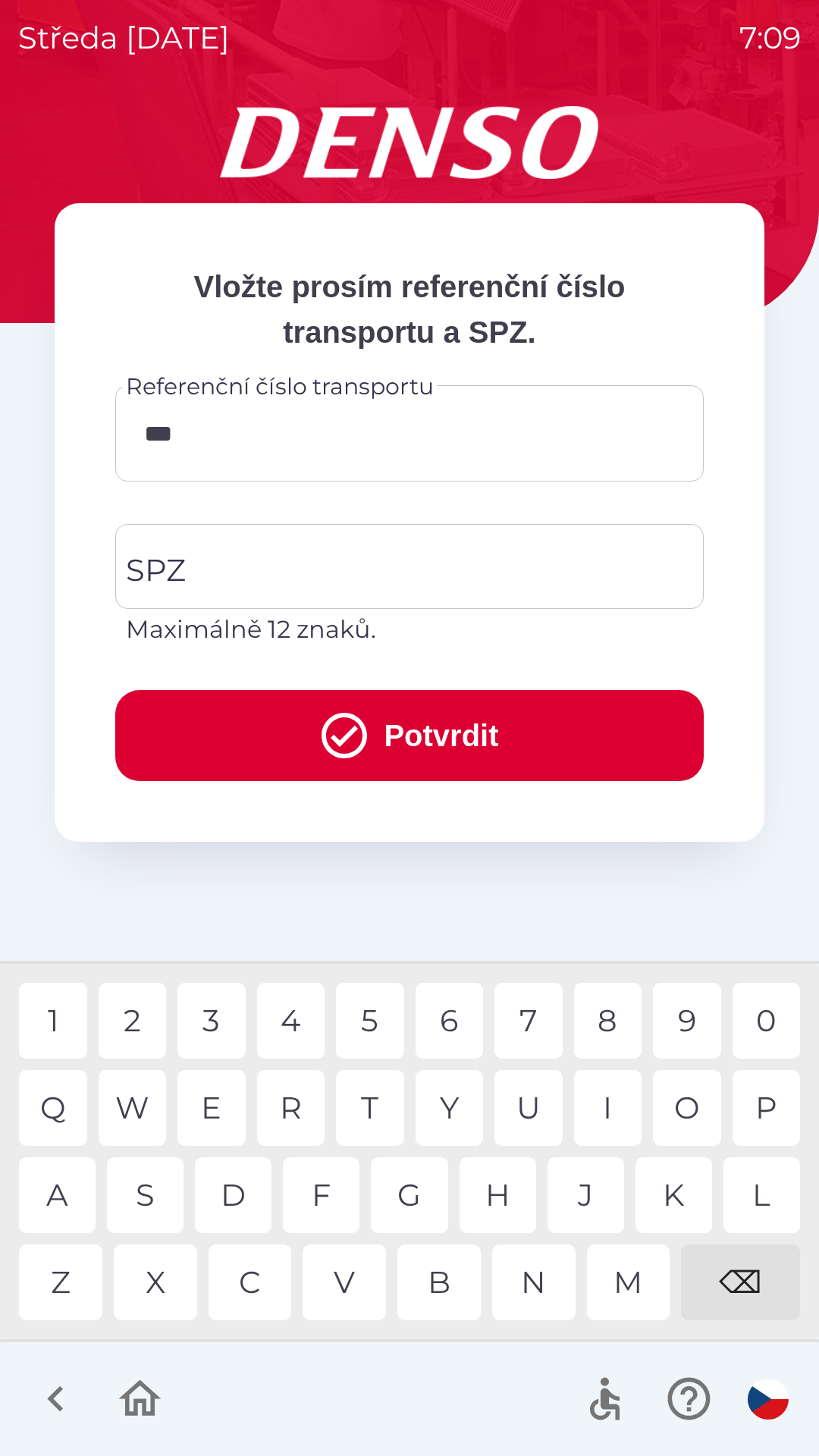
click at [441, 1279] on div "B" at bounding box center [439, 1282] width 84 height 76
click at [62, 1004] on div "1" at bounding box center [52, 1020] width 68 height 76
type input "*********"
click at [302, 572] on input "SPZ" at bounding box center [398, 566] width 553 height 72
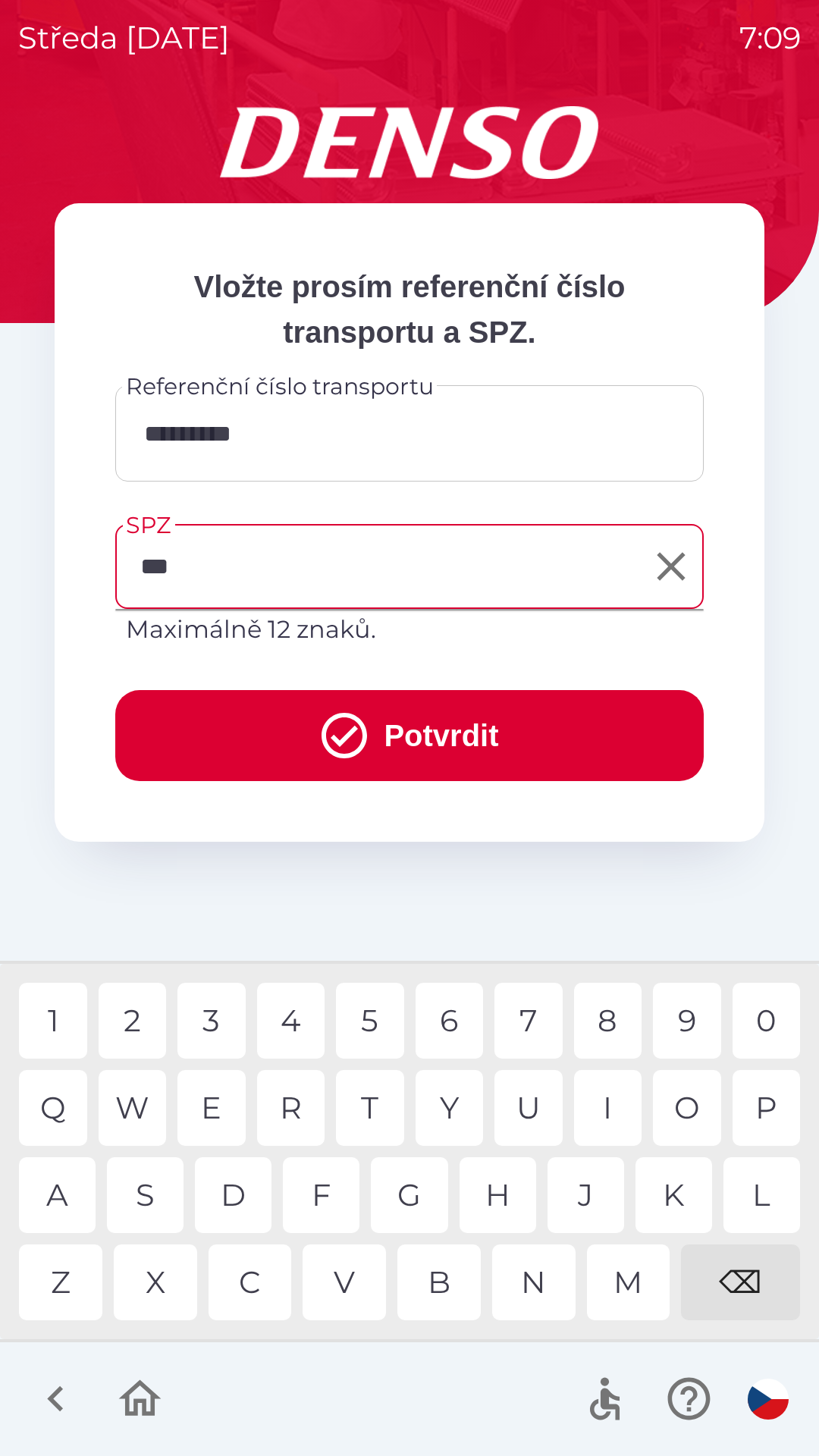
click at [356, 1270] on div "V" at bounding box center [344, 1282] width 84 height 76
click at [686, 1014] on div "9" at bounding box center [686, 1020] width 68 height 76
click at [65, 1017] on div "1" at bounding box center [52, 1020] width 68 height 76
click at [465, 1014] on div "6" at bounding box center [449, 1020] width 68 height 76
type input "*******"
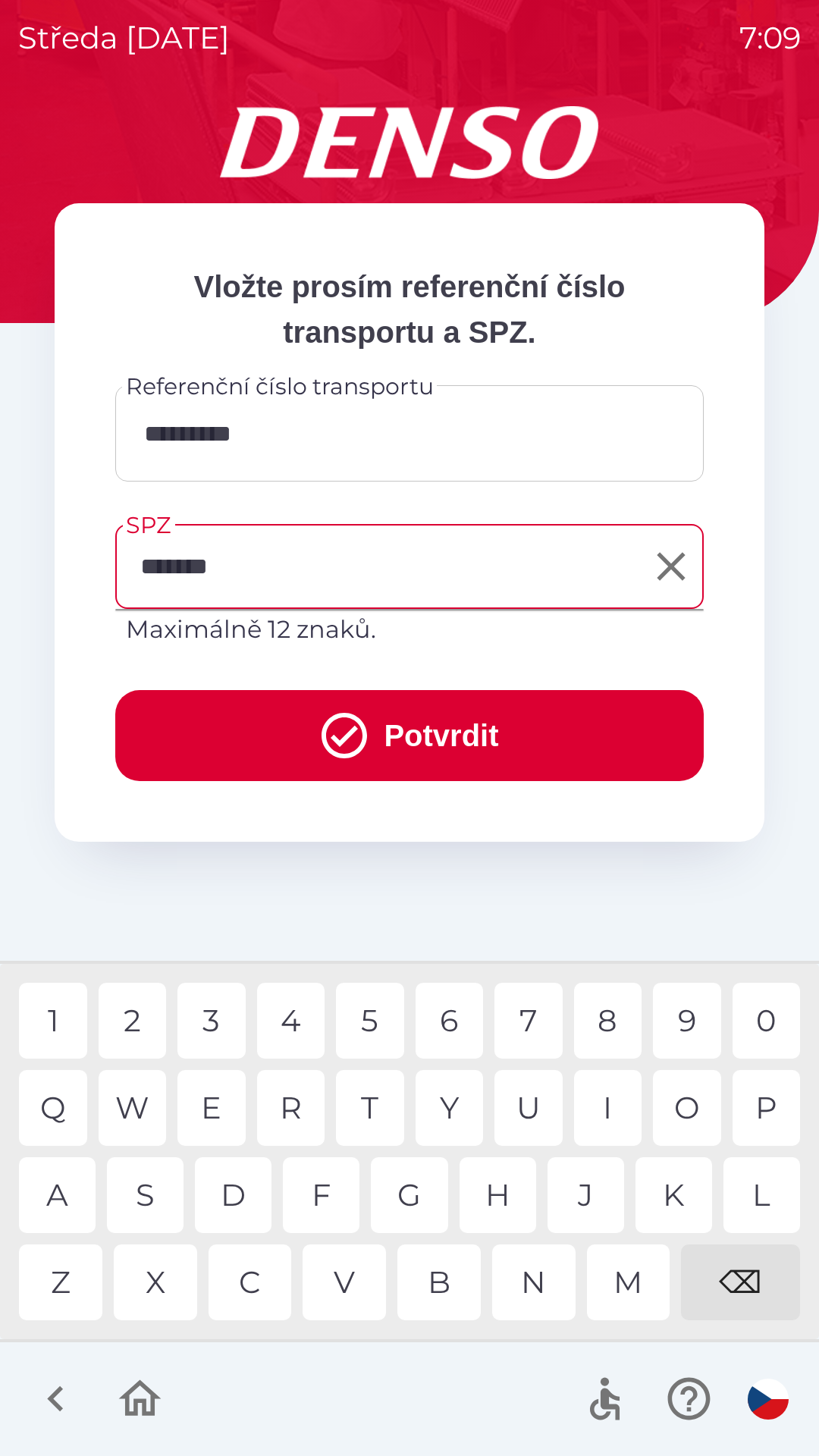
click at [493, 735] on button "Potvrdit" at bounding box center [409, 735] width 589 height 91
